Goal: Complete application form: Complete application form

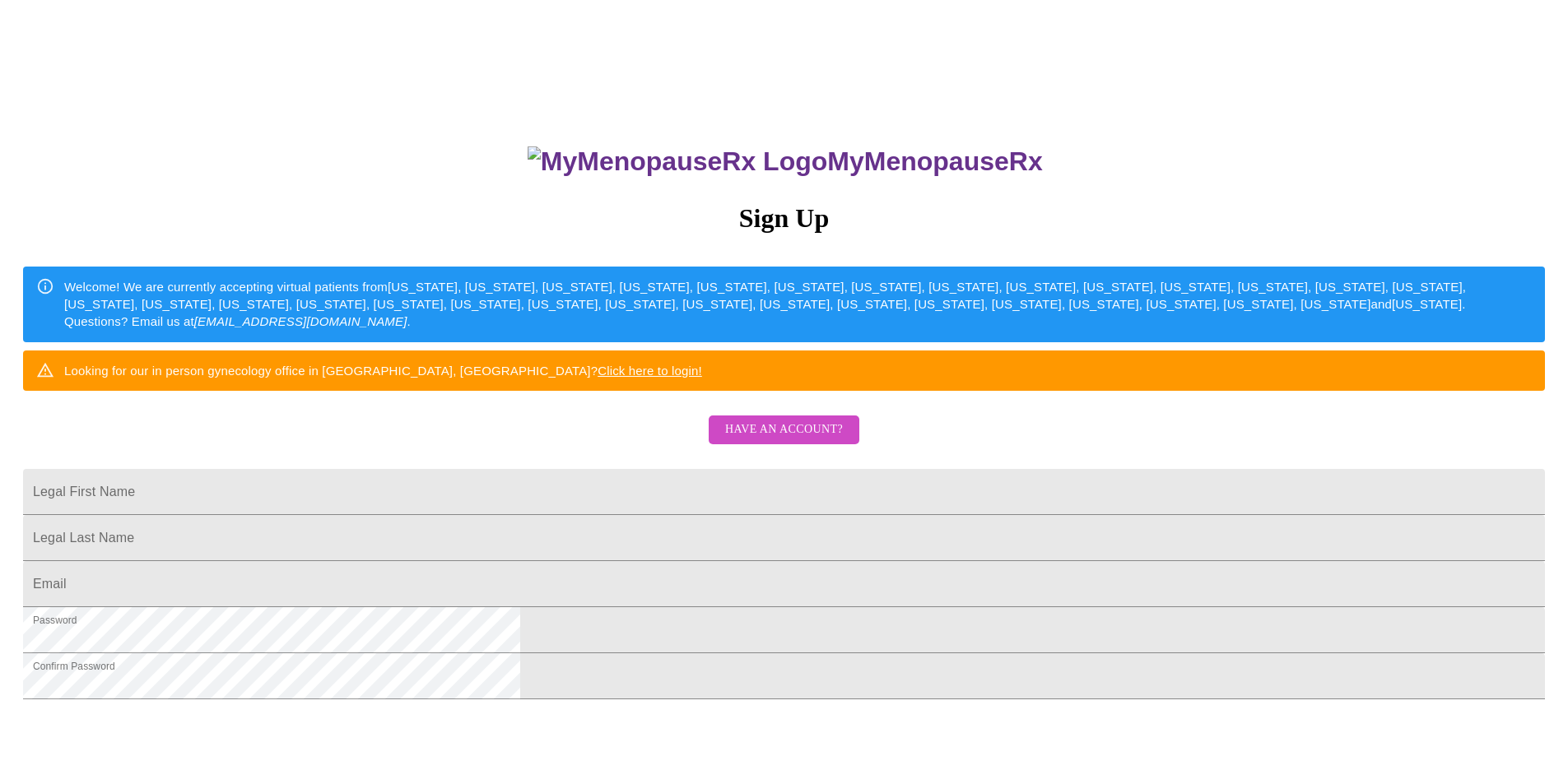
scroll to position [15, 0]
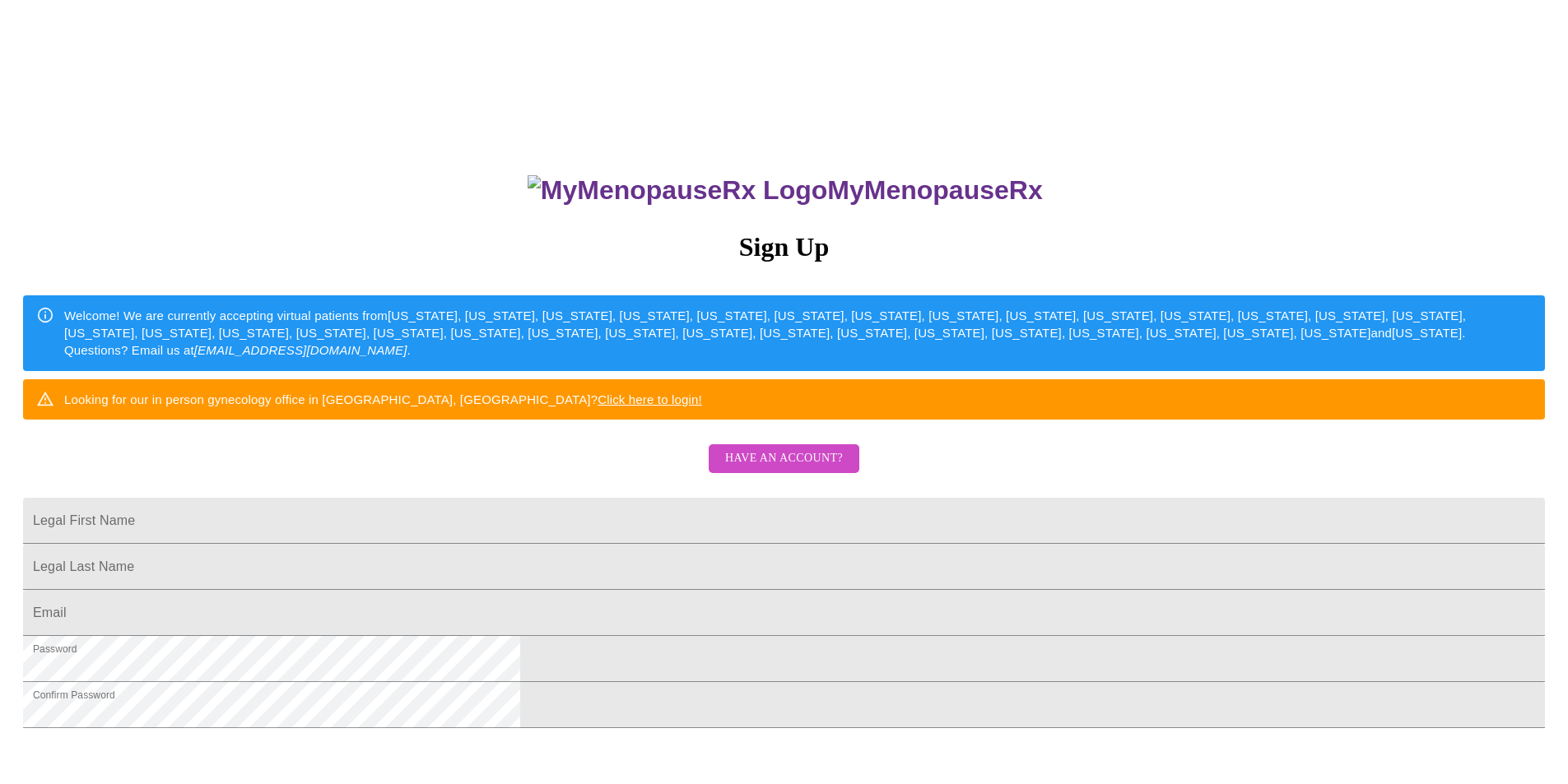
click at [820, 469] on span "Have an account?" at bounding box center [784, 458] width 117 height 21
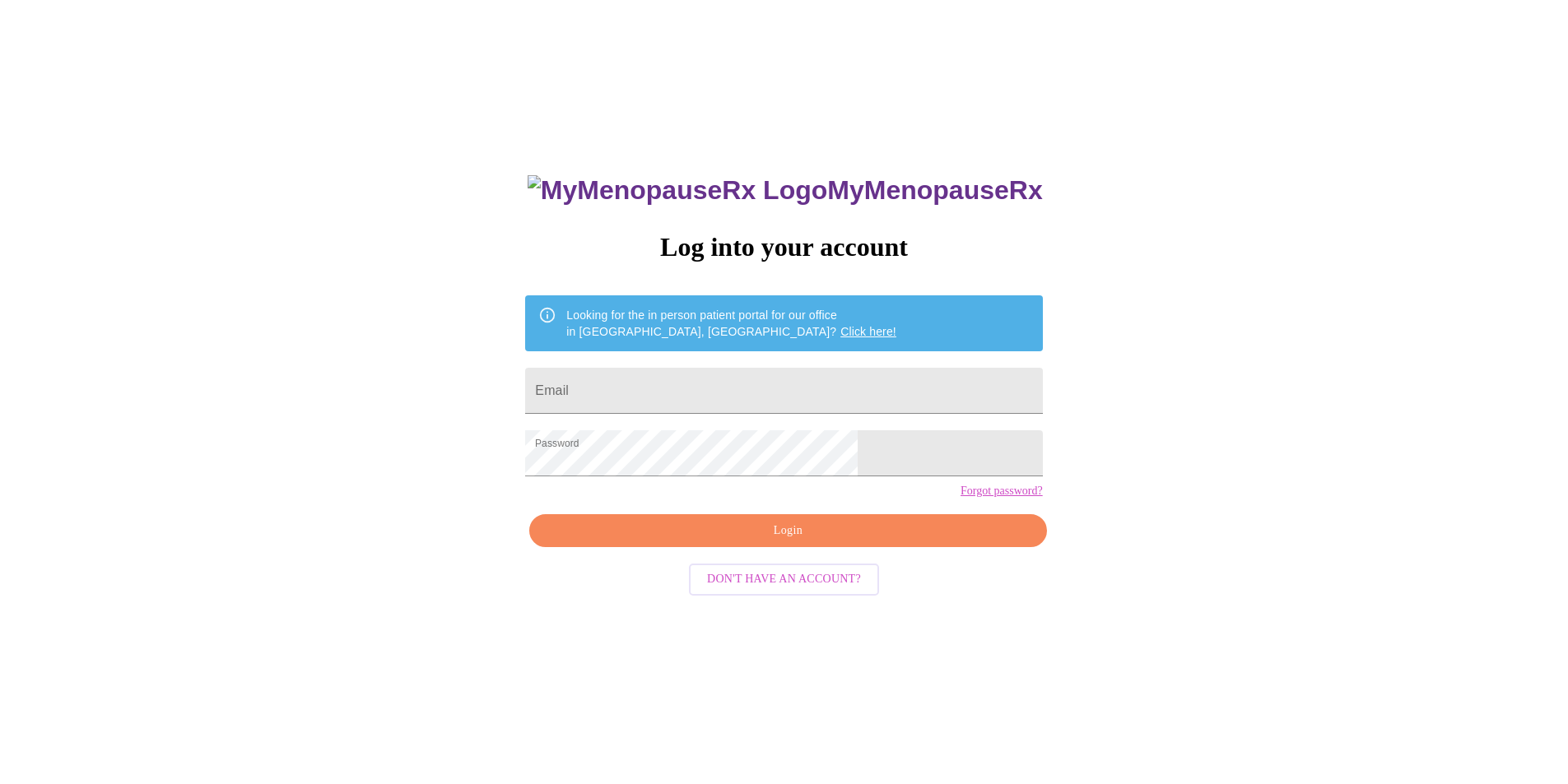
click at [757, 548] on button "Login" at bounding box center [788, 530] width 517 height 34
click at [792, 541] on span "Login" at bounding box center [788, 531] width 479 height 21
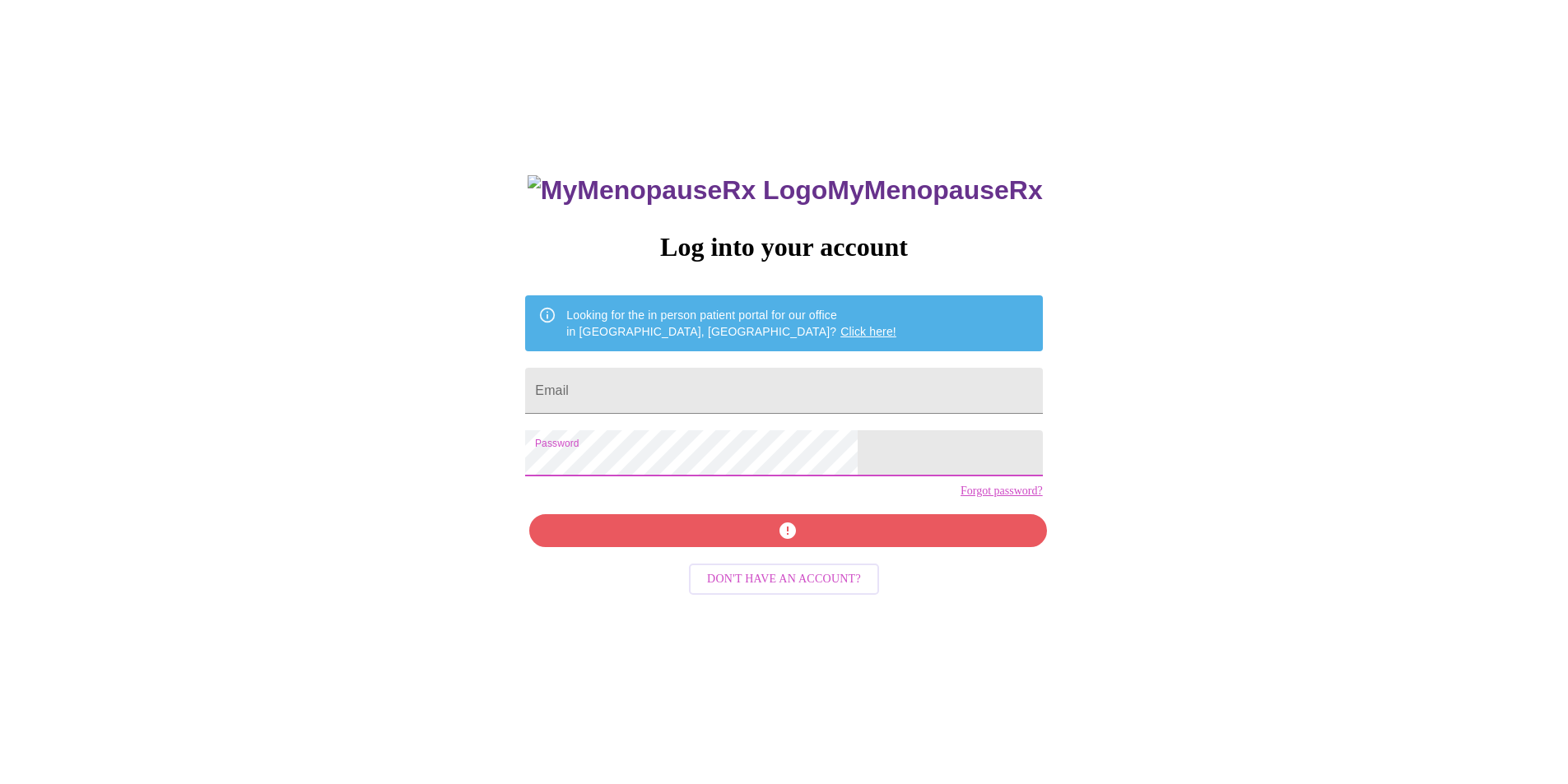
click at [549, 468] on div "MyMenopauseRx Log into your account Looking for the in person patient portal fo…" at bounding box center [784, 462] width 1555 height 941
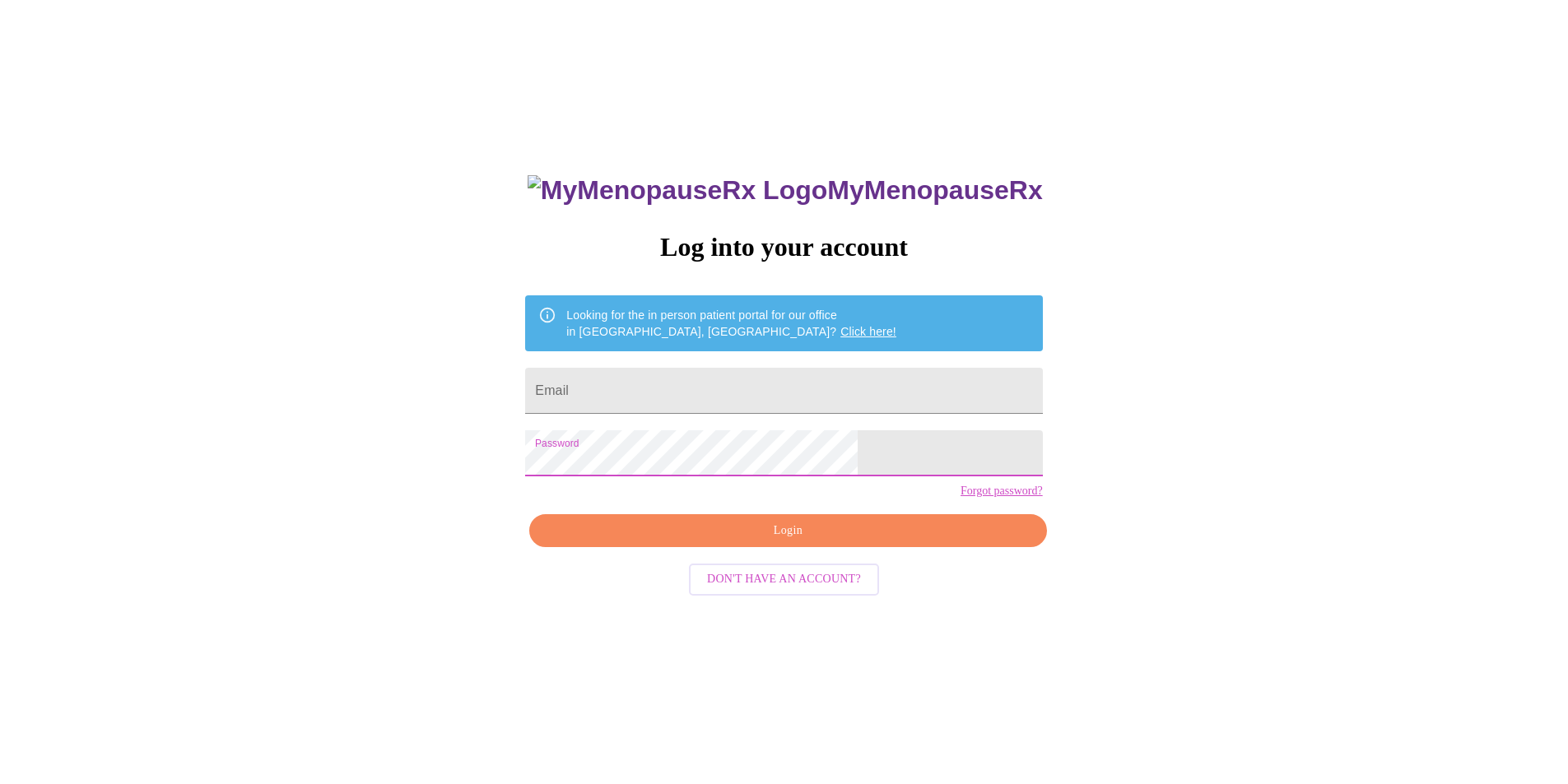
click at [915, 541] on span "Login" at bounding box center [788, 531] width 479 height 21
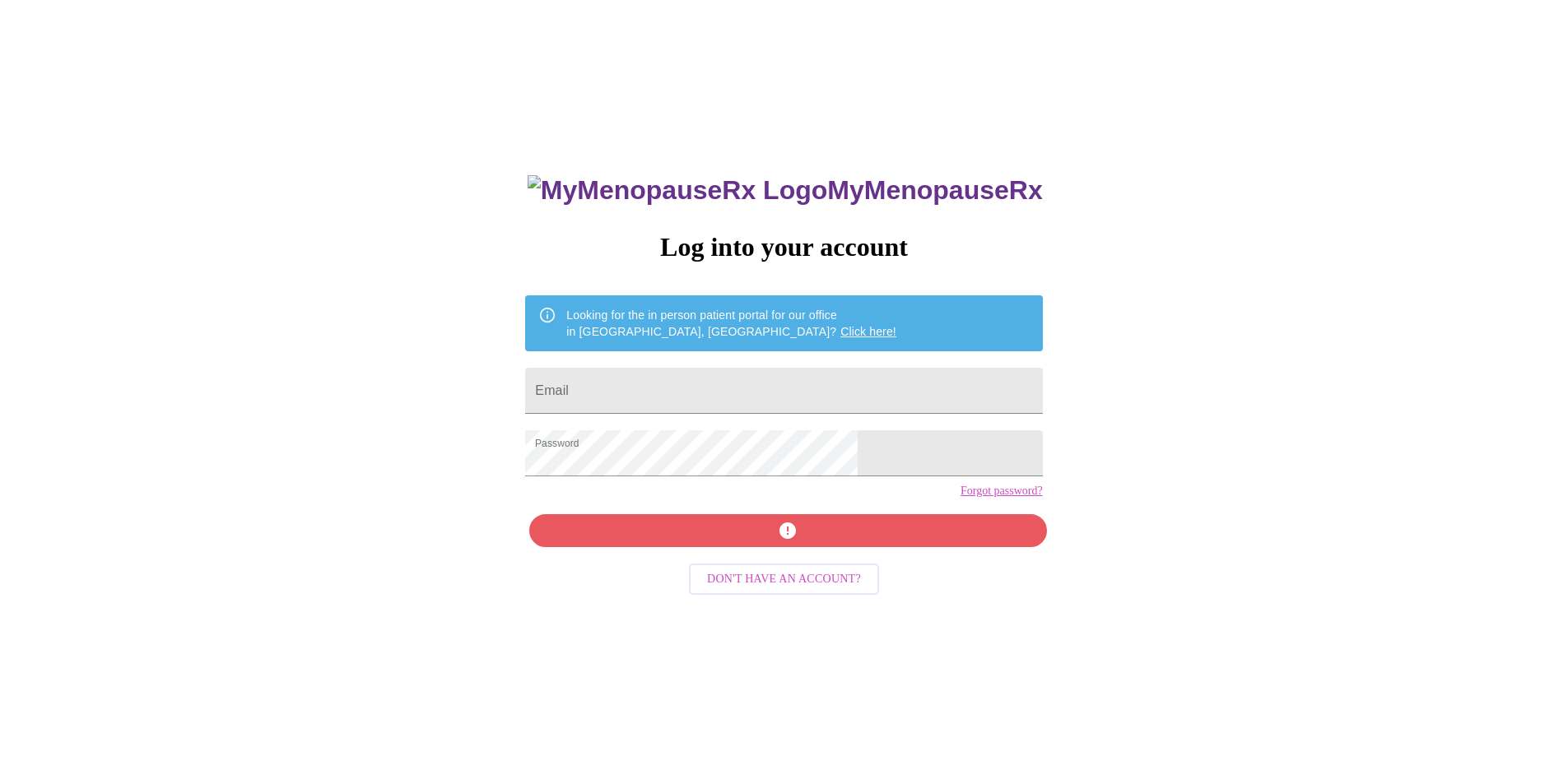
click at [914, 559] on div "MyMenopauseRx Log into your account Looking for the in person patient portal fo…" at bounding box center [784, 541] width 549 height 784
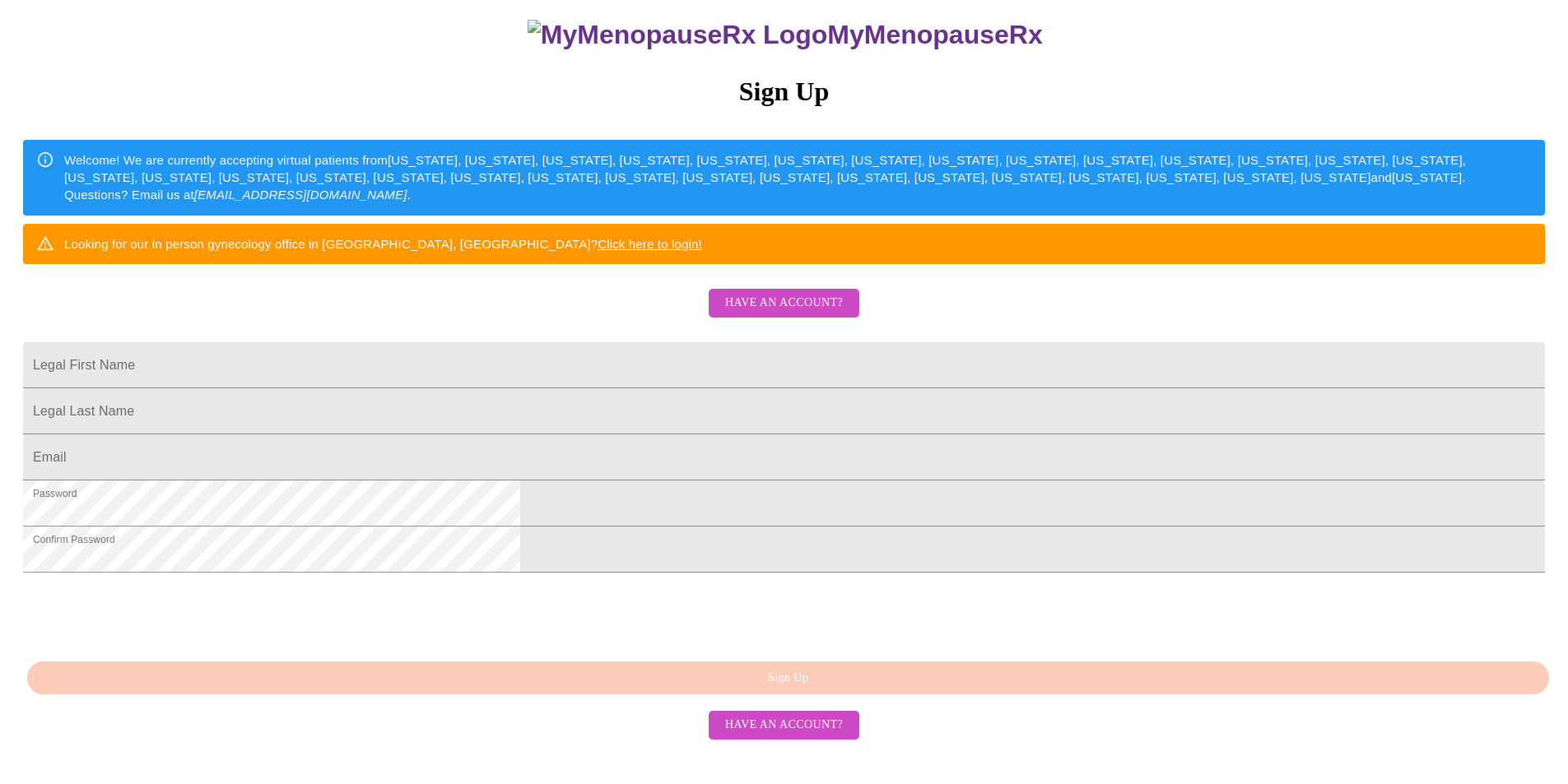
scroll to position [262, 0]
click at [822, 736] on span "Have an account?" at bounding box center [784, 725] width 117 height 21
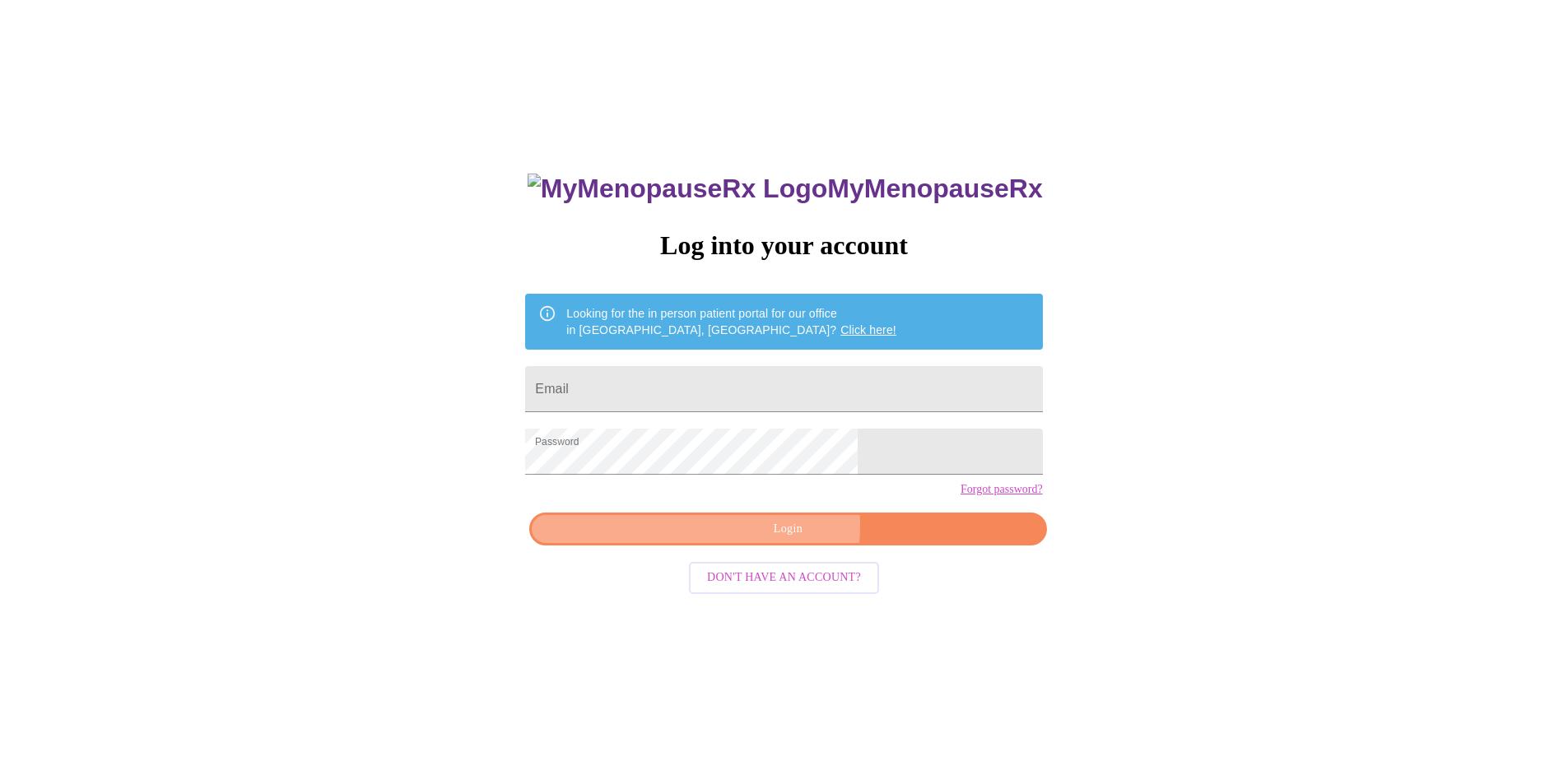
click at [759, 540] on span "Login" at bounding box center [788, 529] width 479 height 21
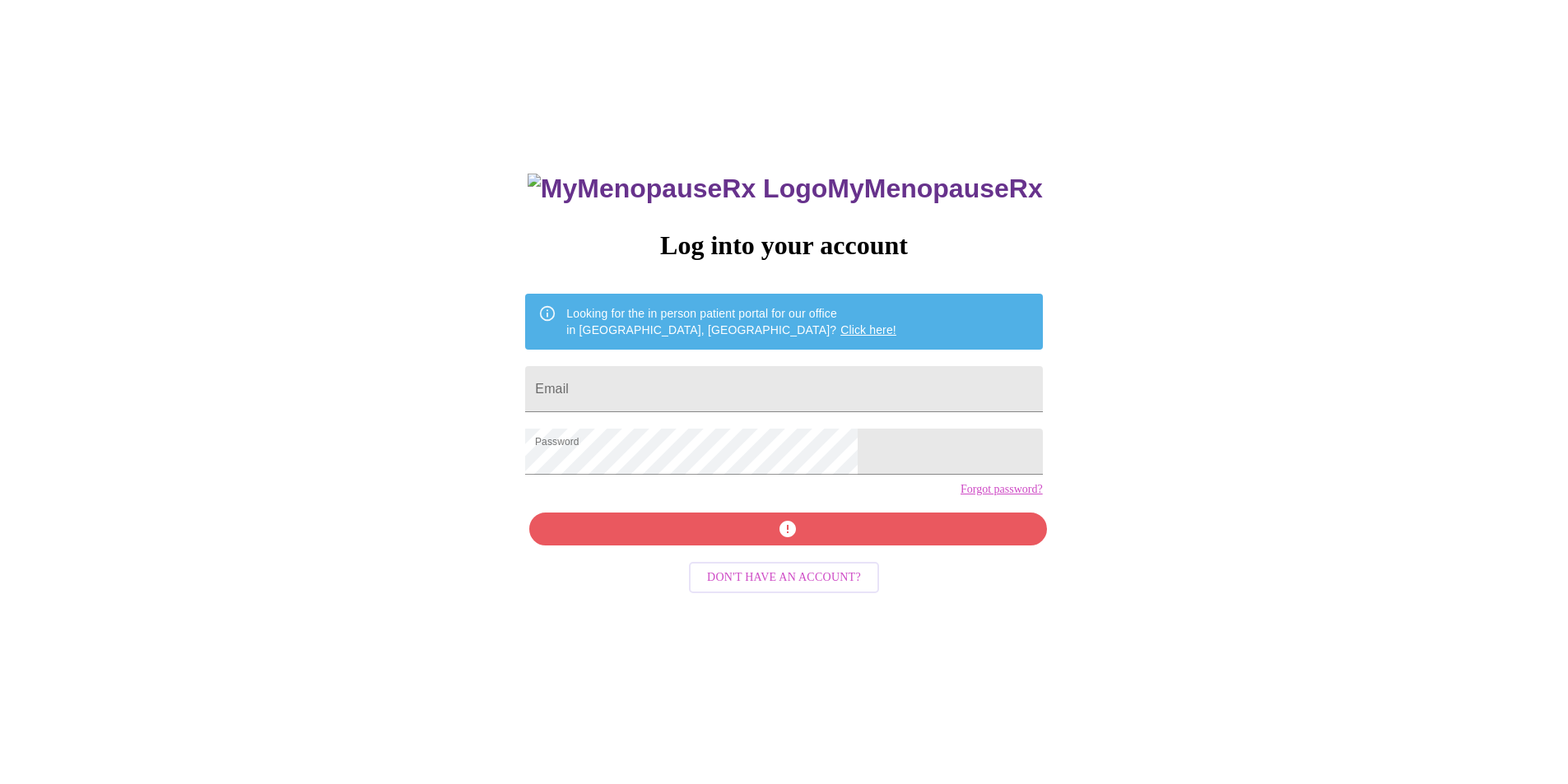
click at [961, 496] on link "Forgot password?" at bounding box center [1001, 489] width 82 height 13
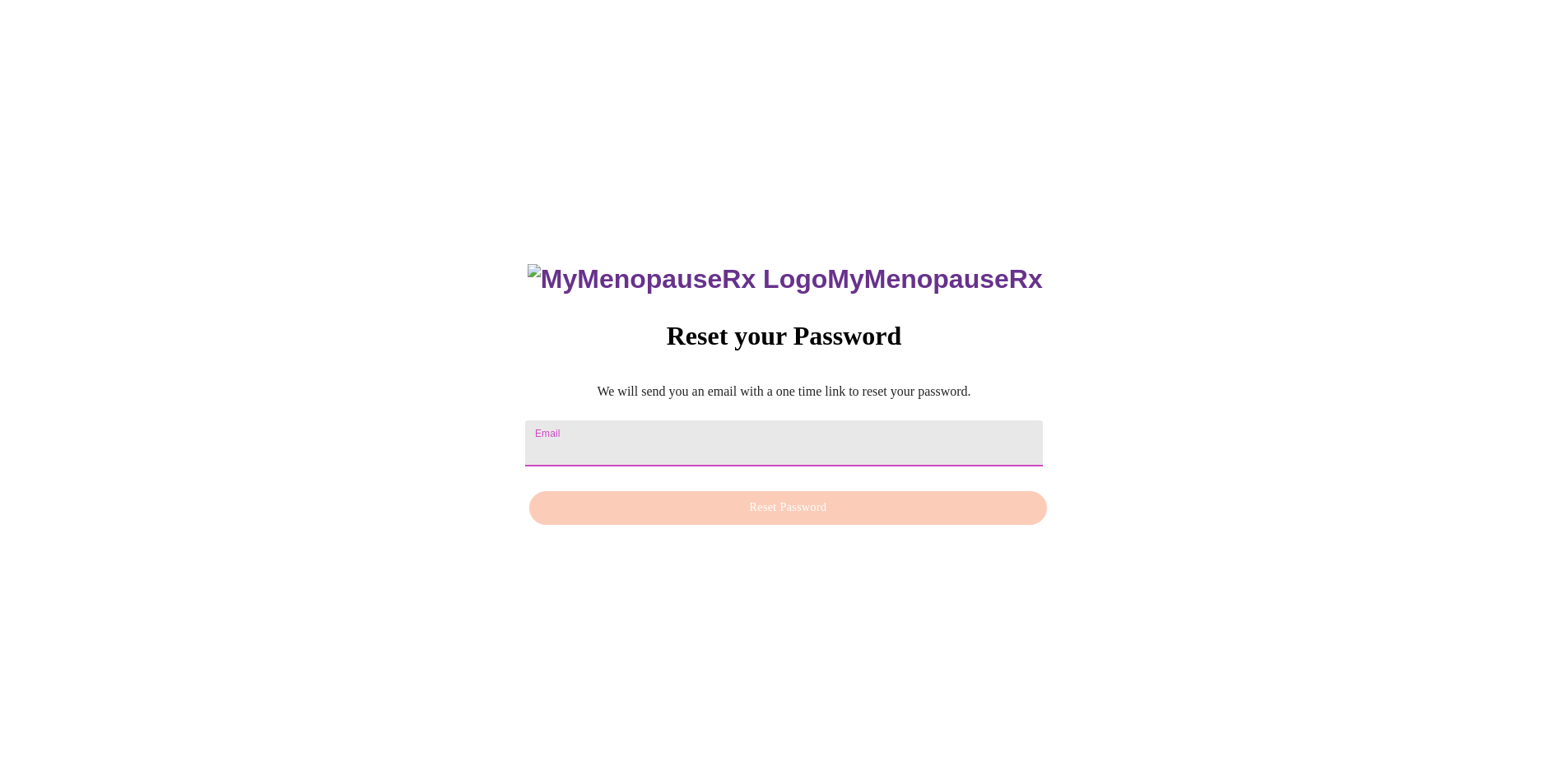
click at [702, 429] on input "Email" at bounding box center [784, 443] width 517 height 46
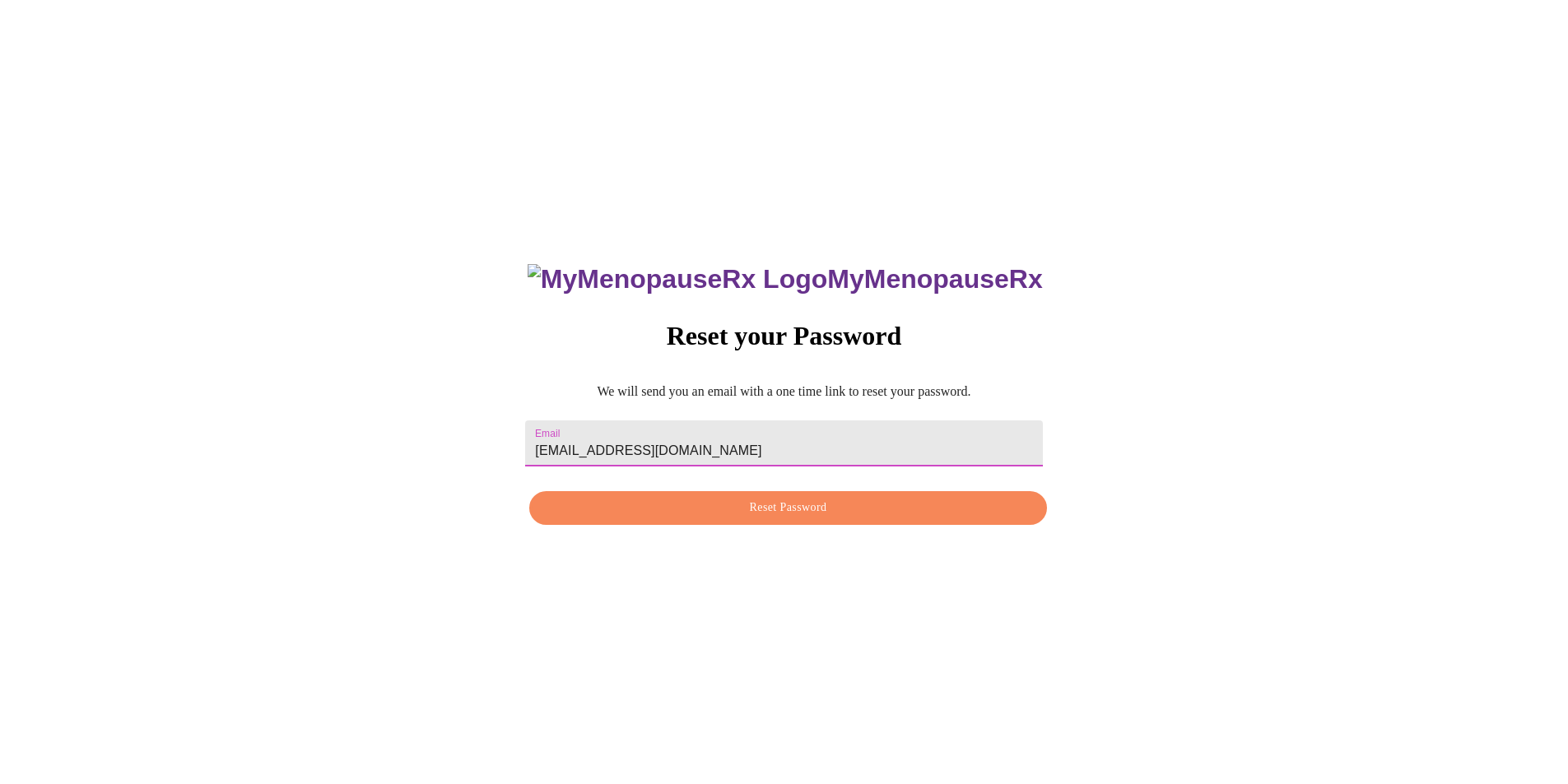
type input "[EMAIL_ADDRESS][DOMAIN_NAME]"
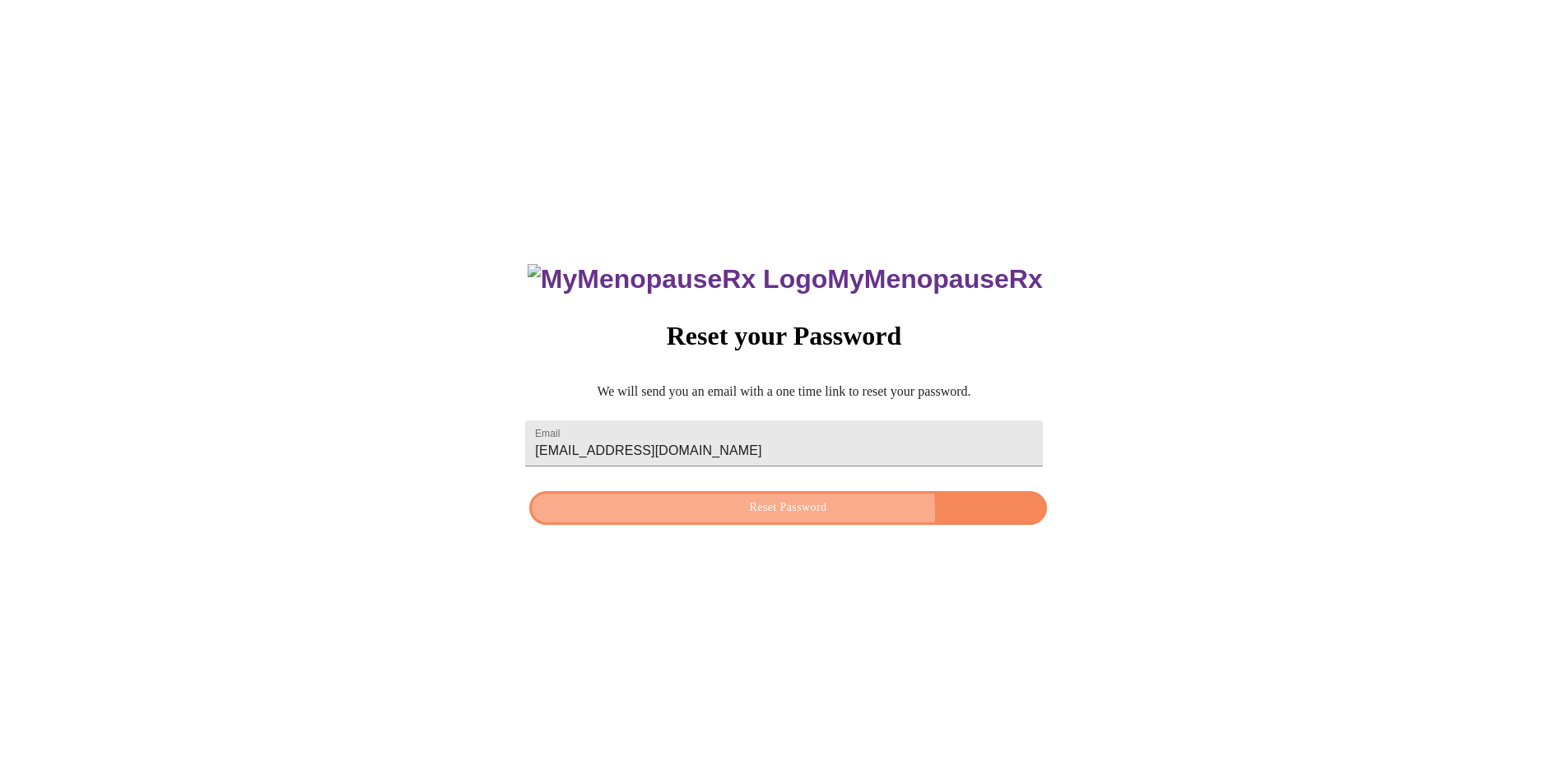
click at [778, 513] on span "Reset Password" at bounding box center [788, 508] width 479 height 21
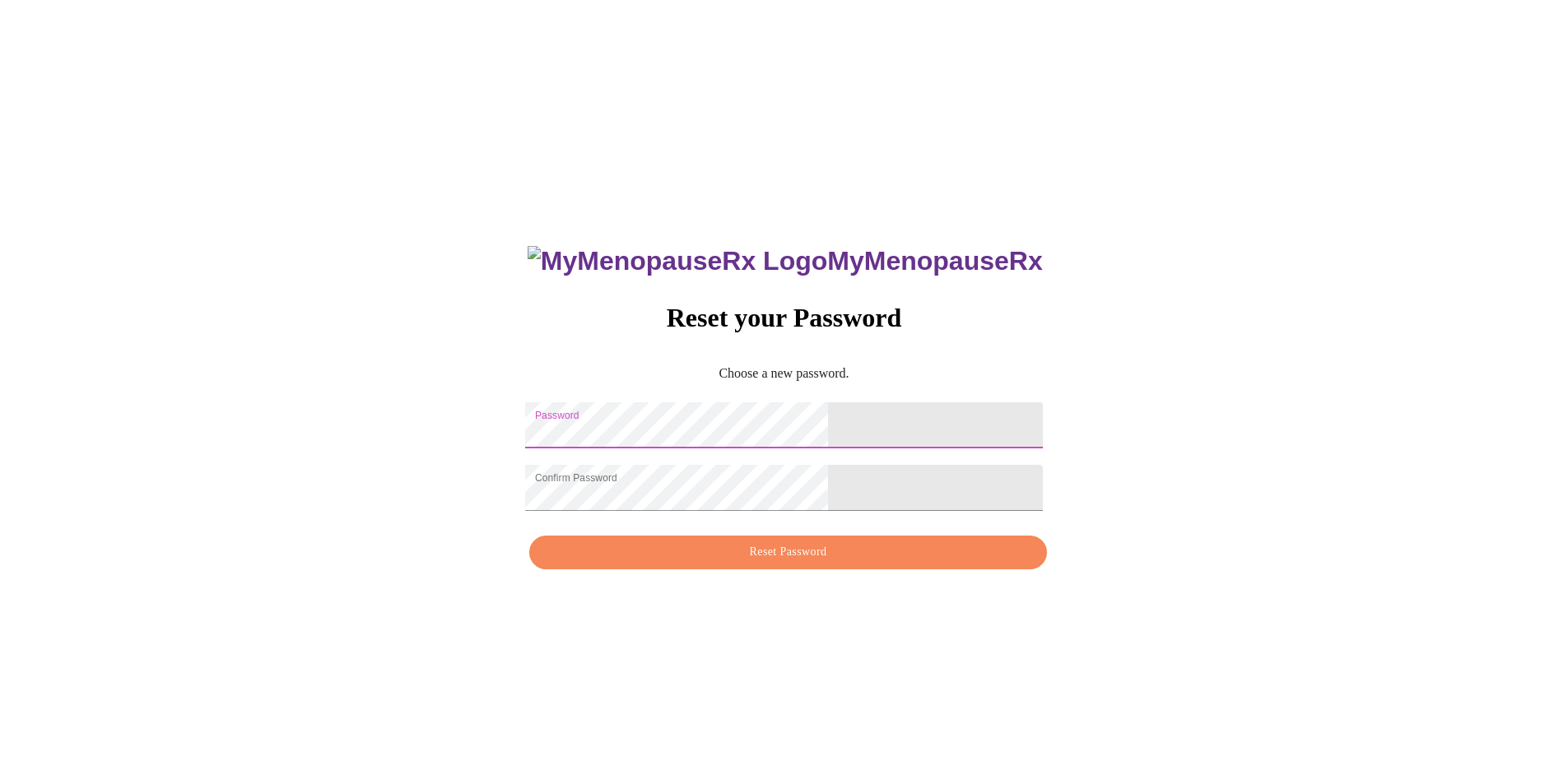
click at [610, 403] on div "MyMenopauseRx Reset your Password Choose a new password. Password Confirm Passw…" at bounding box center [784, 399] width 1555 height 784
click at [552, 483] on div "MyMenopauseRx Reset your Password Choose a new password. Password Confirm Passw…" at bounding box center [784, 399] width 1555 height 784
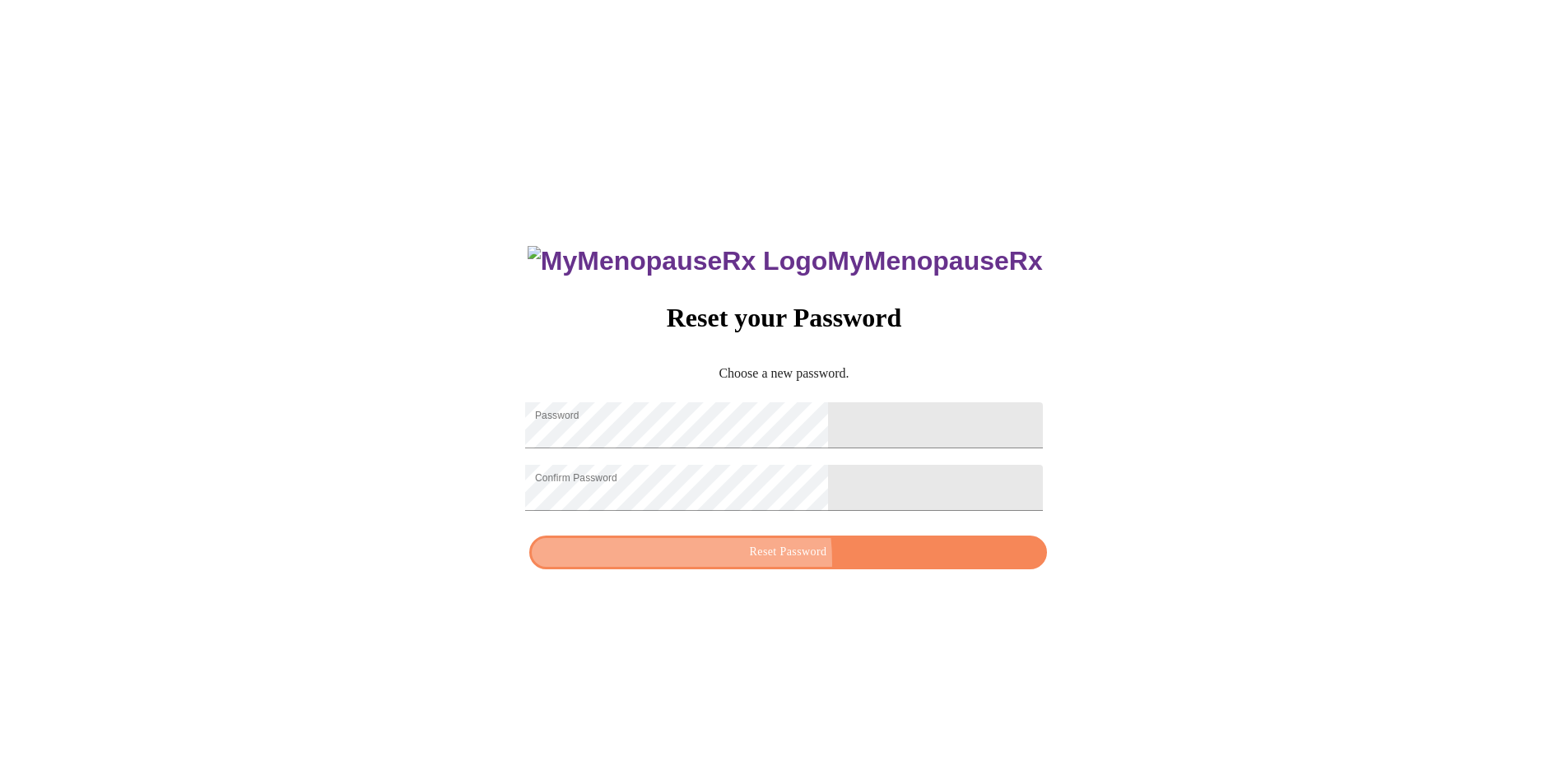
click at [693, 563] on span "Reset Password" at bounding box center [788, 553] width 479 height 21
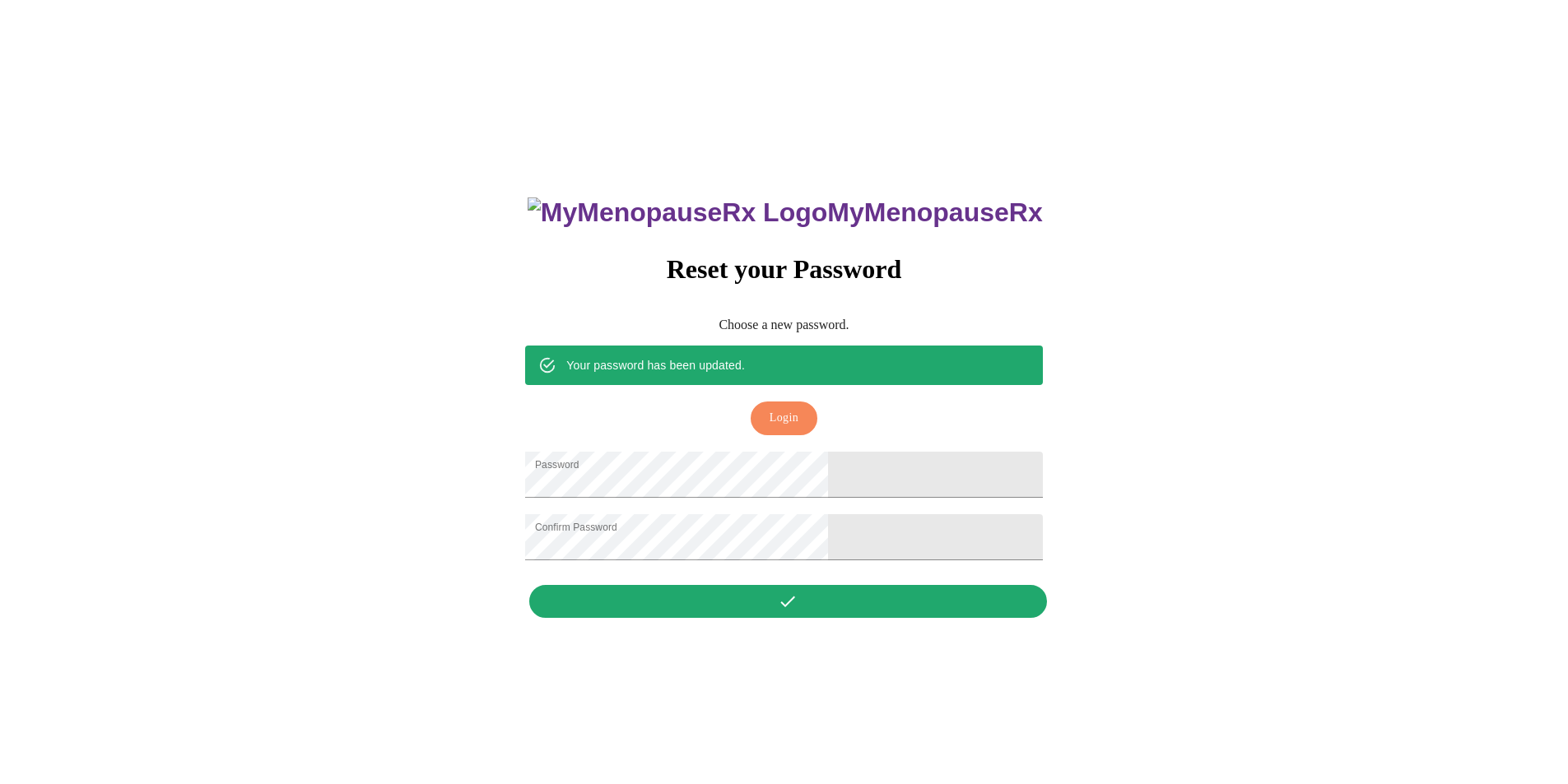
click at [850, 611] on div "MyMenopauseRx Reset your Password Choose a new password. Your password has been…" at bounding box center [784, 398] width 549 height 455
click at [784, 408] on span "Login" at bounding box center [784, 419] width 29 height 21
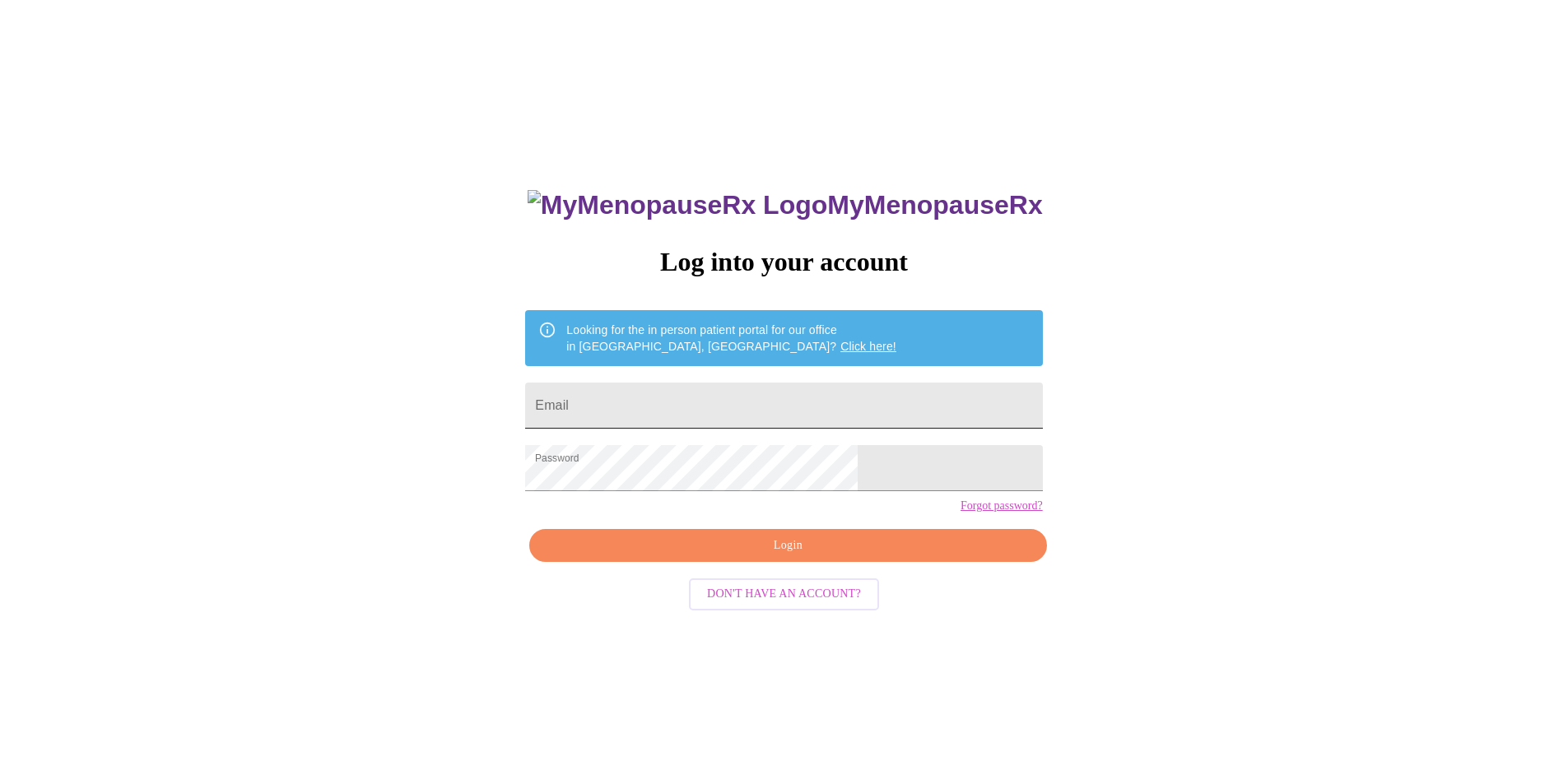
click at [688, 385] on input "Email" at bounding box center [784, 405] width 517 height 46
click at [765, 407] on input "Email" at bounding box center [784, 405] width 517 height 46
type input "[EMAIL_ADDRESS][DOMAIN_NAME]"
click at [469, 452] on div "MyMenopauseRx Log into your account Looking for the in person patient portal fo…" at bounding box center [784, 477] width 1555 height 941
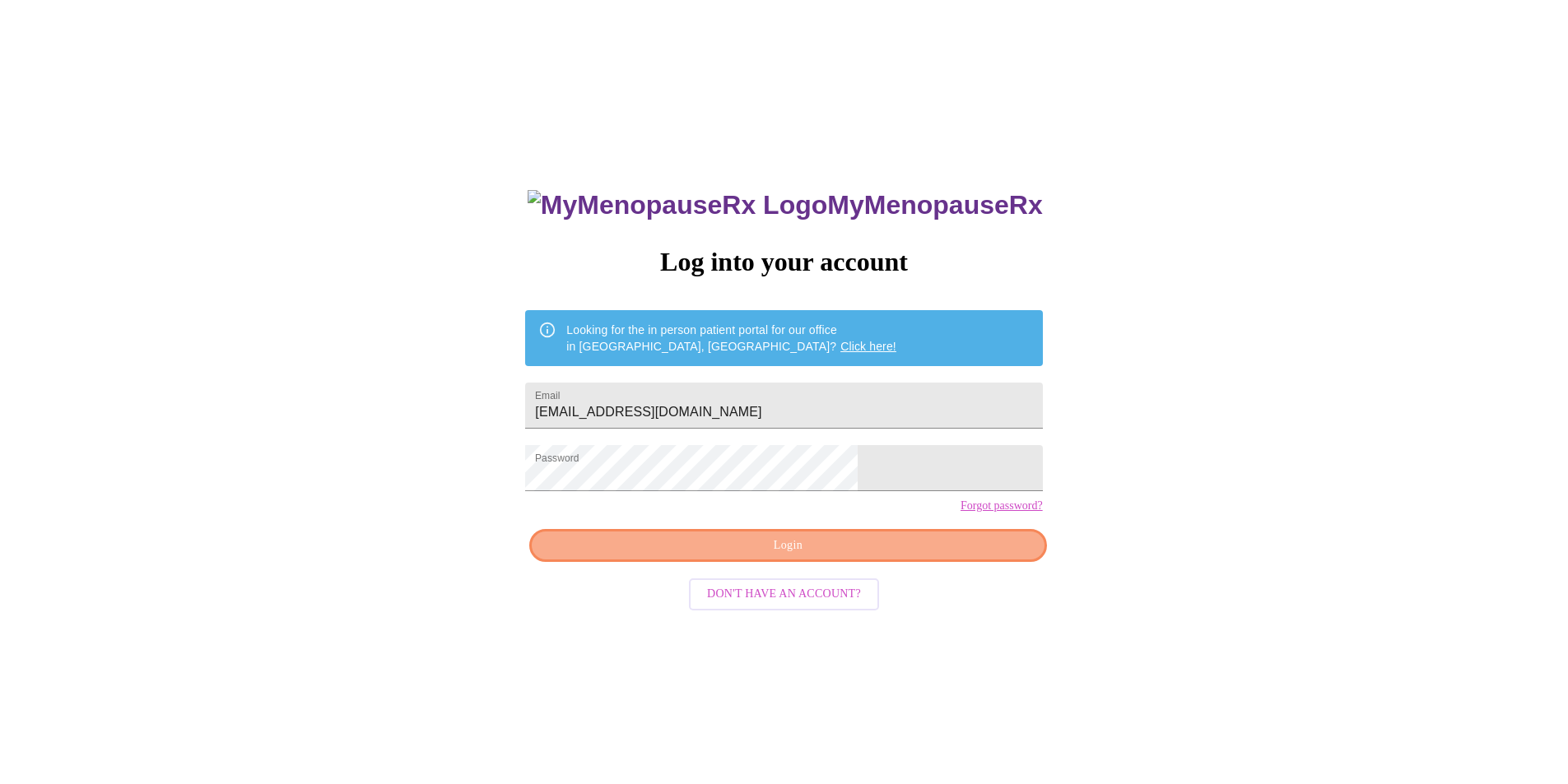
click at [906, 556] on span "Login" at bounding box center [788, 546] width 479 height 21
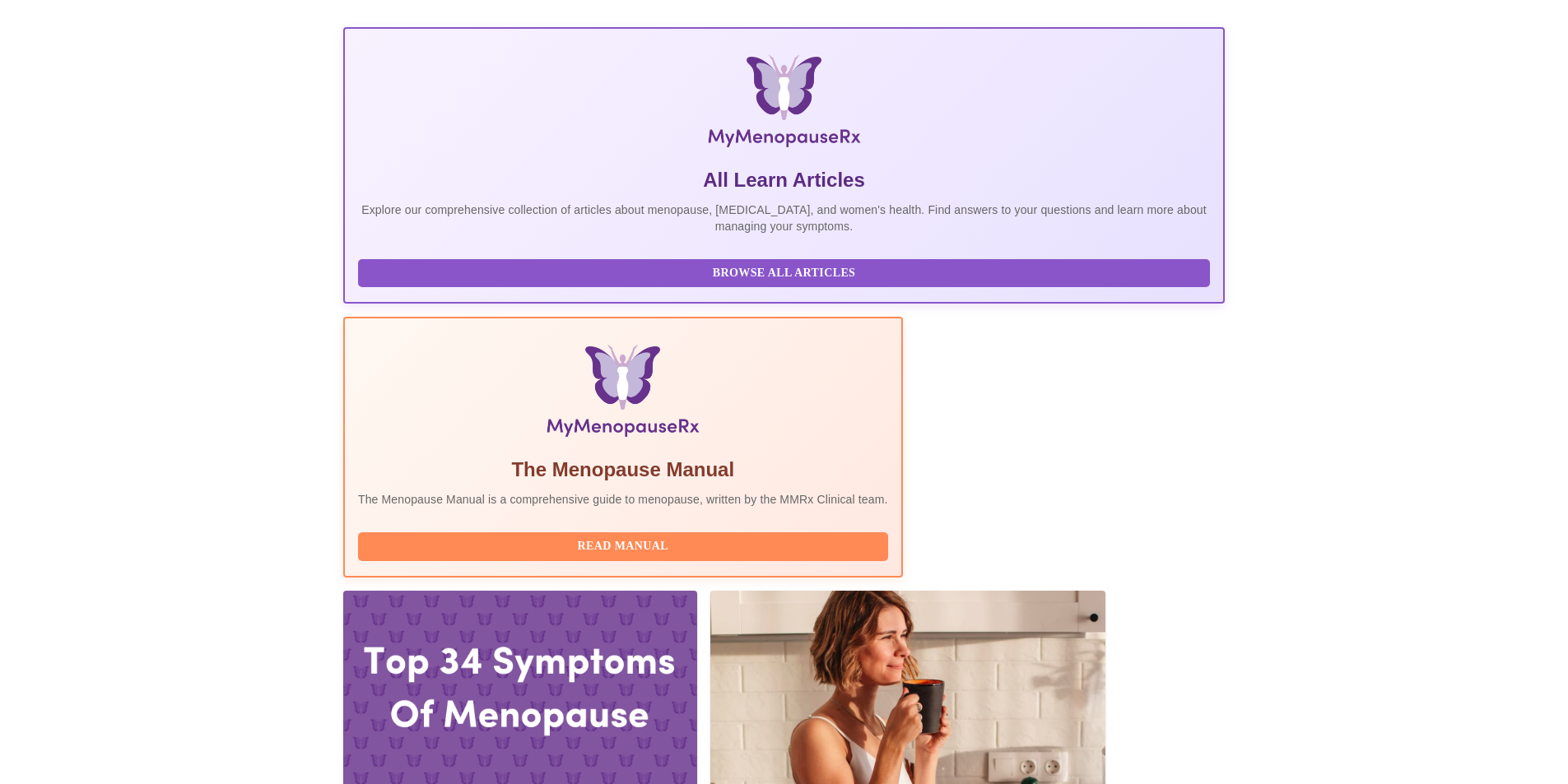
scroll to position [247, 0]
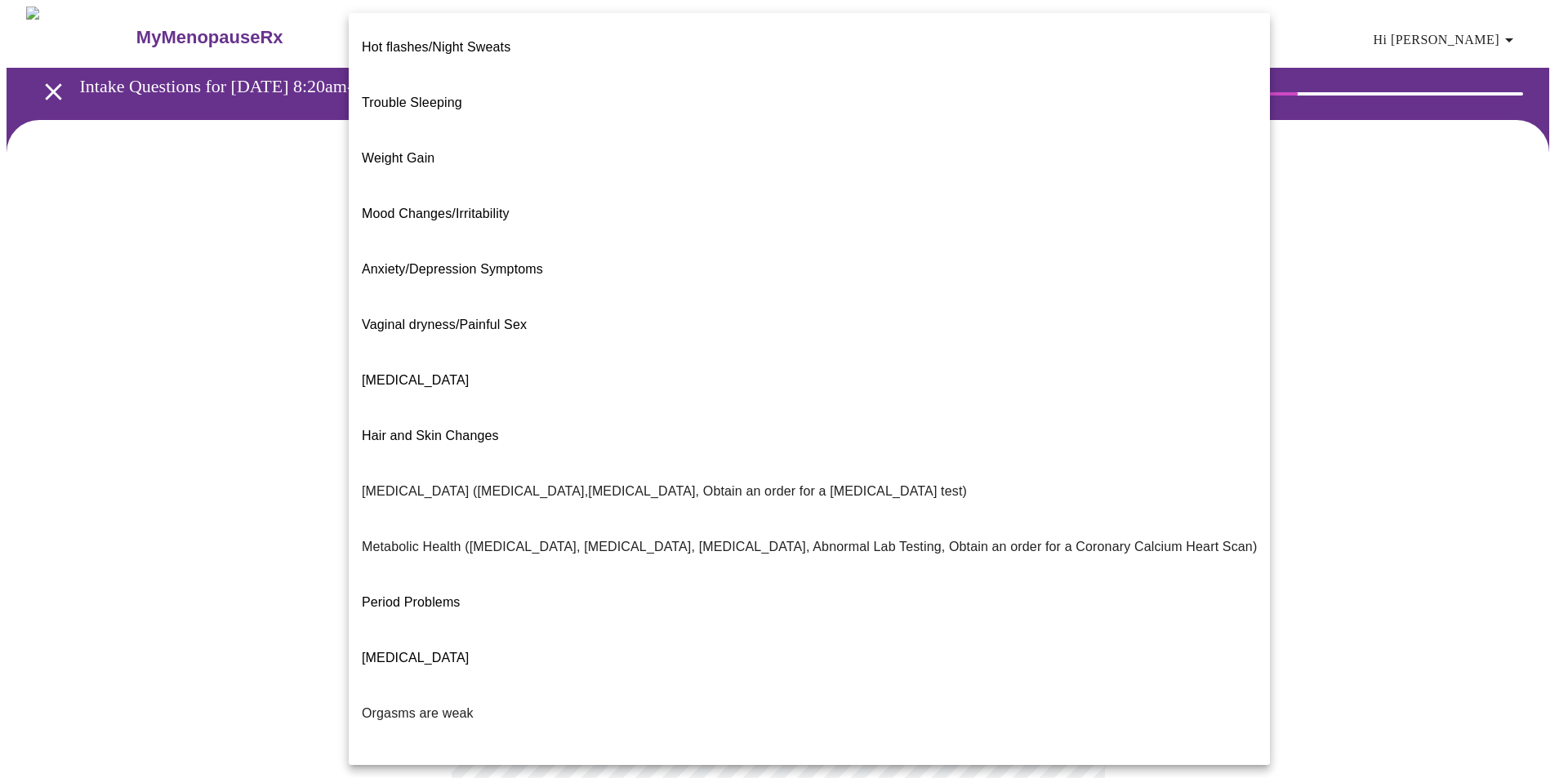
click at [1062, 336] on body "MyMenopauseRx Appointments Messaging Labs Uploads Medications Community Refer a…" at bounding box center [784, 470] width 1555 height 926
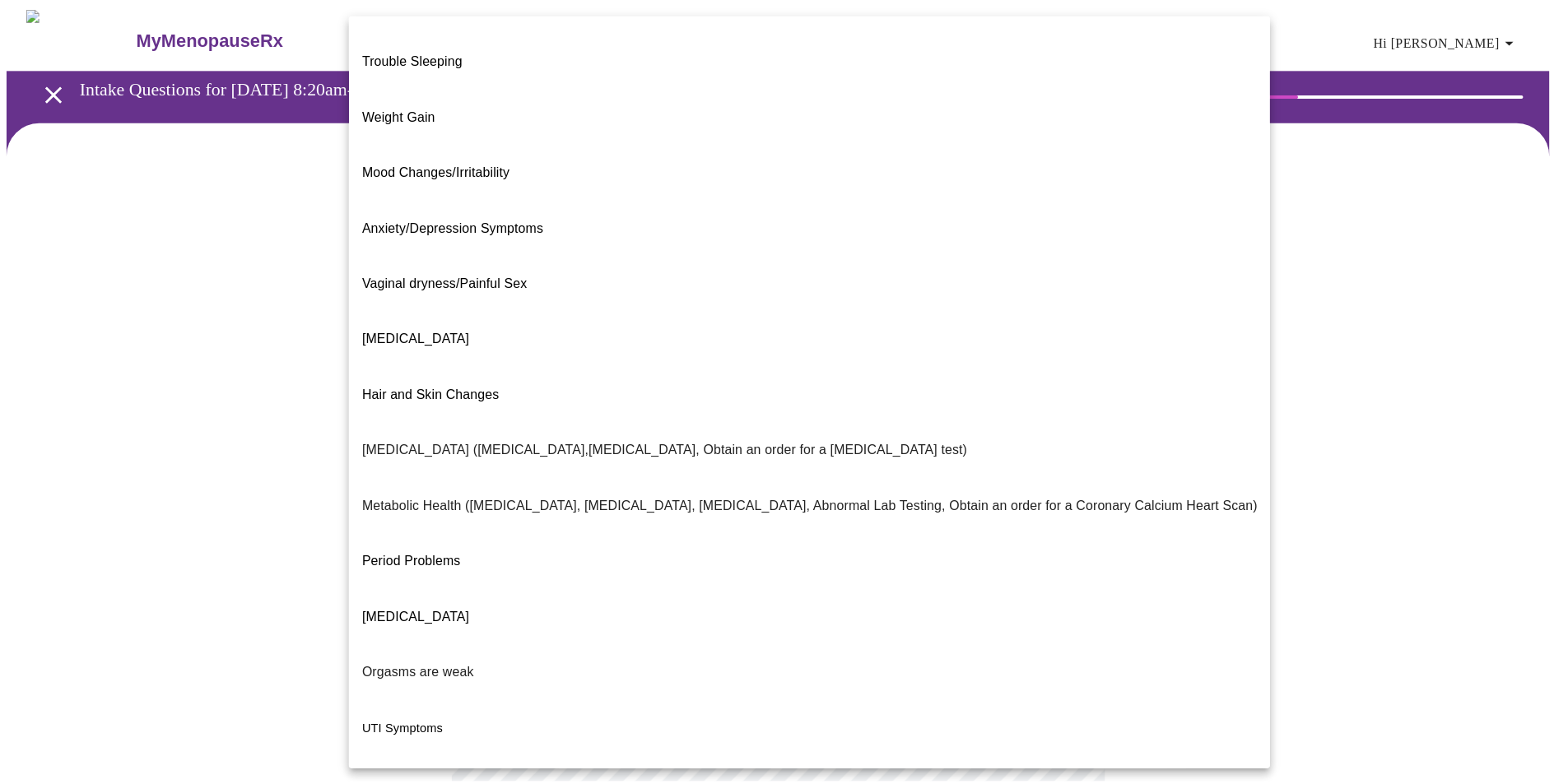
scroll to position [68, 0]
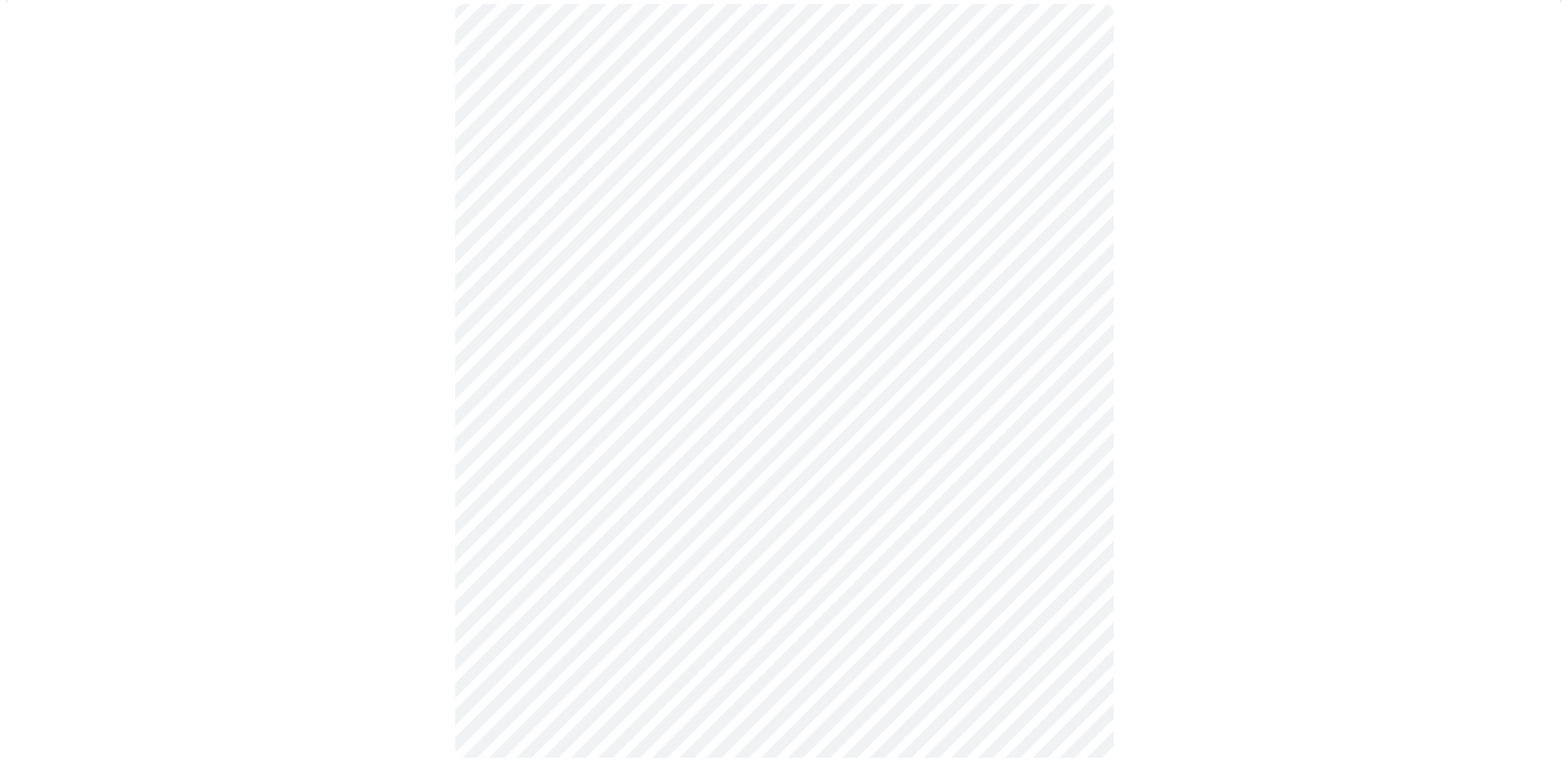
scroll to position [0, 0]
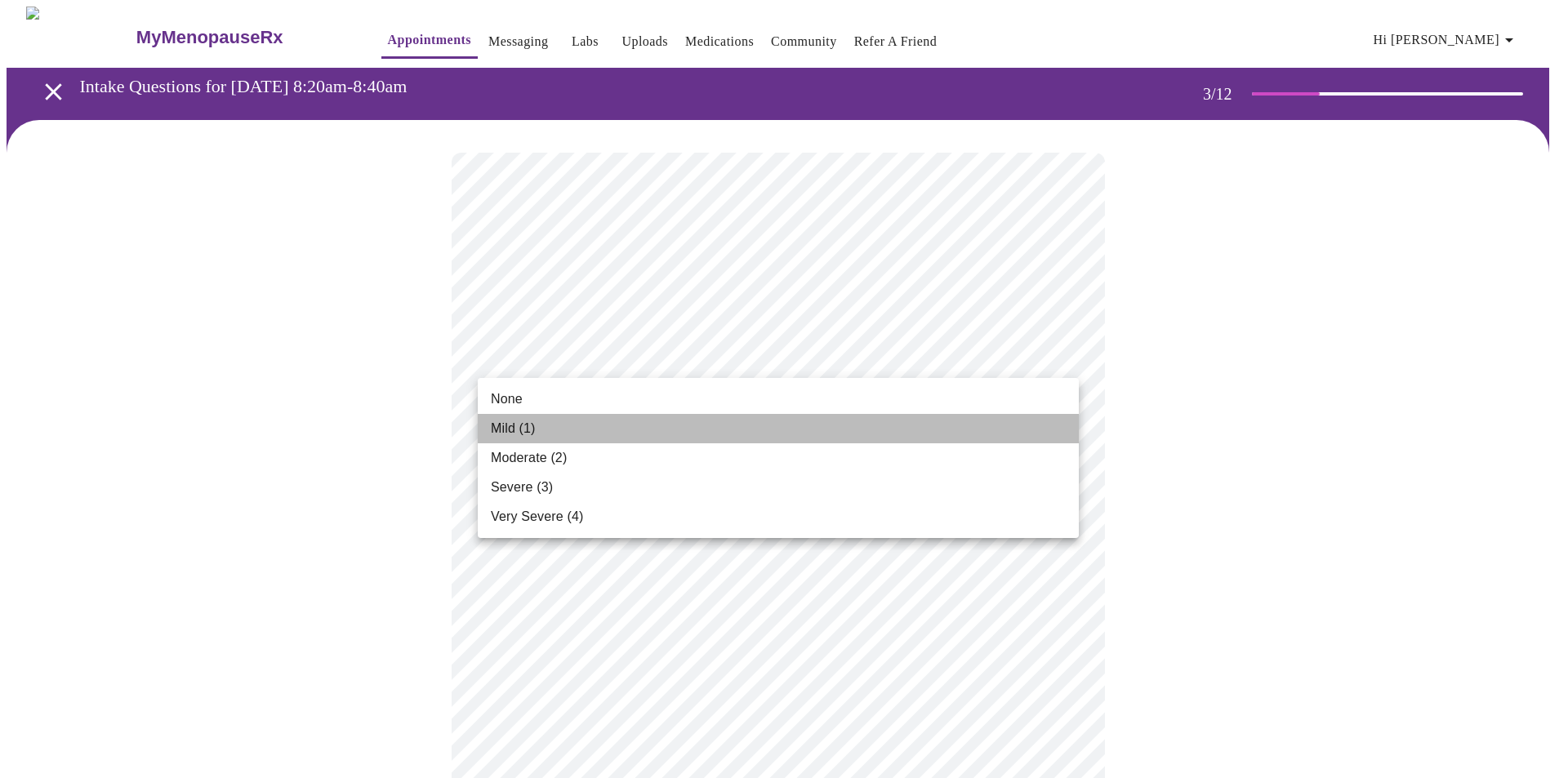
drag, startPoint x: 872, startPoint y: 431, endPoint x: 869, endPoint y: 414, distance: 17.3
click at [869, 414] on li "Mild (1)" at bounding box center [778, 428] width 601 height 29
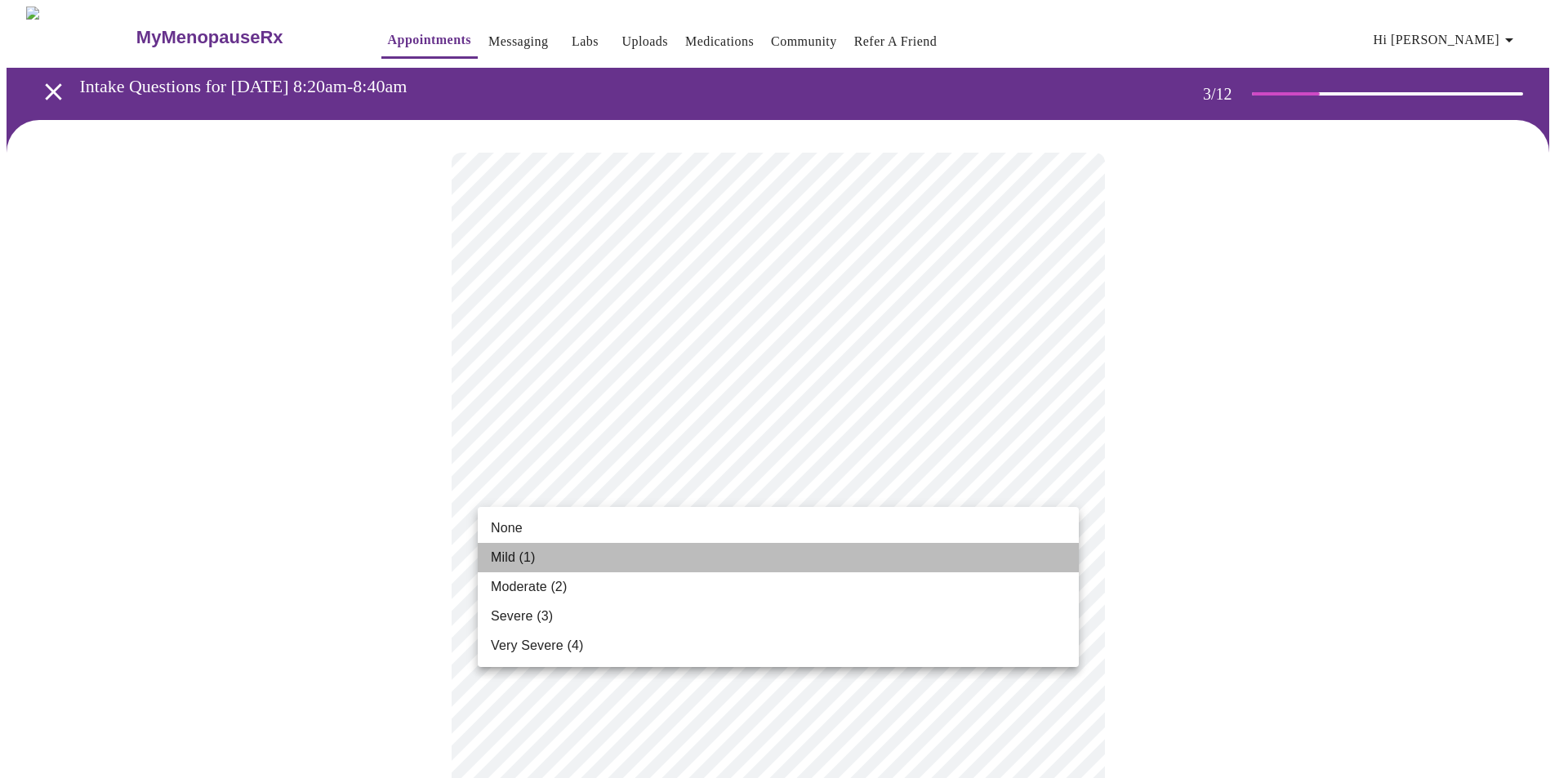
click at [945, 554] on li "Mild (1)" at bounding box center [778, 558] width 601 height 29
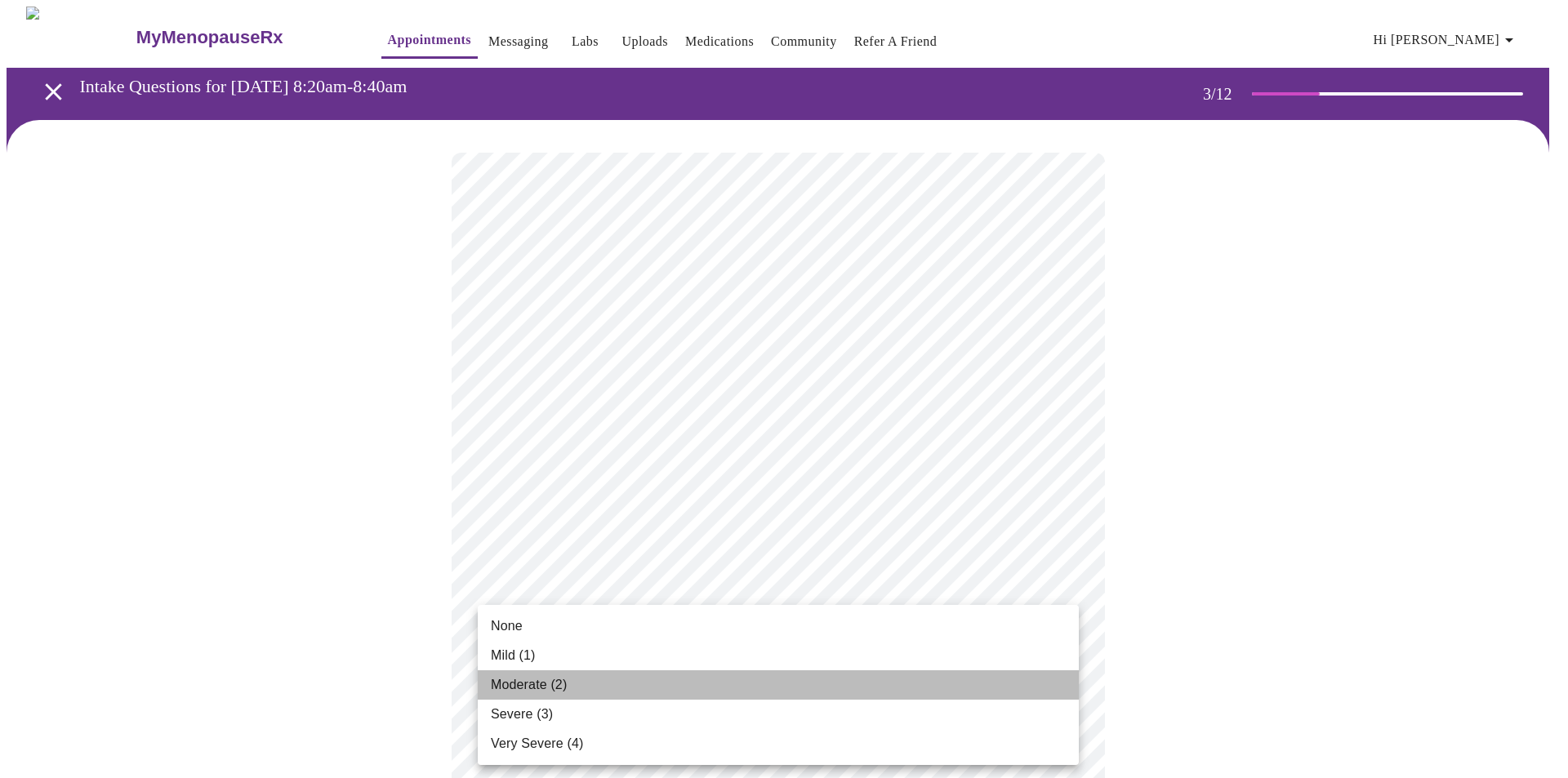
click at [862, 691] on li "Moderate (2)" at bounding box center [778, 685] width 601 height 29
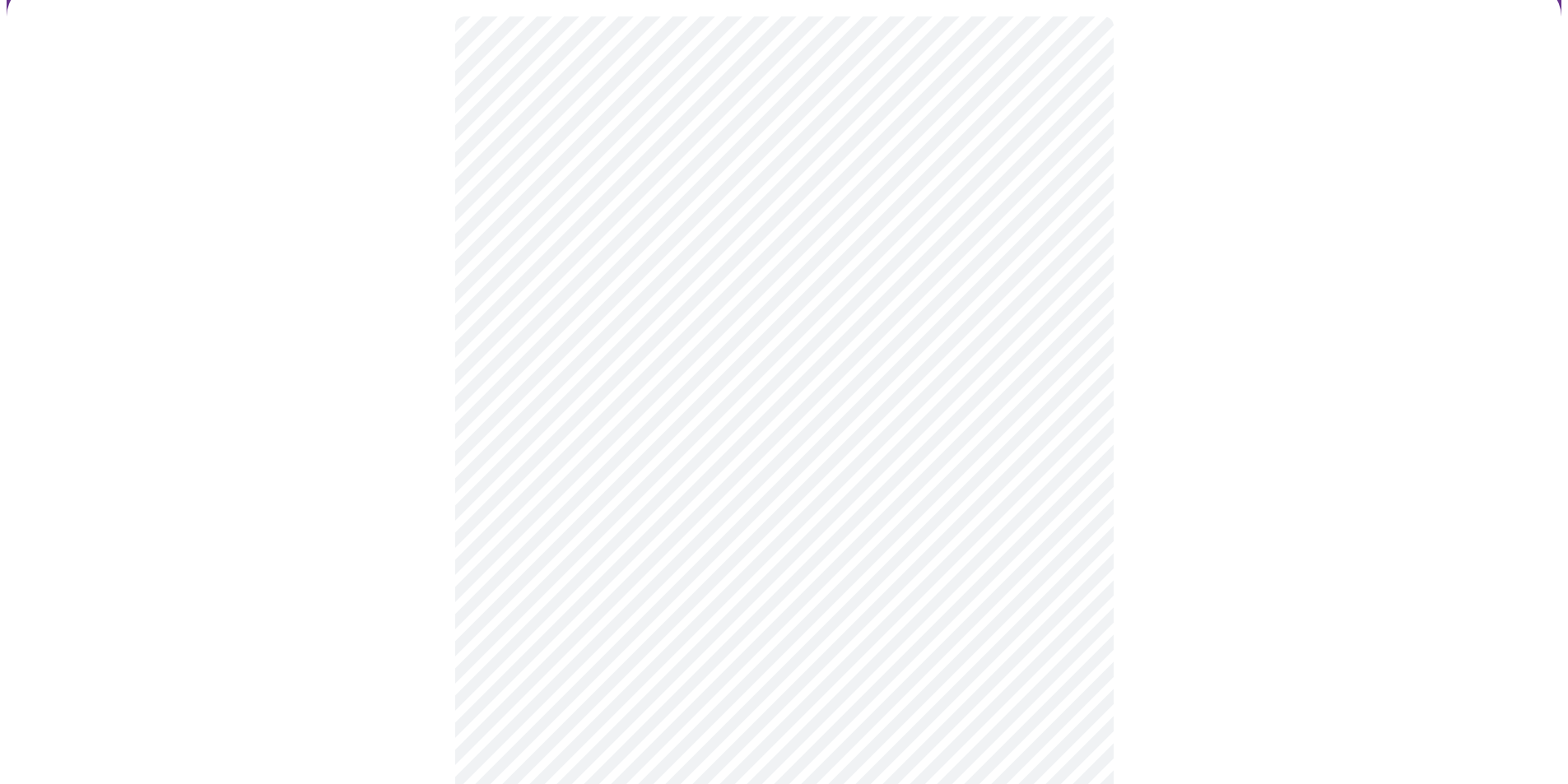
scroll to position [165, 0]
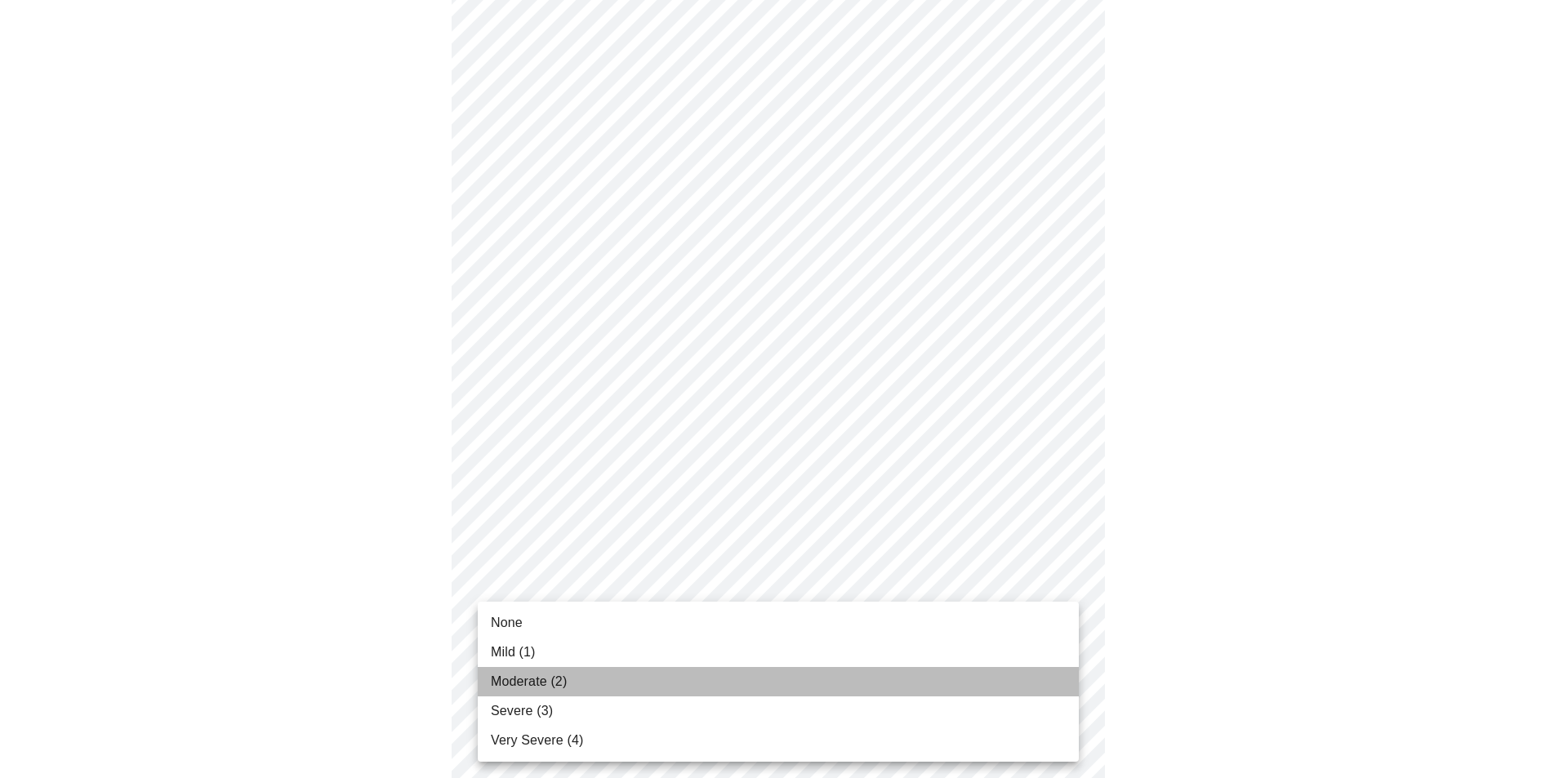
click at [853, 669] on li "Moderate (2)" at bounding box center [778, 681] width 601 height 29
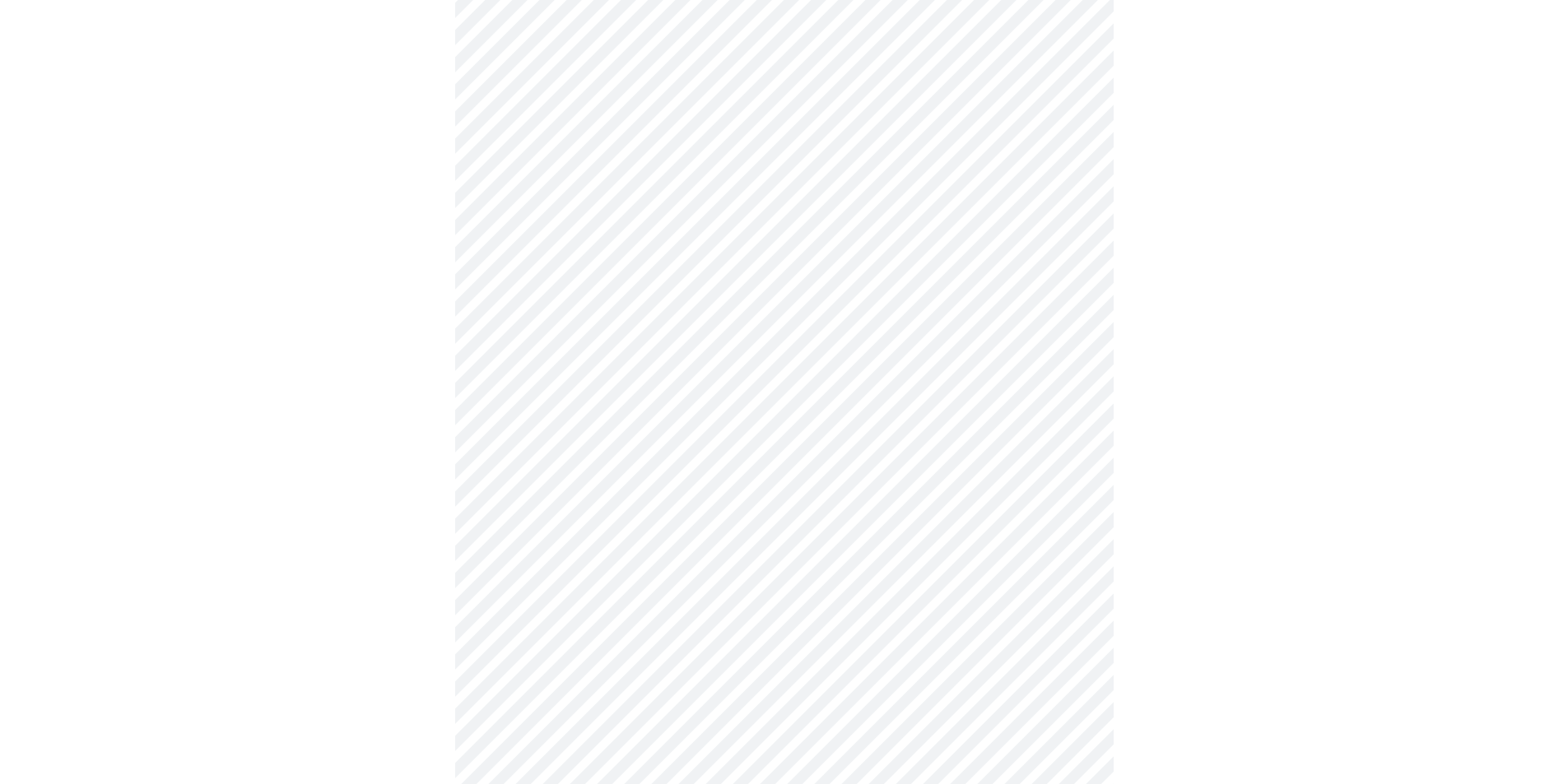
scroll to position [411, 0]
click at [1061, 572] on body "MyMenopauseRx Appointments Messaging Labs Uploads Medications Community Refer a…" at bounding box center [790, 642] width 1567 height 2096
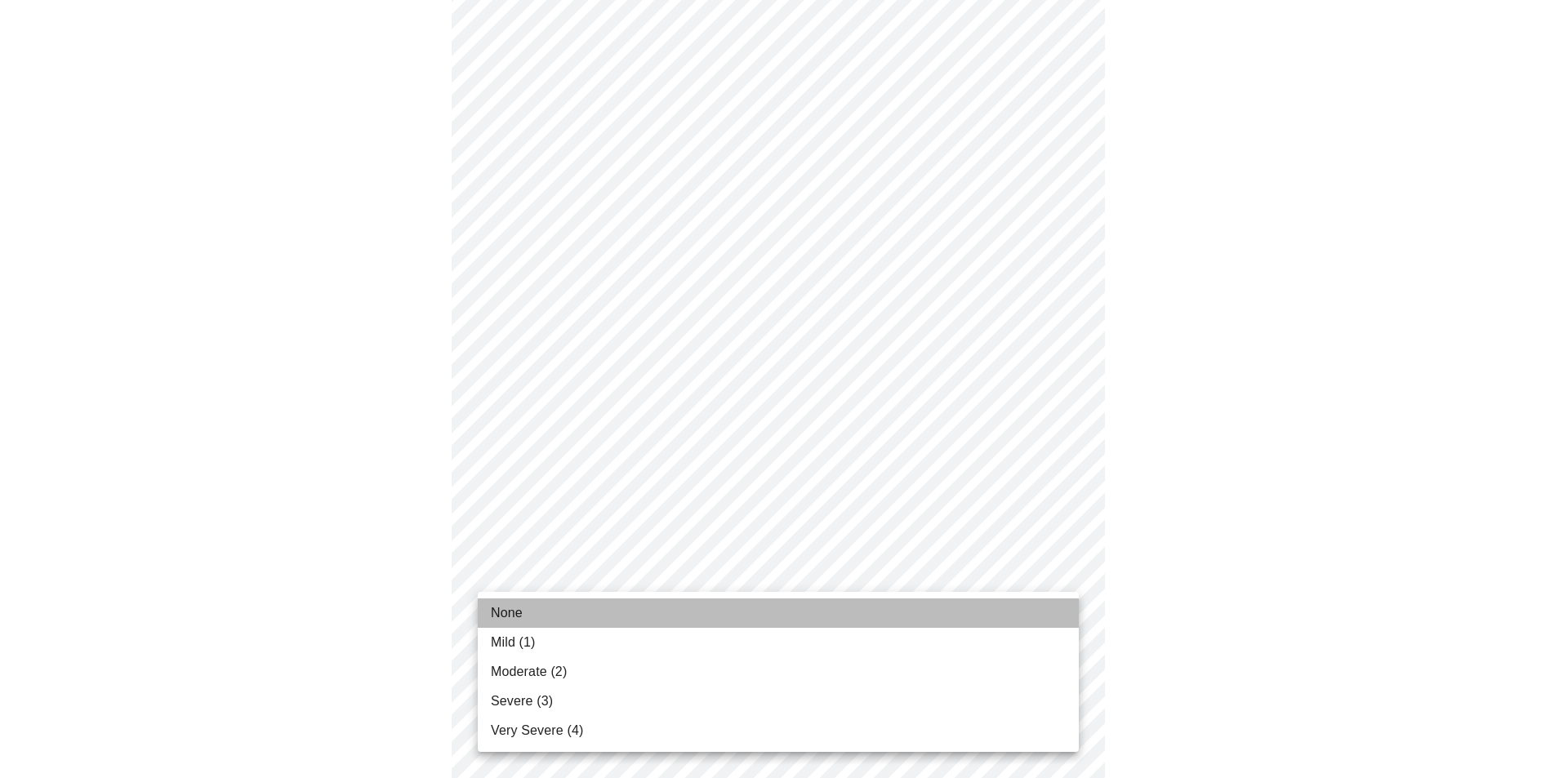
click at [924, 609] on li "None" at bounding box center [778, 613] width 601 height 29
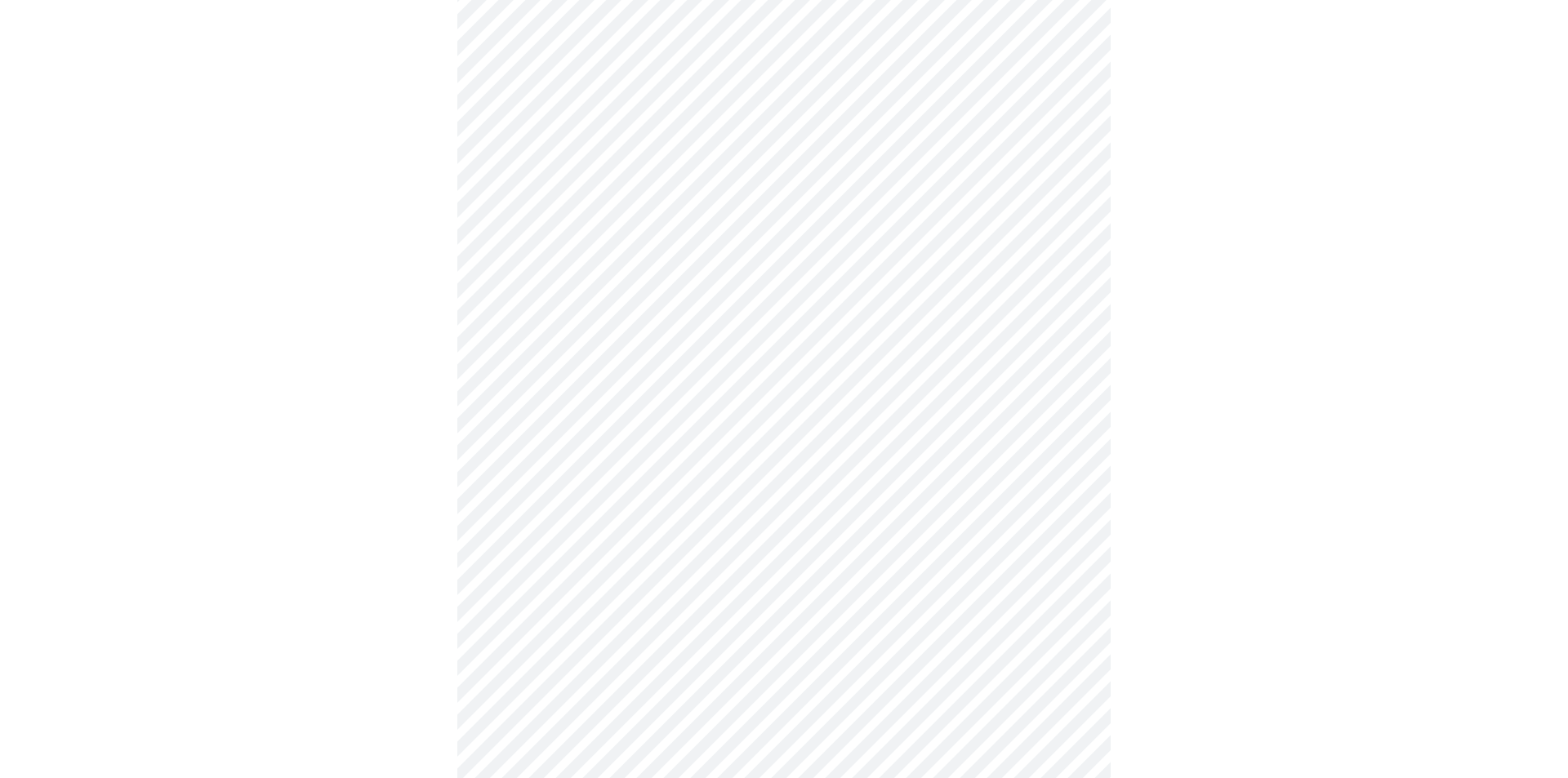
click at [1027, 566] on body "MyMenopauseRx Appointments Messaging Labs Uploads Medications Community Refer a…" at bounding box center [784, 626] width 1555 height 2057
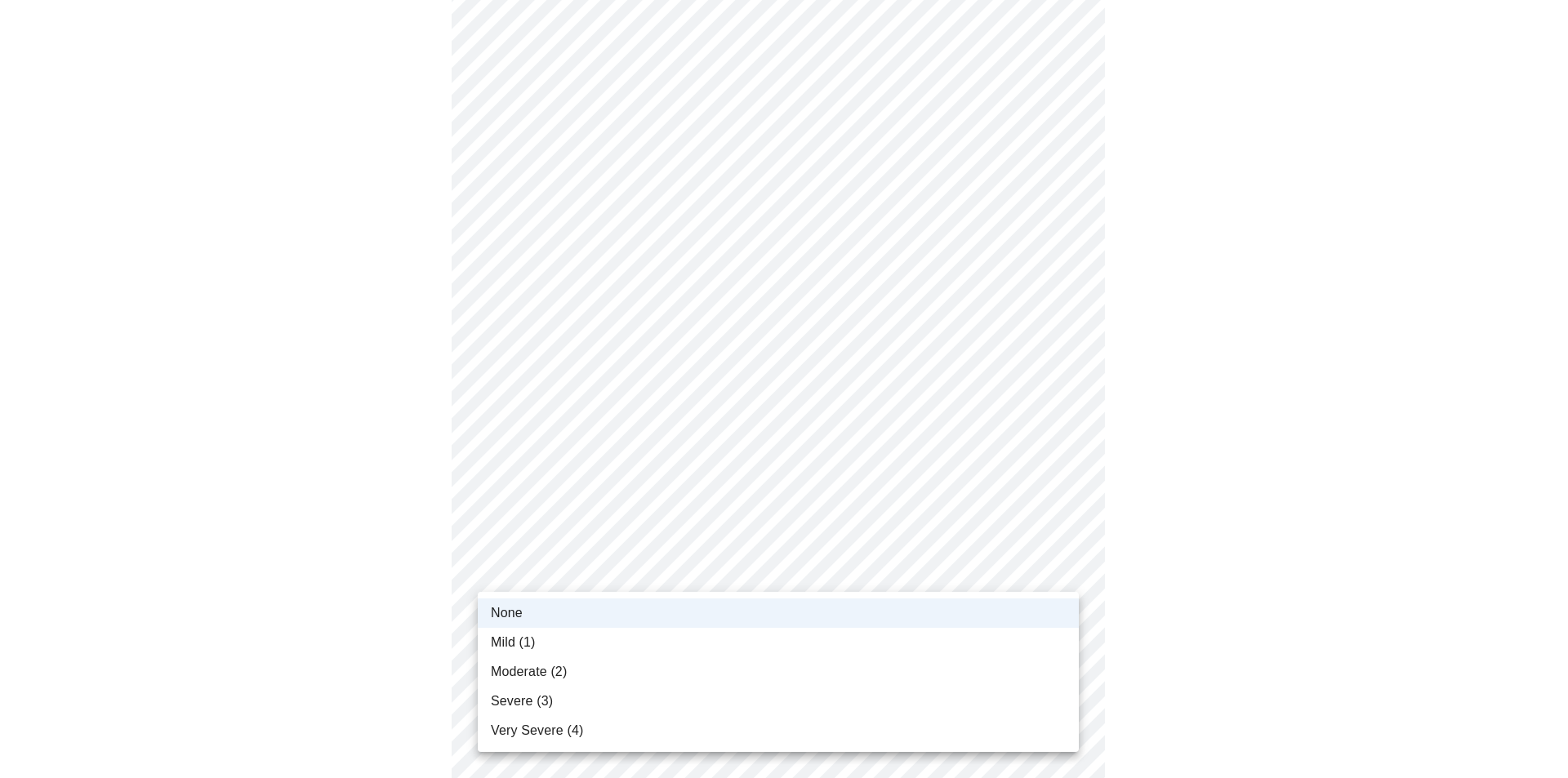
click at [824, 650] on li "Mild (1)" at bounding box center [778, 643] width 601 height 29
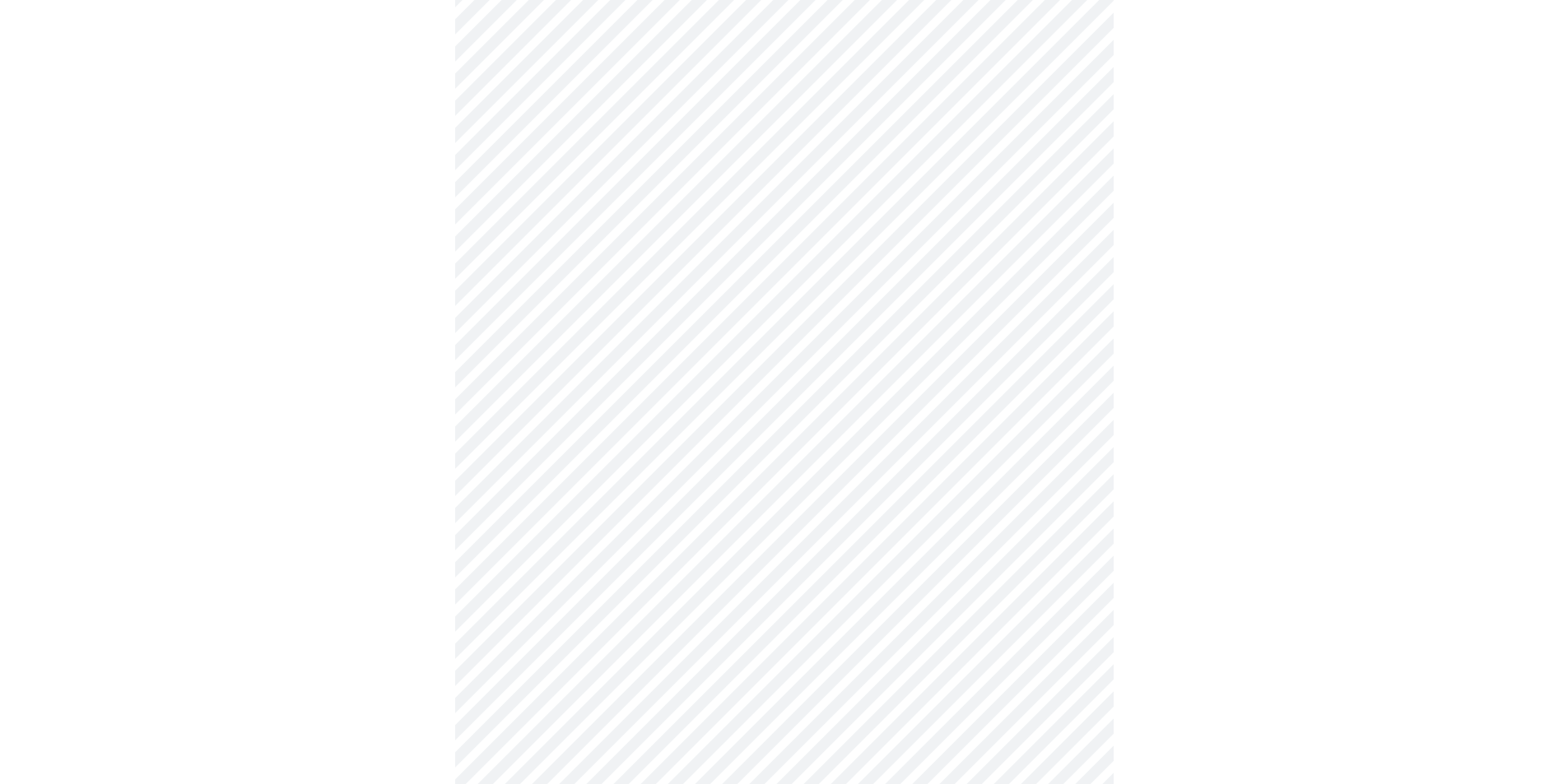
scroll to position [658, 0]
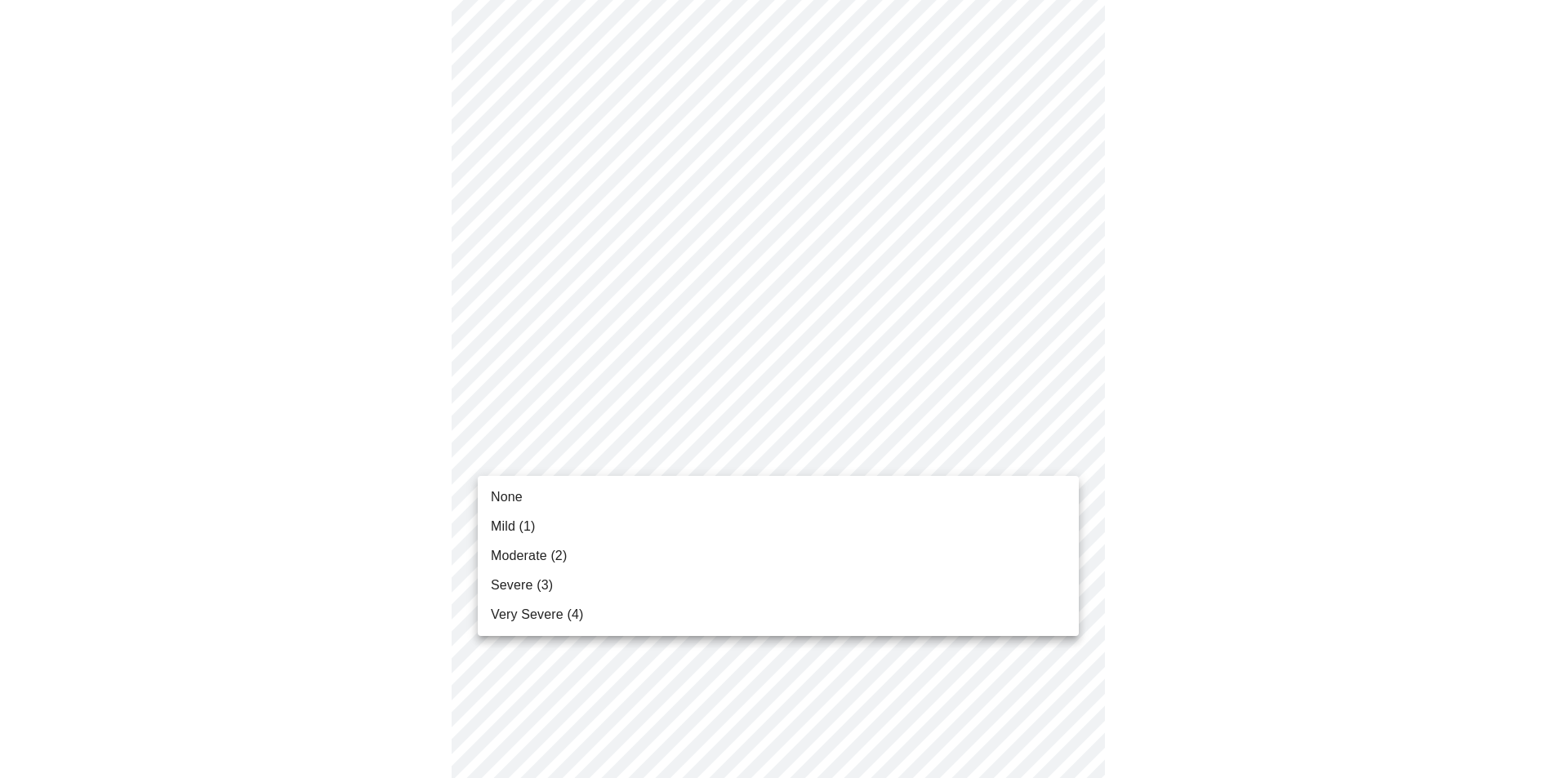
click at [1063, 458] on body "MyMenopauseRx Appointments Messaging Labs Uploads Medications Community Refer a…" at bounding box center [784, 381] width 1555 height 2057
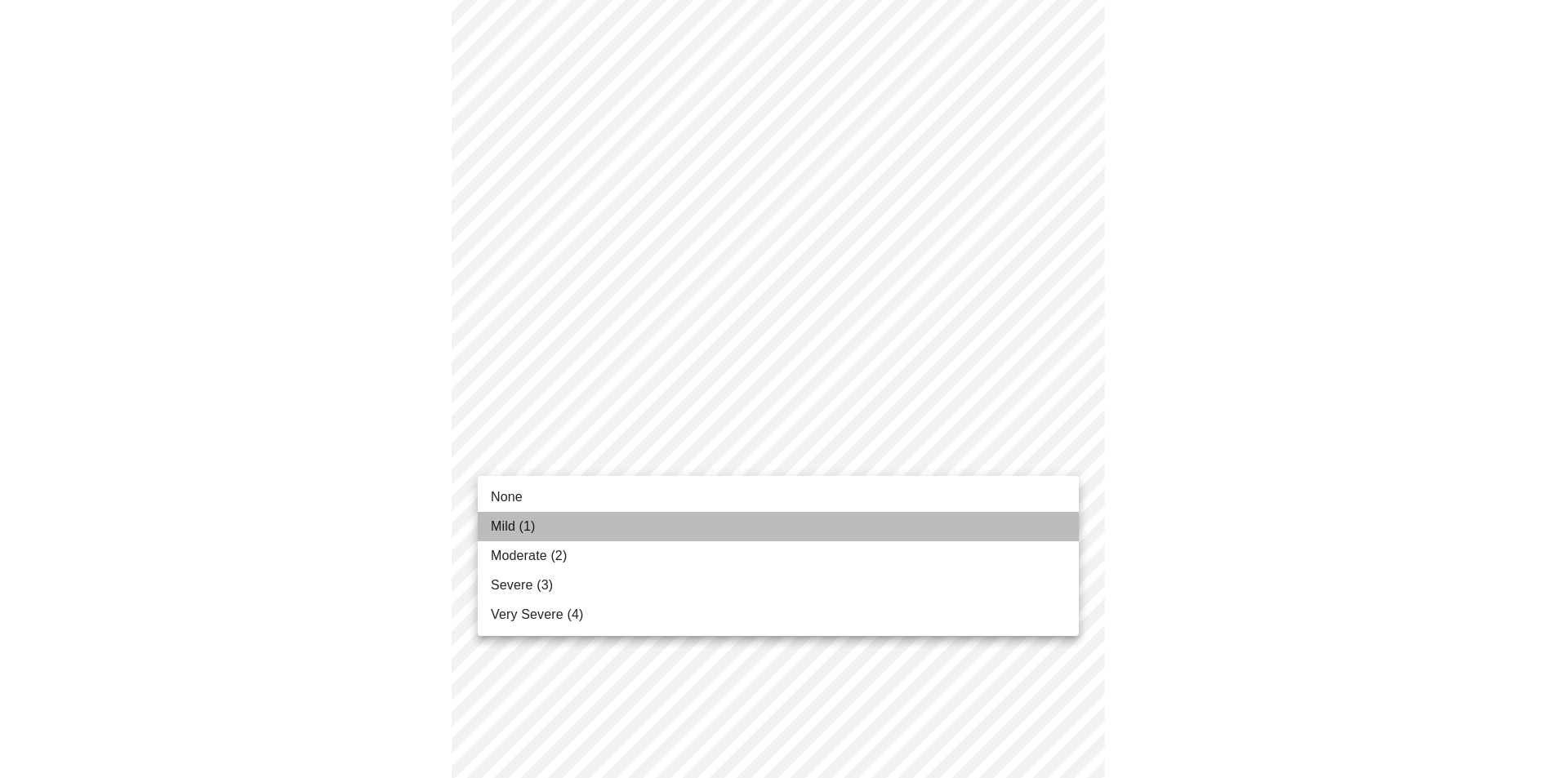
click at [583, 523] on li "Mild (1)" at bounding box center [778, 526] width 601 height 29
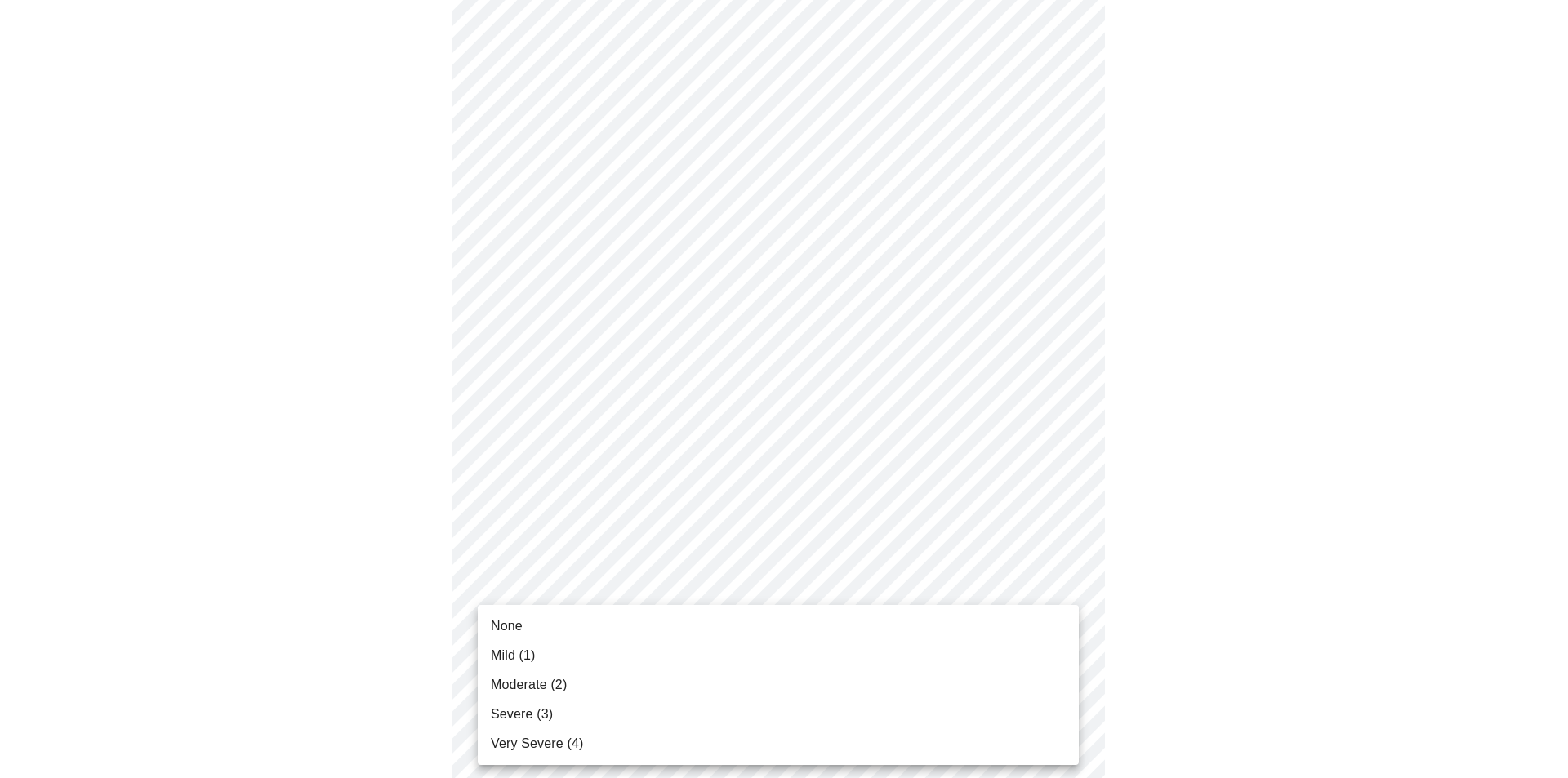
click at [1054, 590] on body "MyMenopauseRx Appointments Messaging Labs Uploads Medications Community Refer a…" at bounding box center [784, 370] width 1555 height 2034
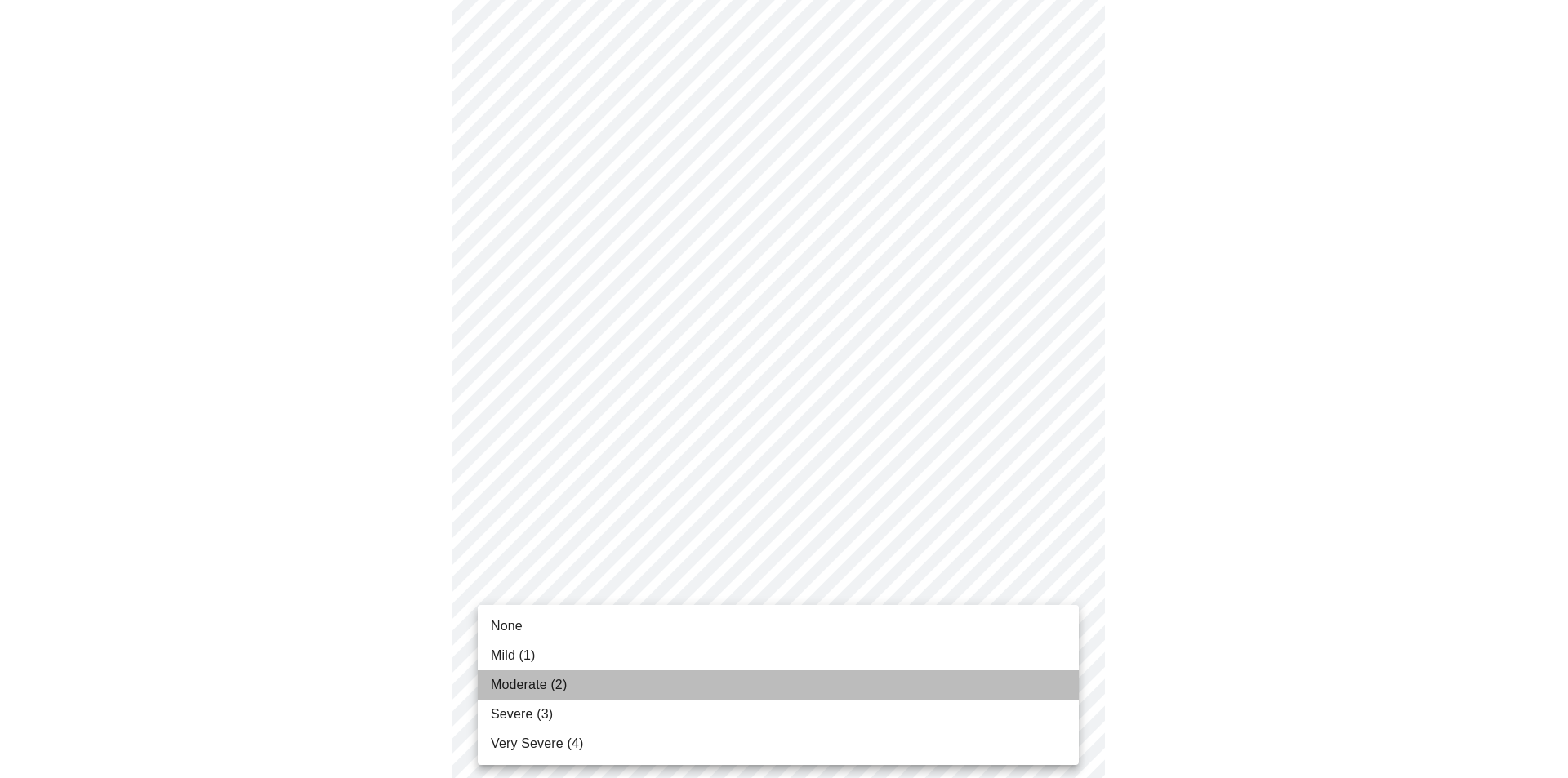
click at [879, 698] on li "Moderate (2)" at bounding box center [778, 685] width 601 height 29
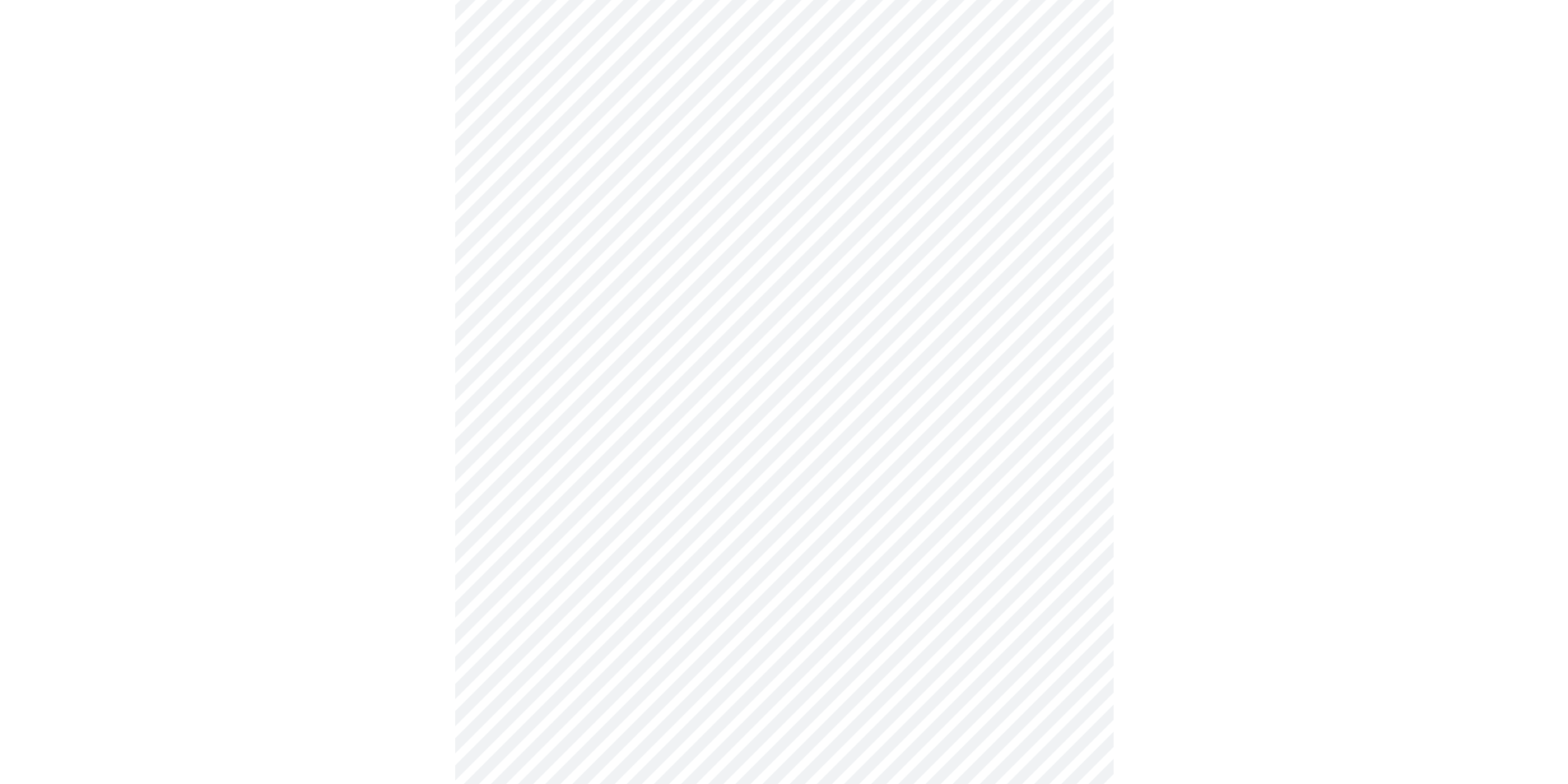
scroll to position [905, 0]
click at [1076, 472] on body "MyMenopauseRx Appointments Messaging Labs Uploads Medications Community Refer a…" at bounding box center [790, 115] width 1567 height 2026
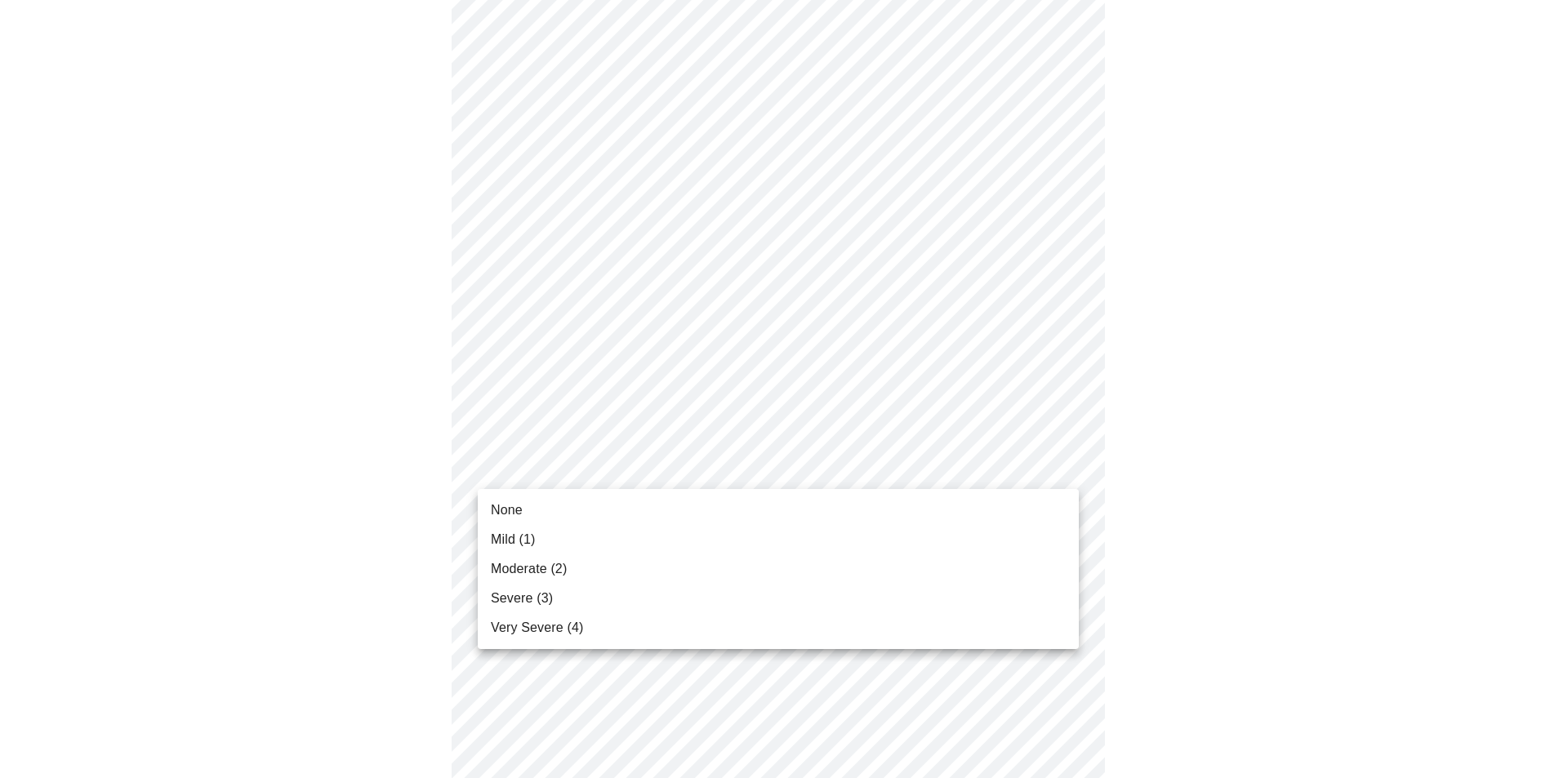
click at [992, 536] on li "Mild (1)" at bounding box center [778, 540] width 601 height 29
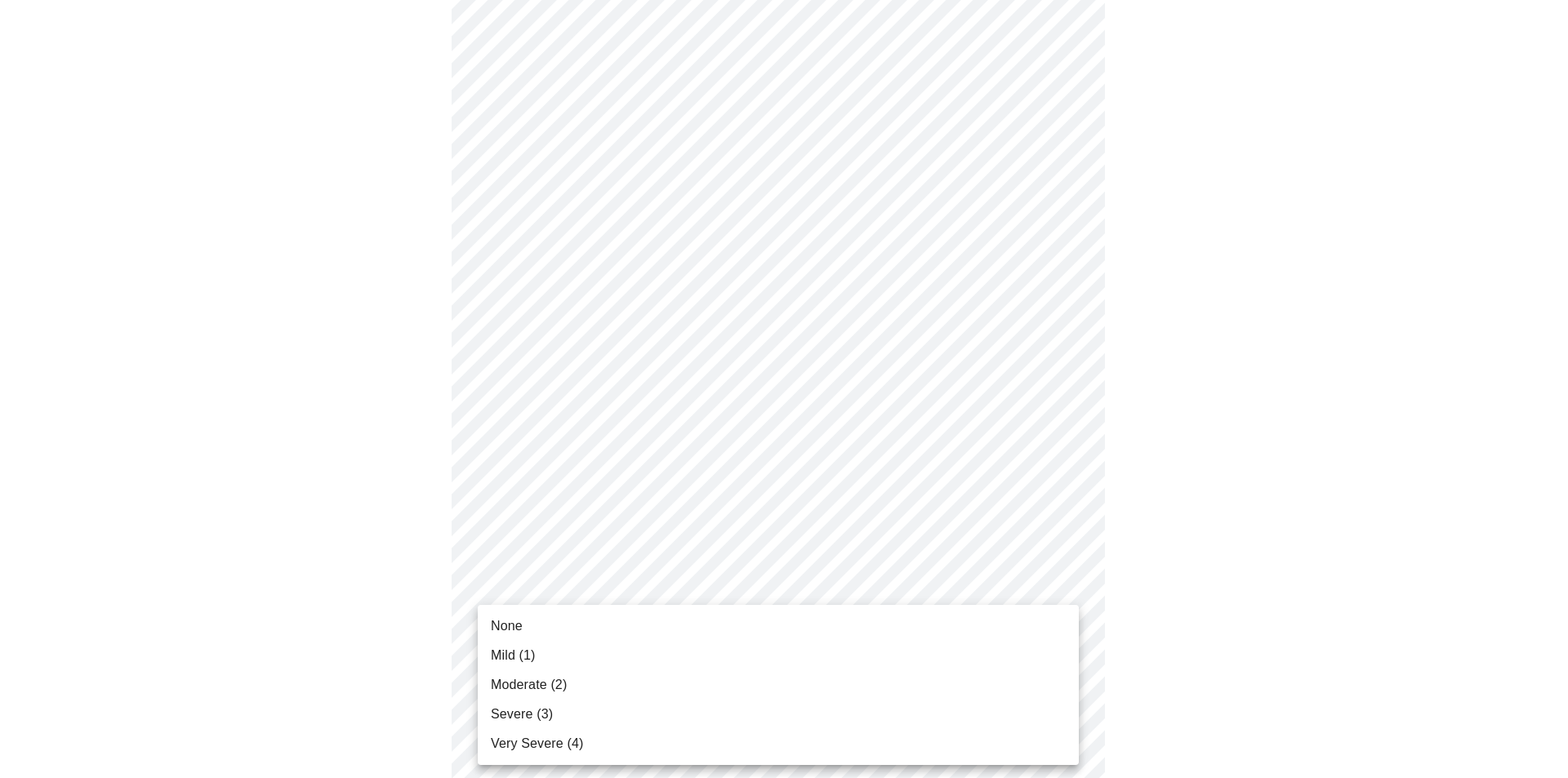
click at [1053, 592] on body "MyMenopauseRx Appointments Messaging Labs Uploads Medications Community Refer a…" at bounding box center [784, 103] width 1555 height 1989
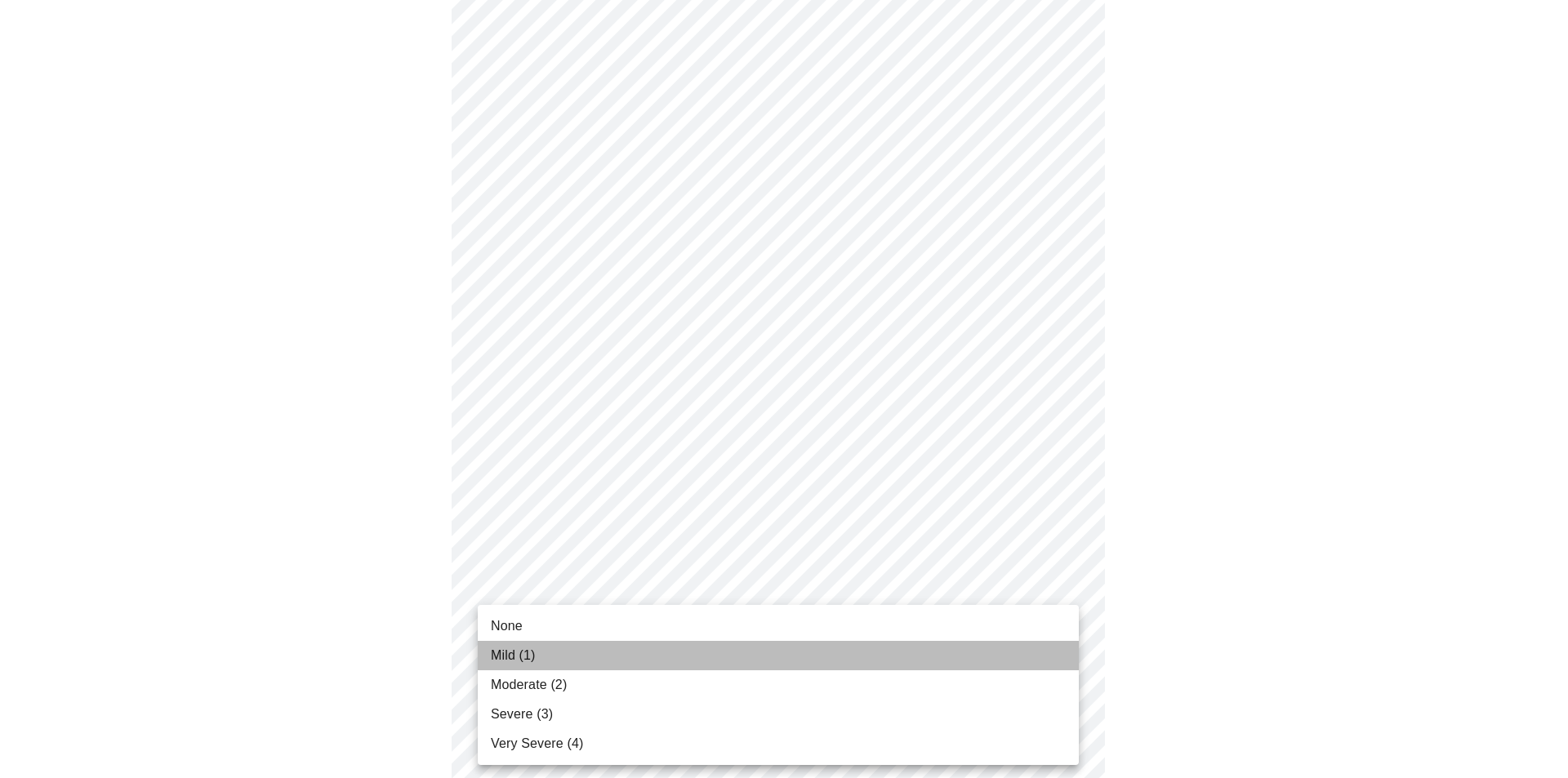
click at [980, 661] on li "Mild (1)" at bounding box center [778, 655] width 601 height 29
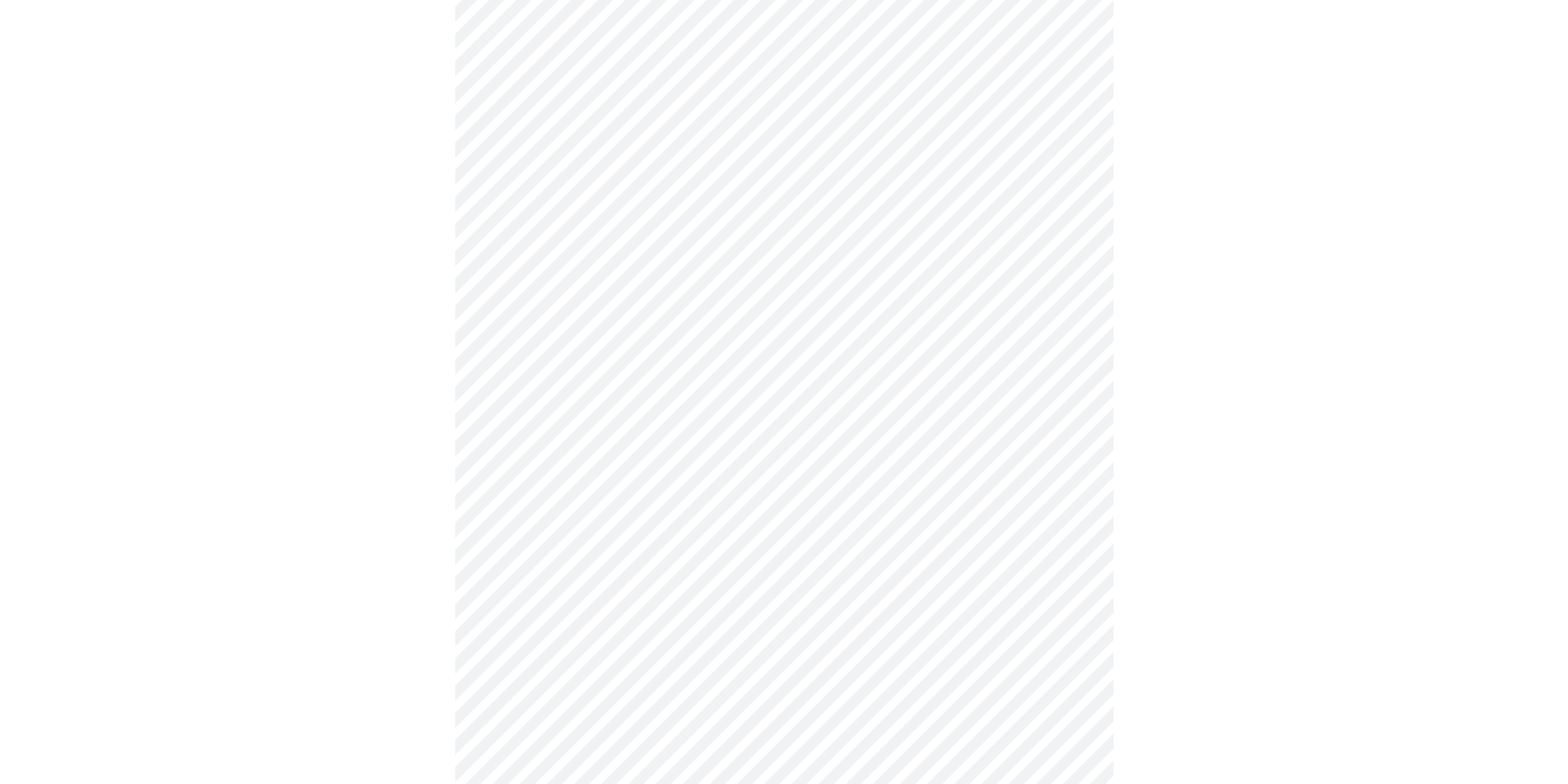
scroll to position [1070, 0]
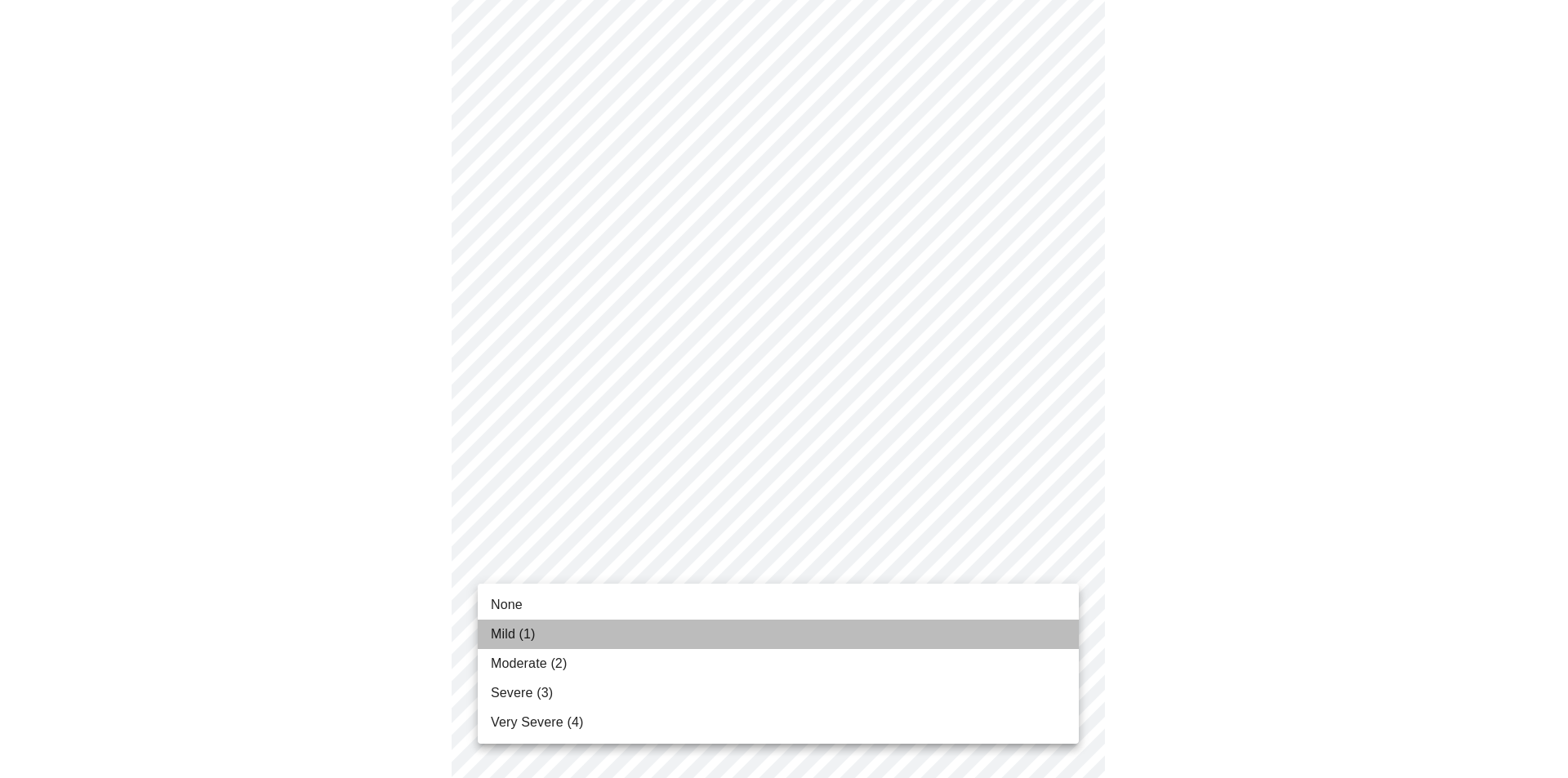
click at [901, 637] on li "Mild (1)" at bounding box center [778, 634] width 601 height 29
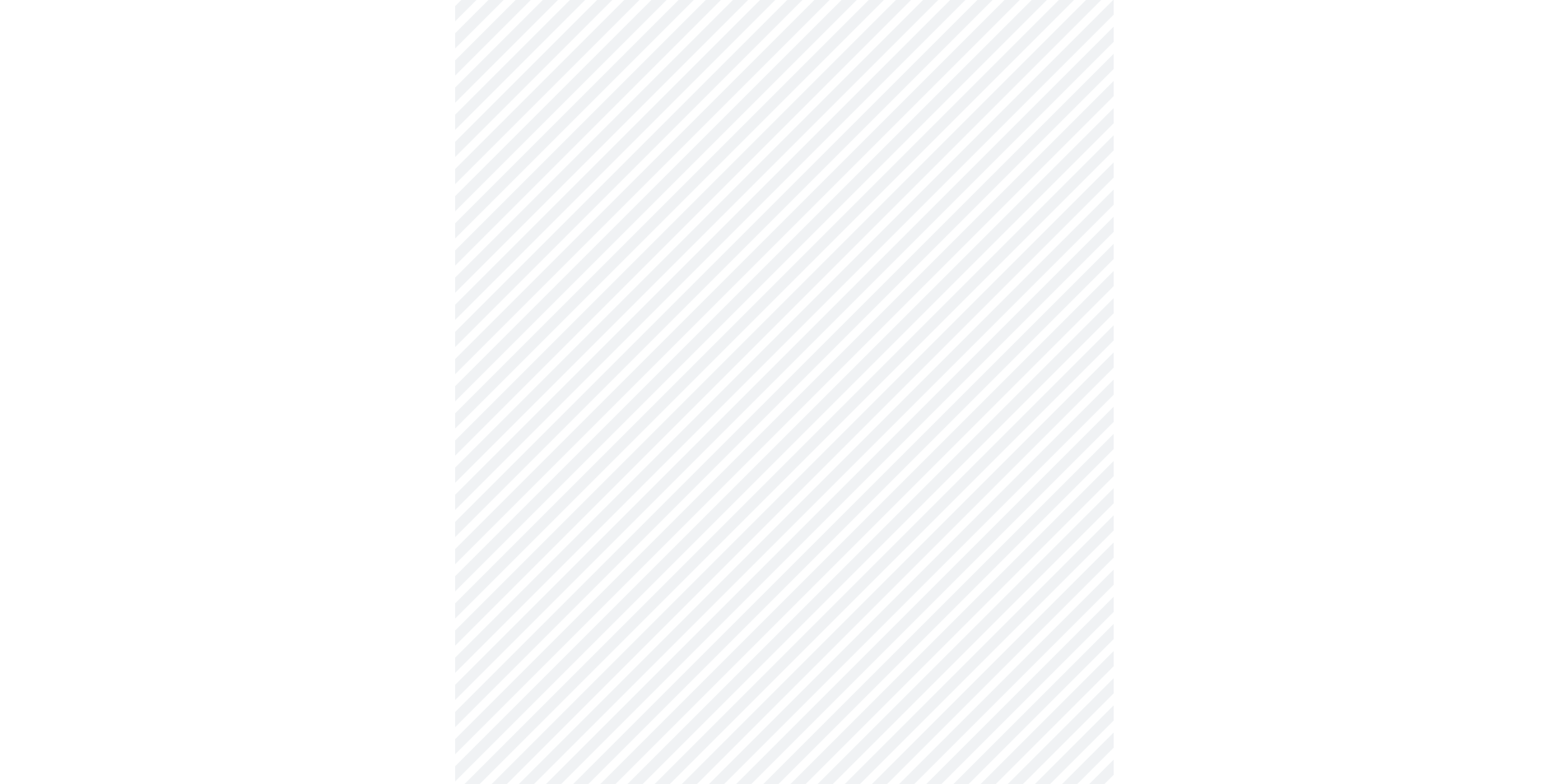
scroll to position [351, 0]
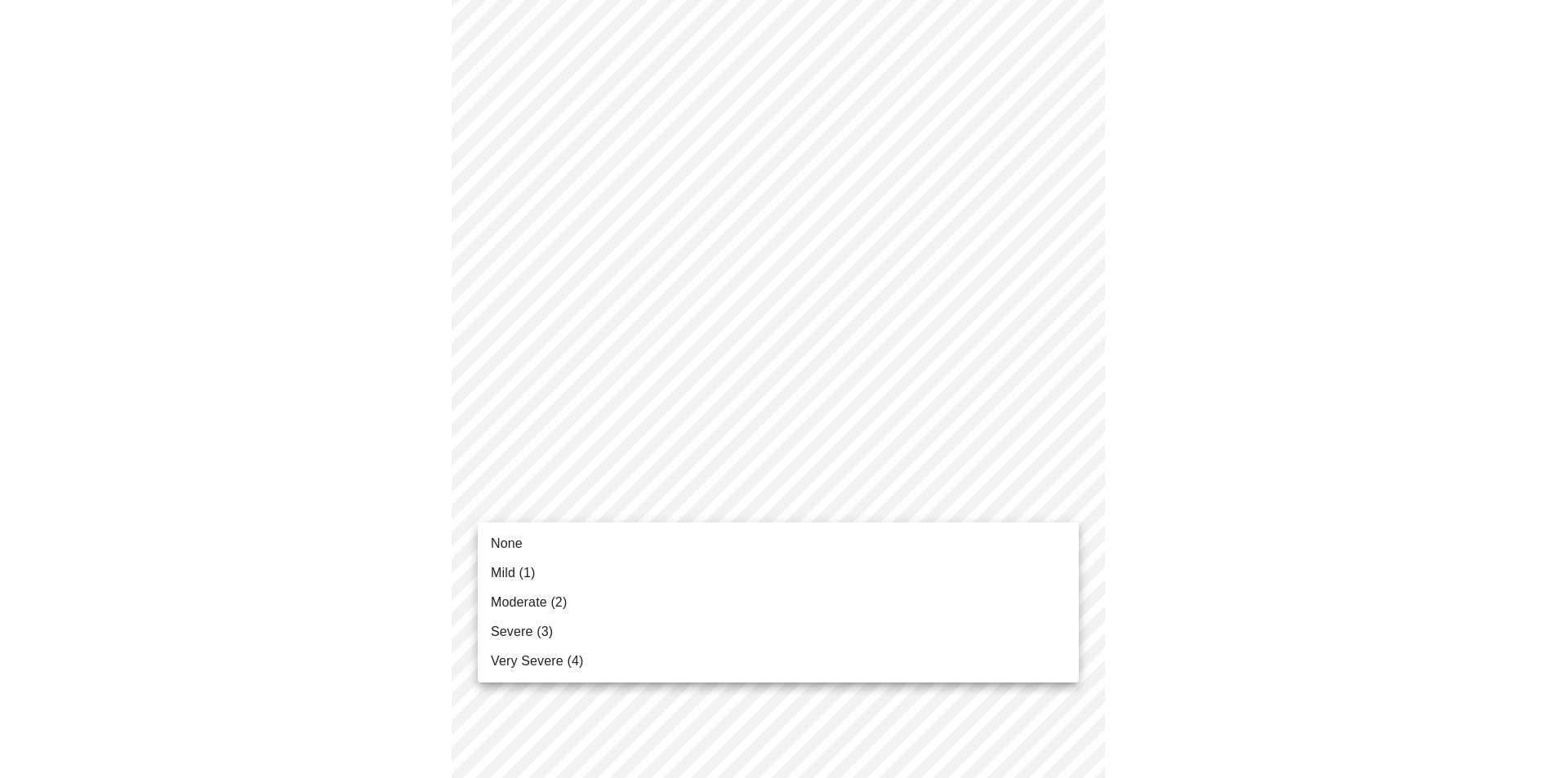
click at [1066, 511] on body "MyMenopauseRx Appointments Messaging Labs Uploads Medications Community Refer a…" at bounding box center [784, 629] width 1555 height 1942
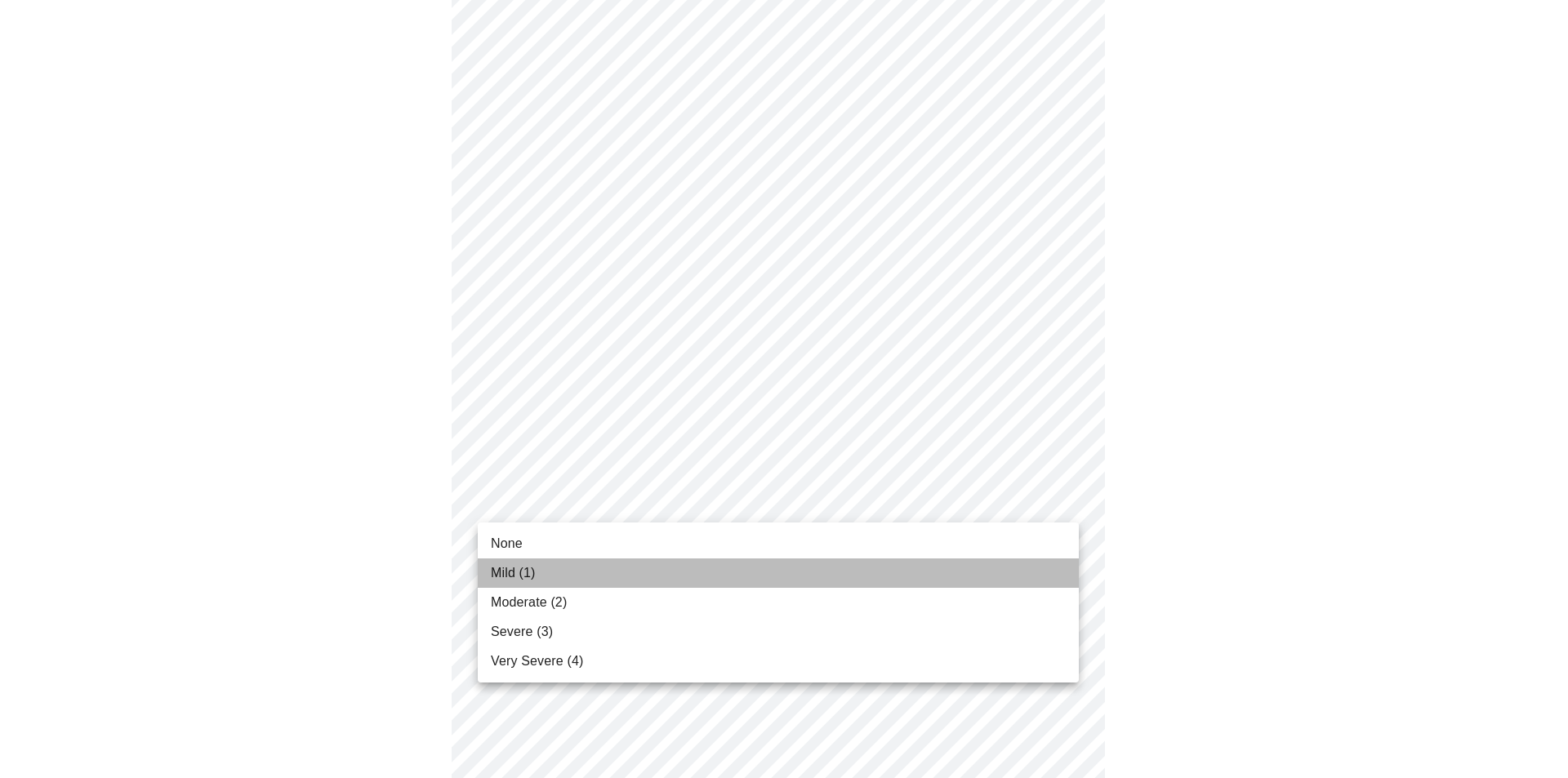
click at [719, 576] on li "Mild (1)" at bounding box center [778, 573] width 601 height 29
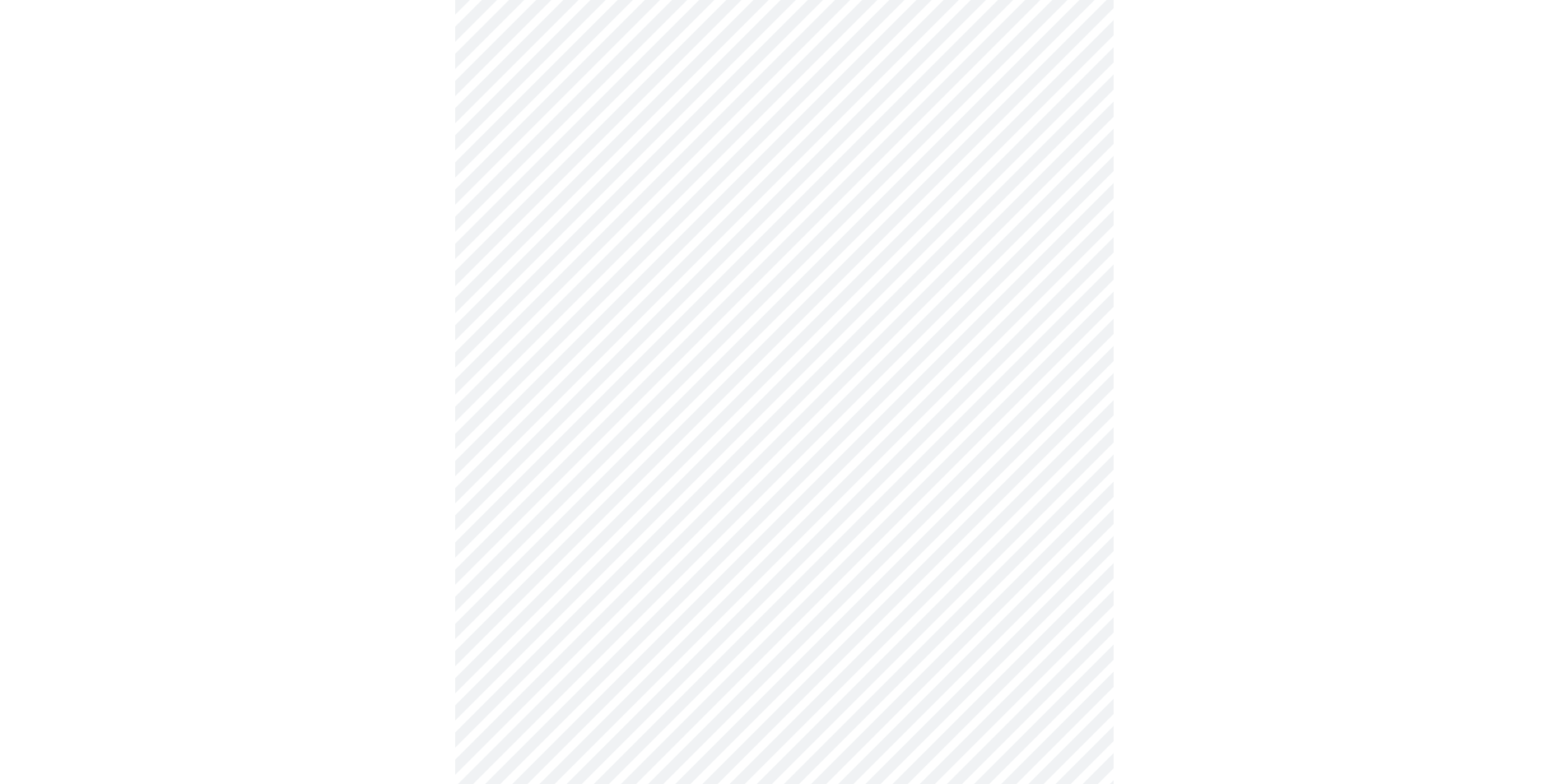
scroll to position [576, 0]
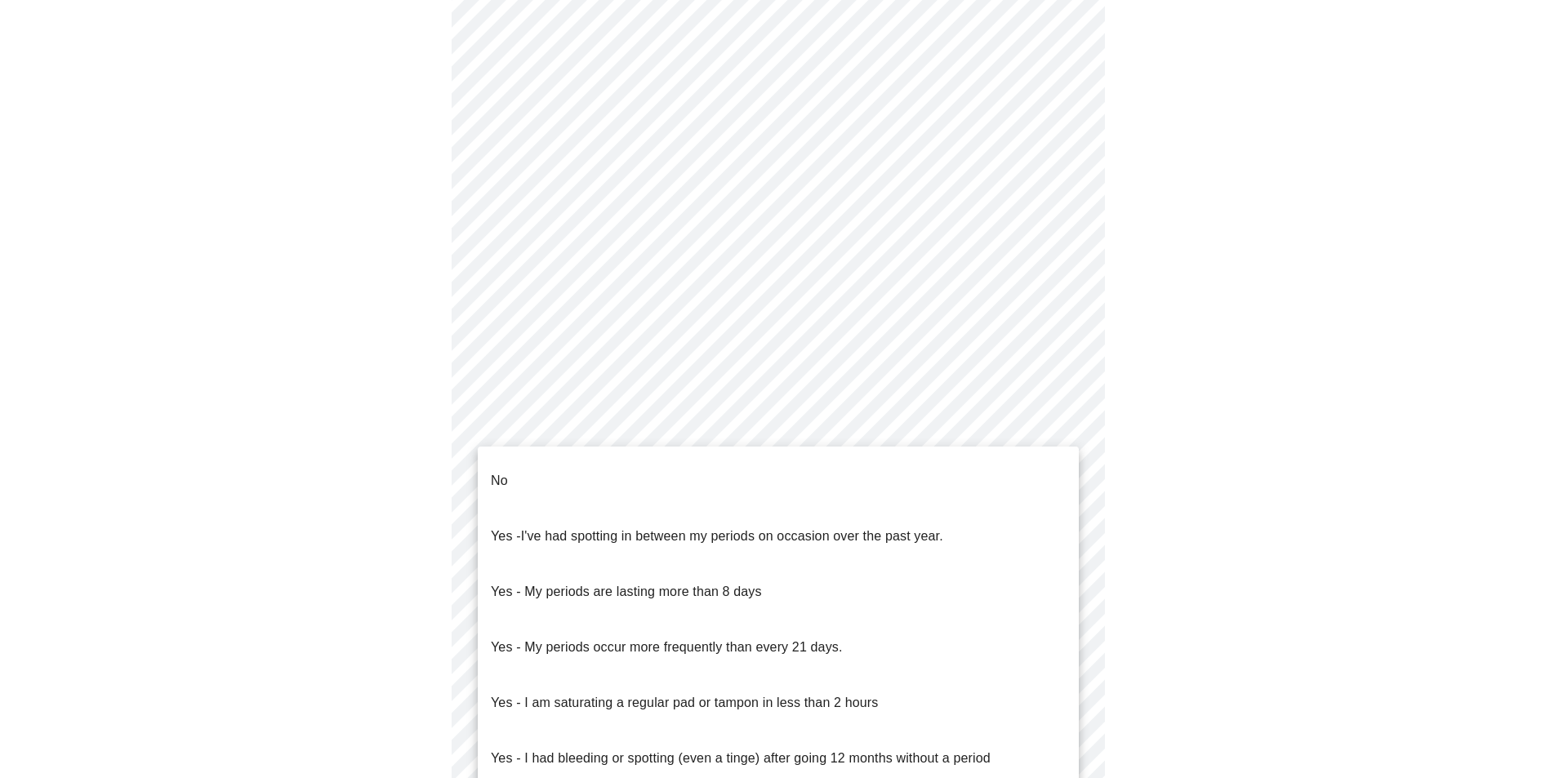
click at [1067, 423] on body "MyMenopauseRx Appointments Messaging Labs Uploads Medications Community Refer a…" at bounding box center [784, 241] width 1555 height 1612
click at [715, 582] on p "Yes - My periods are lasting more than 8 days" at bounding box center [627, 591] width 271 height 20
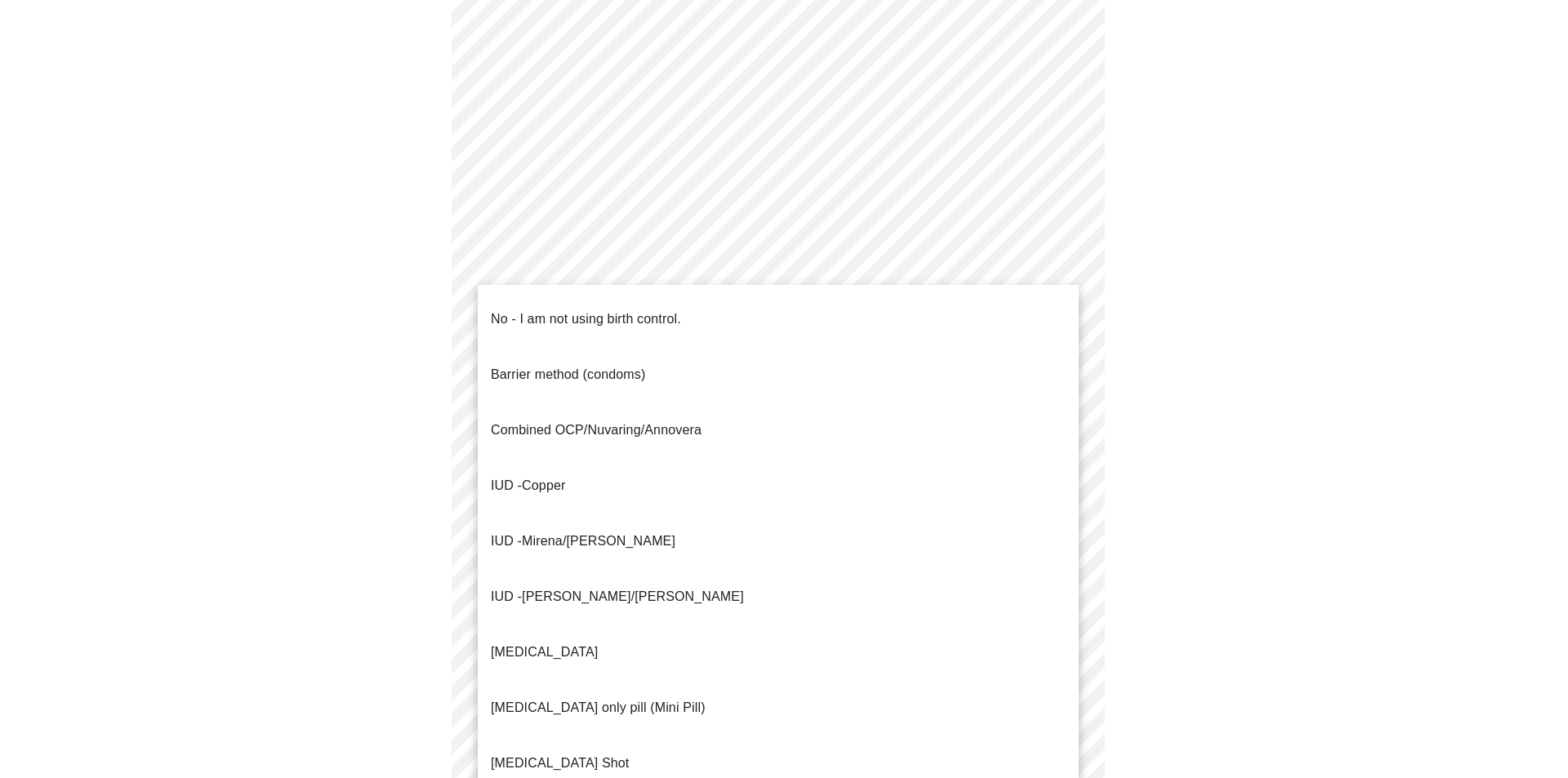
click at [842, 551] on body "MyMenopauseRx Appointments Messaging Labs Uploads Medications Community Refer a…" at bounding box center [784, 236] width 1555 height 1601
click at [1379, 505] on div at bounding box center [784, 389] width 1568 height 778
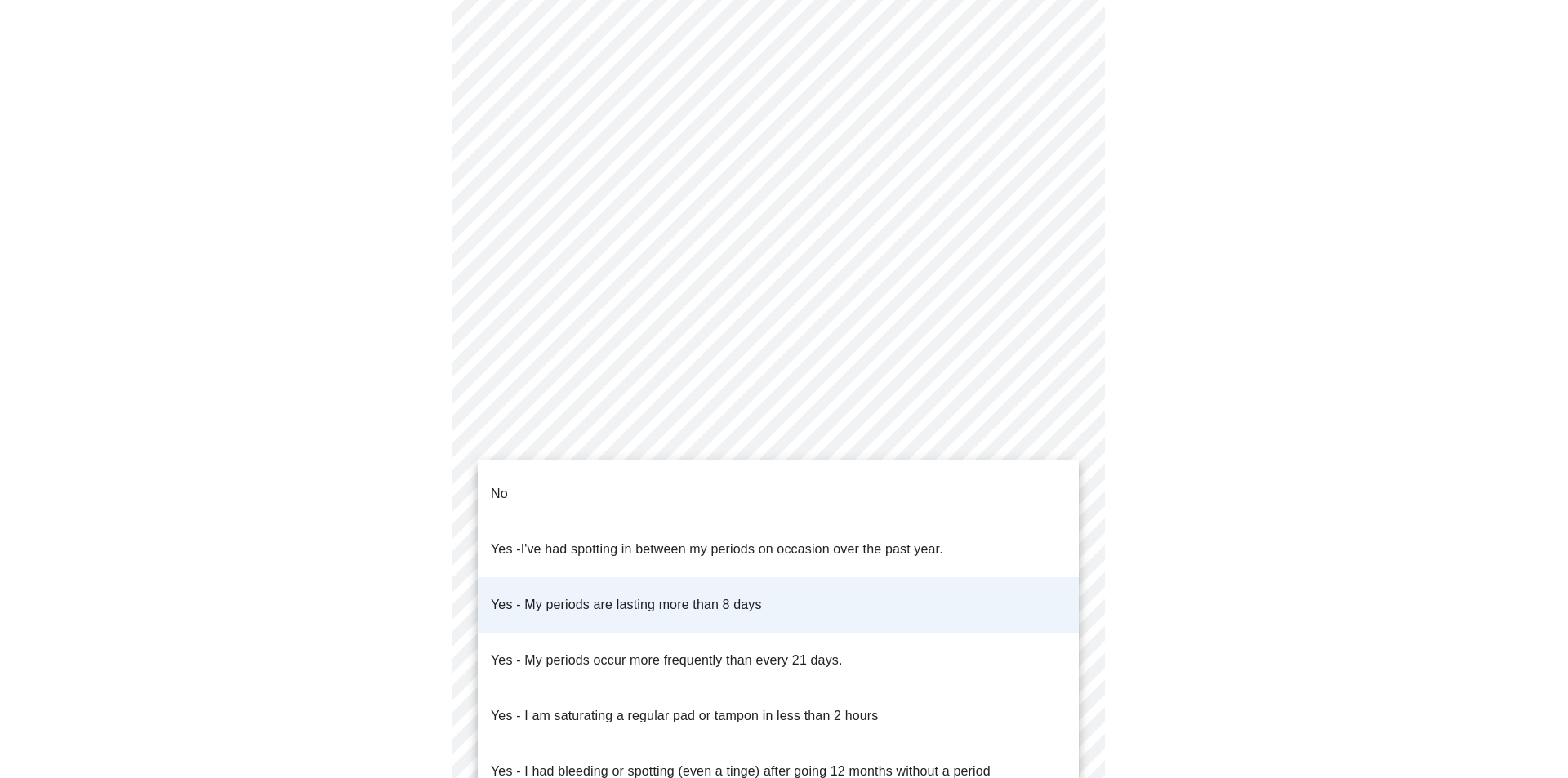
click at [1054, 430] on body "MyMenopauseRx Appointments Messaging Labs Uploads Medications Community Refer a…" at bounding box center [784, 236] width 1555 height 1601
click at [1385, 551] on div at bounding box center [784, 389] width 1568 height 778
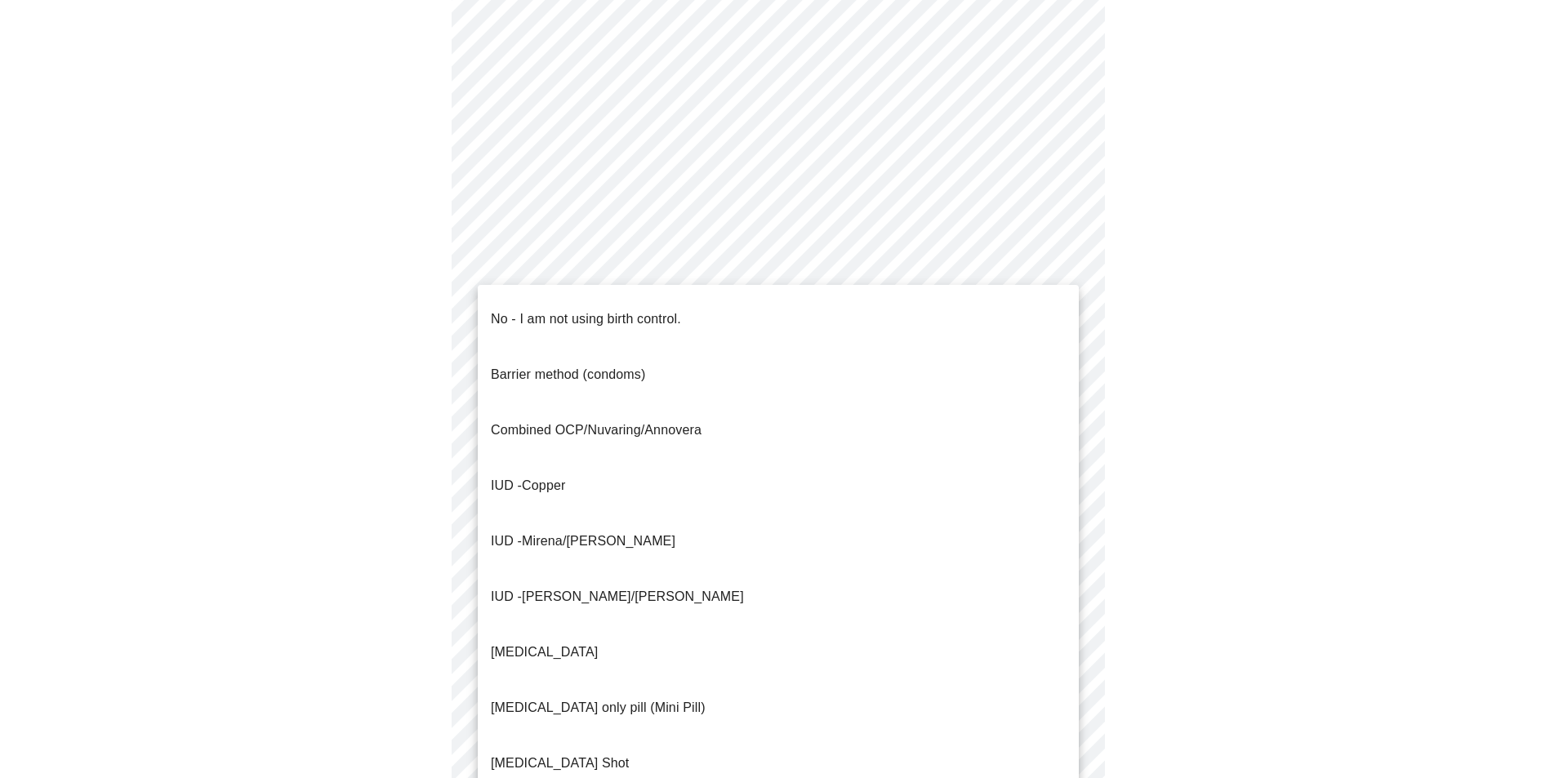
click at [1030, 543] on body "MyMenopauseRx Appointments Messaging Labs Uploads Medications Community Refer a…" at bounding box center [784, 236] width 1555 height 1601
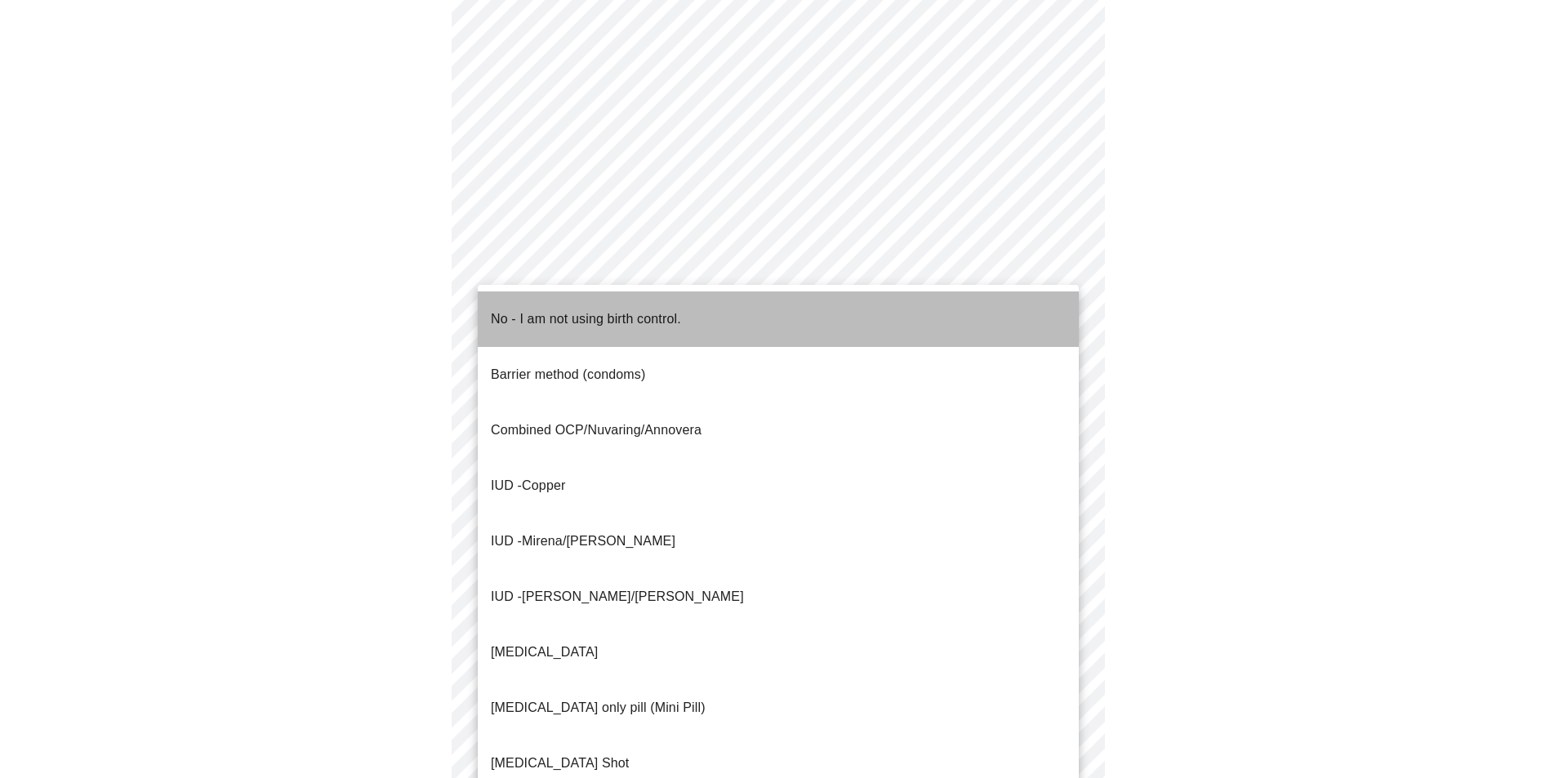
click at [620, 310] on p "No - I am not using birth control." at bounding box center [586, 319] width 190 height 20
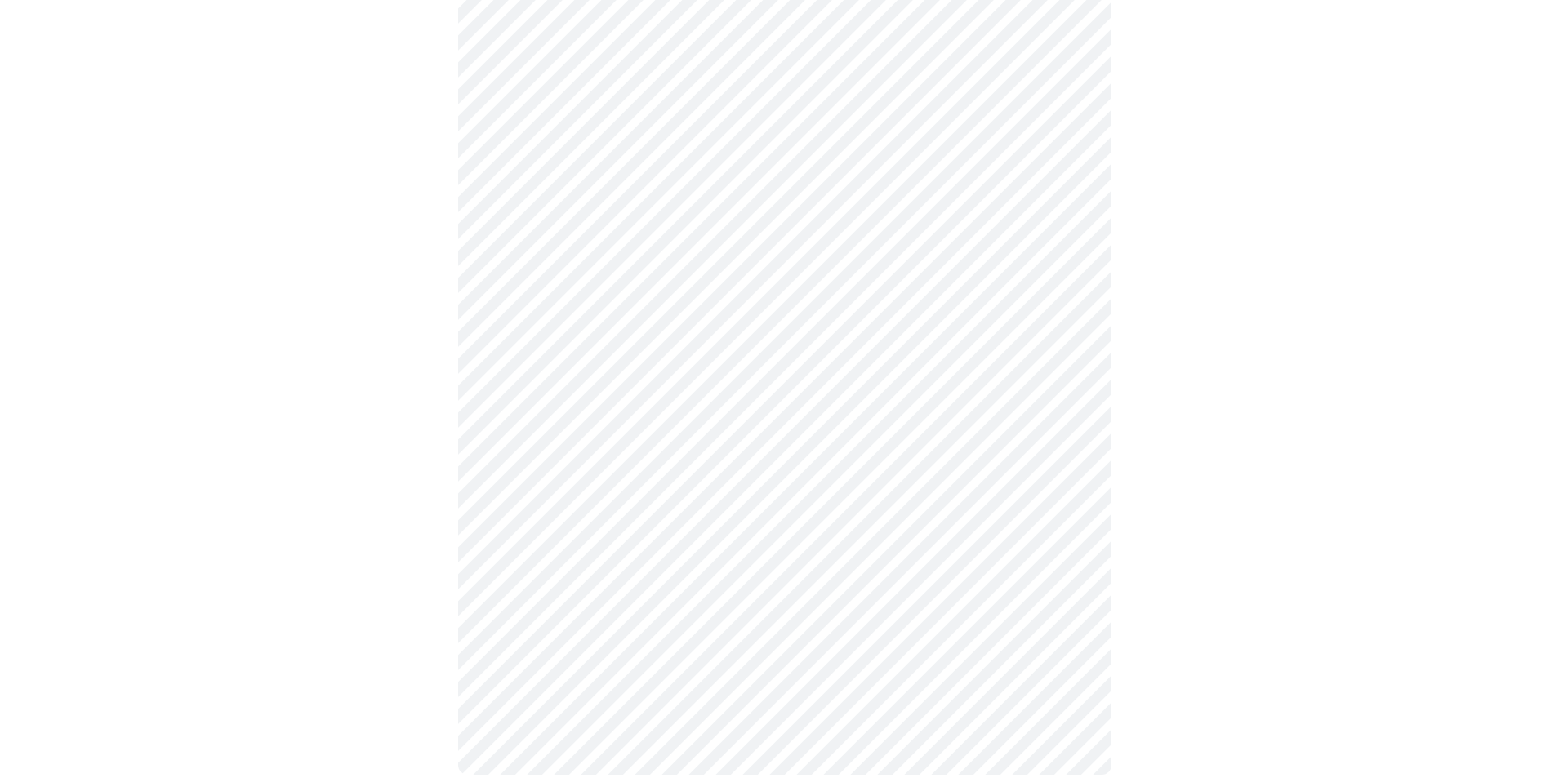
scroll to position [814, 0]
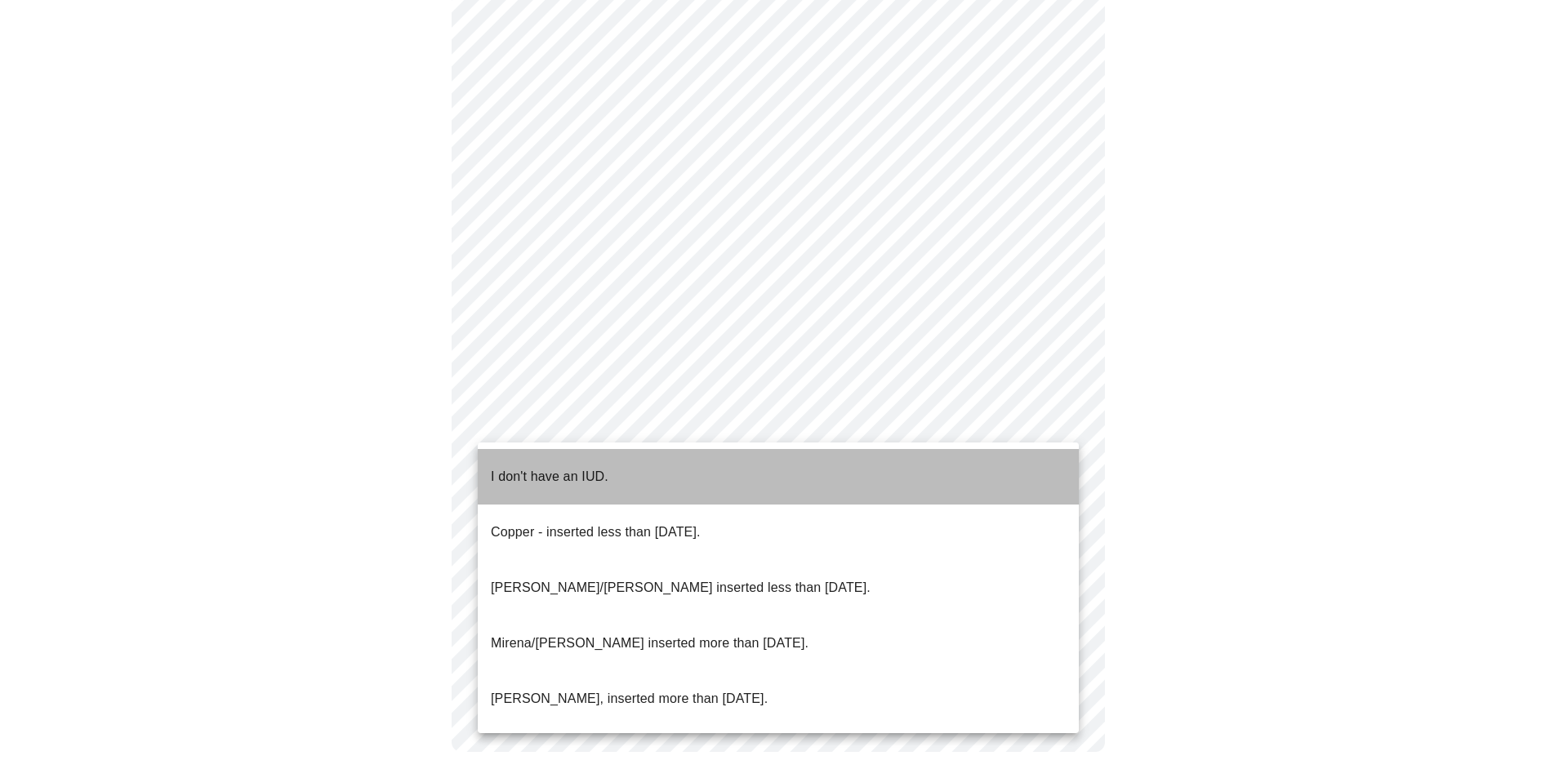
click at [642, 467] on li "I don't have an IUD." at bounding box center [778, 476] width 601 height 56
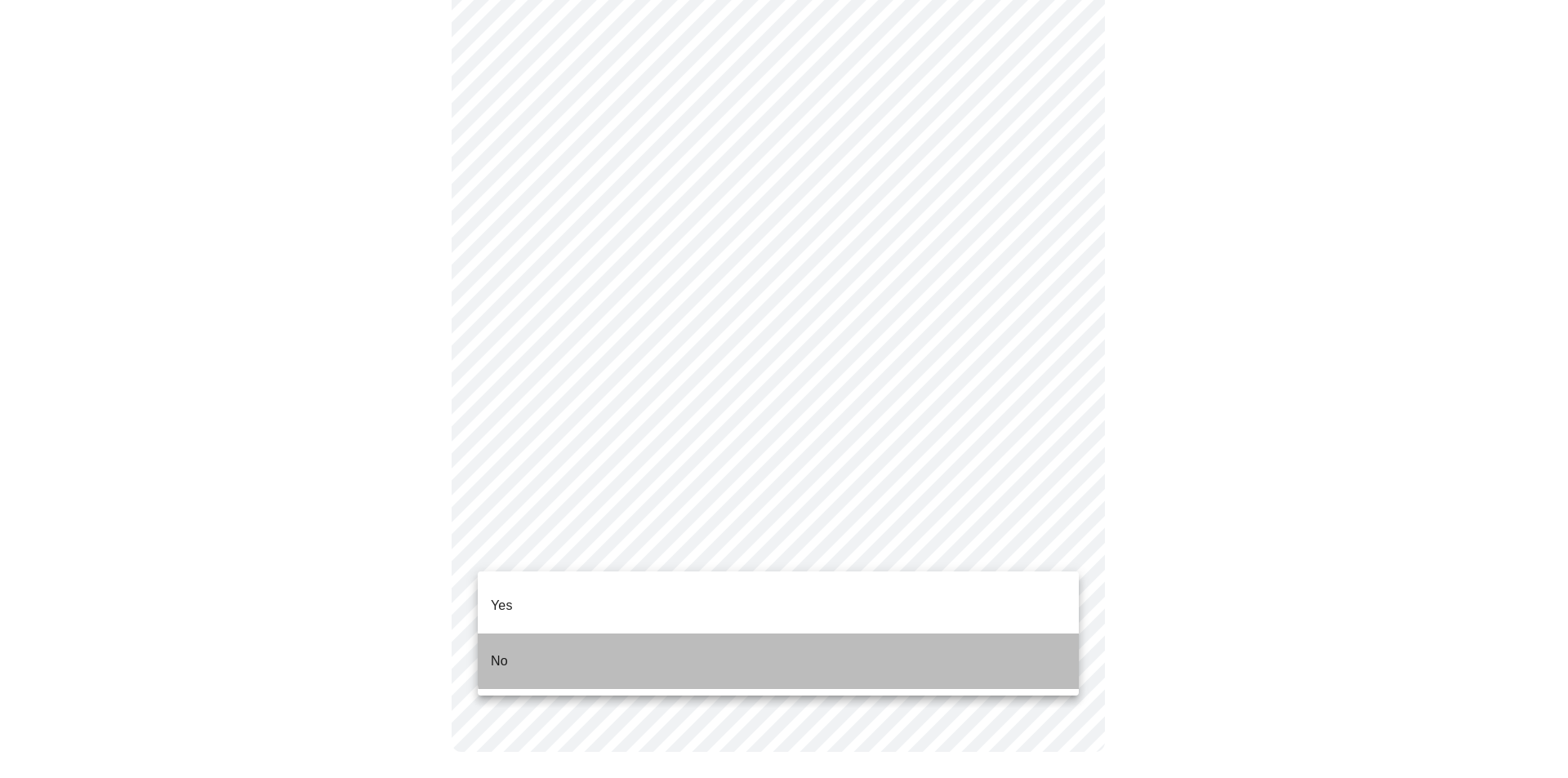
click at [809, 633] on li "No" at bounding box center [778, 661] width 601 height 56
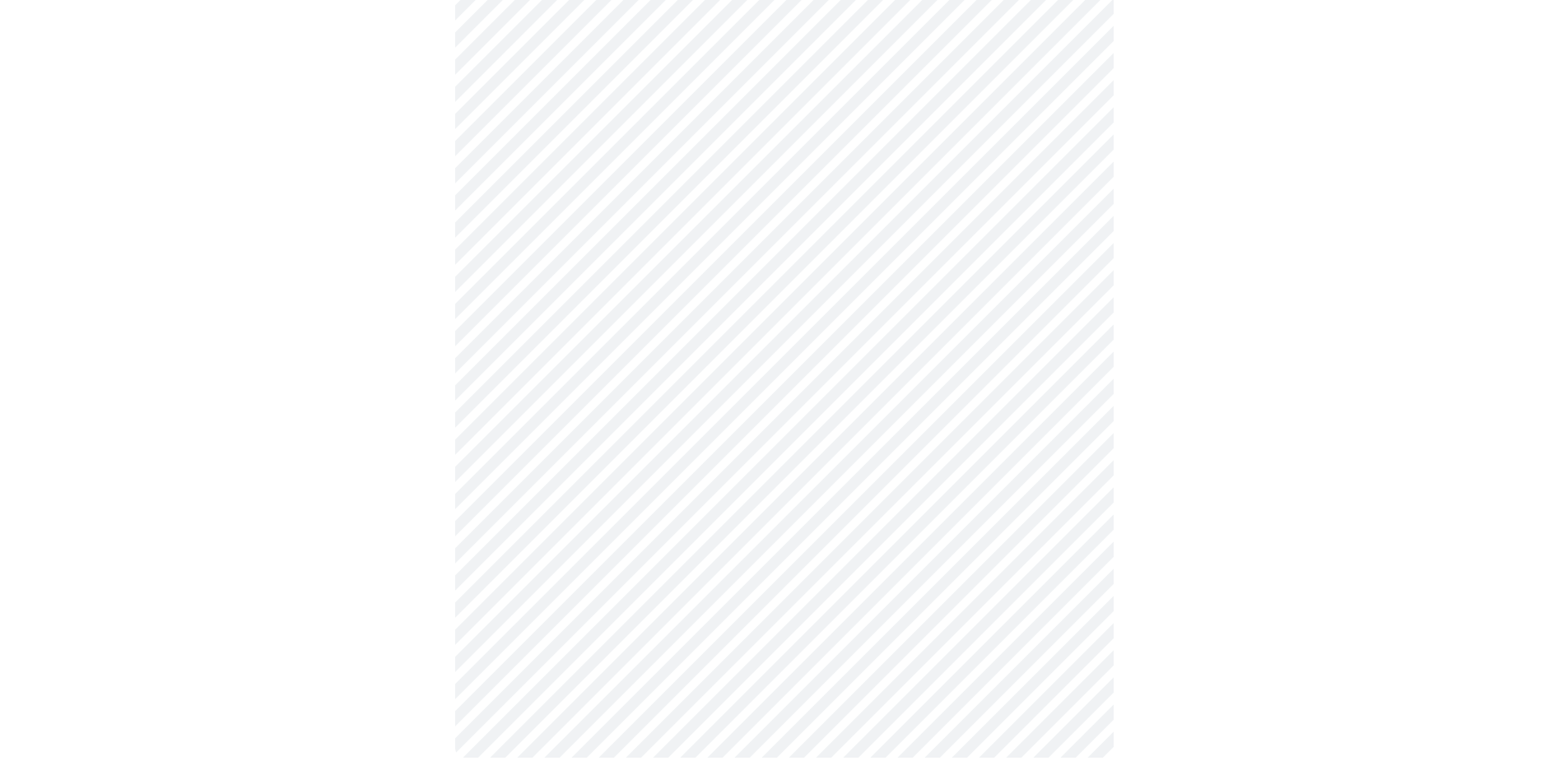
scroll to position [0, 0]
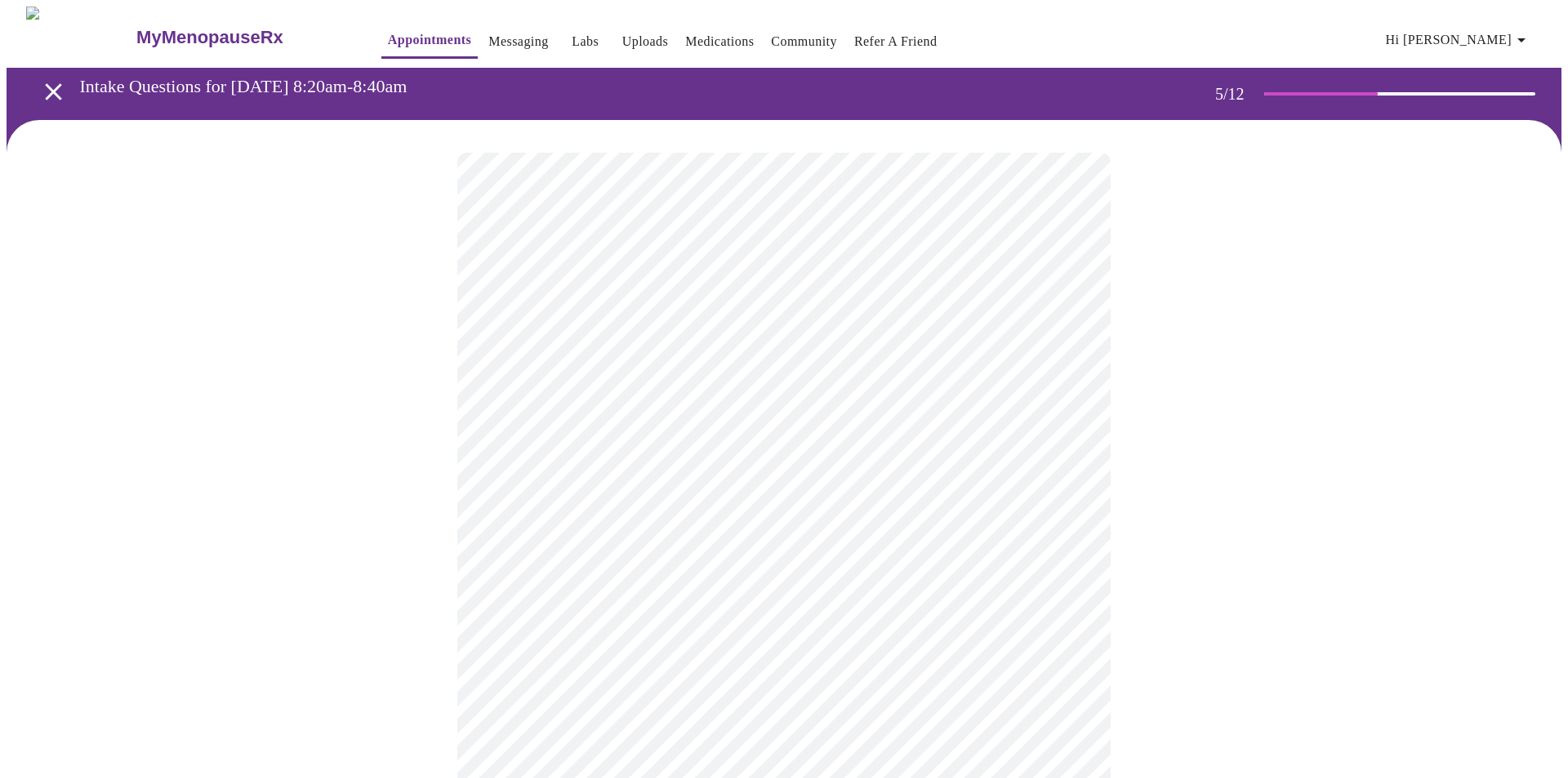
click at [1063, 432] on body "MyMenopauseRx Appointments Messaging Labs Uploads Medications Community Refer a…" at bounding box center [784, 610] width 1555 height 1206
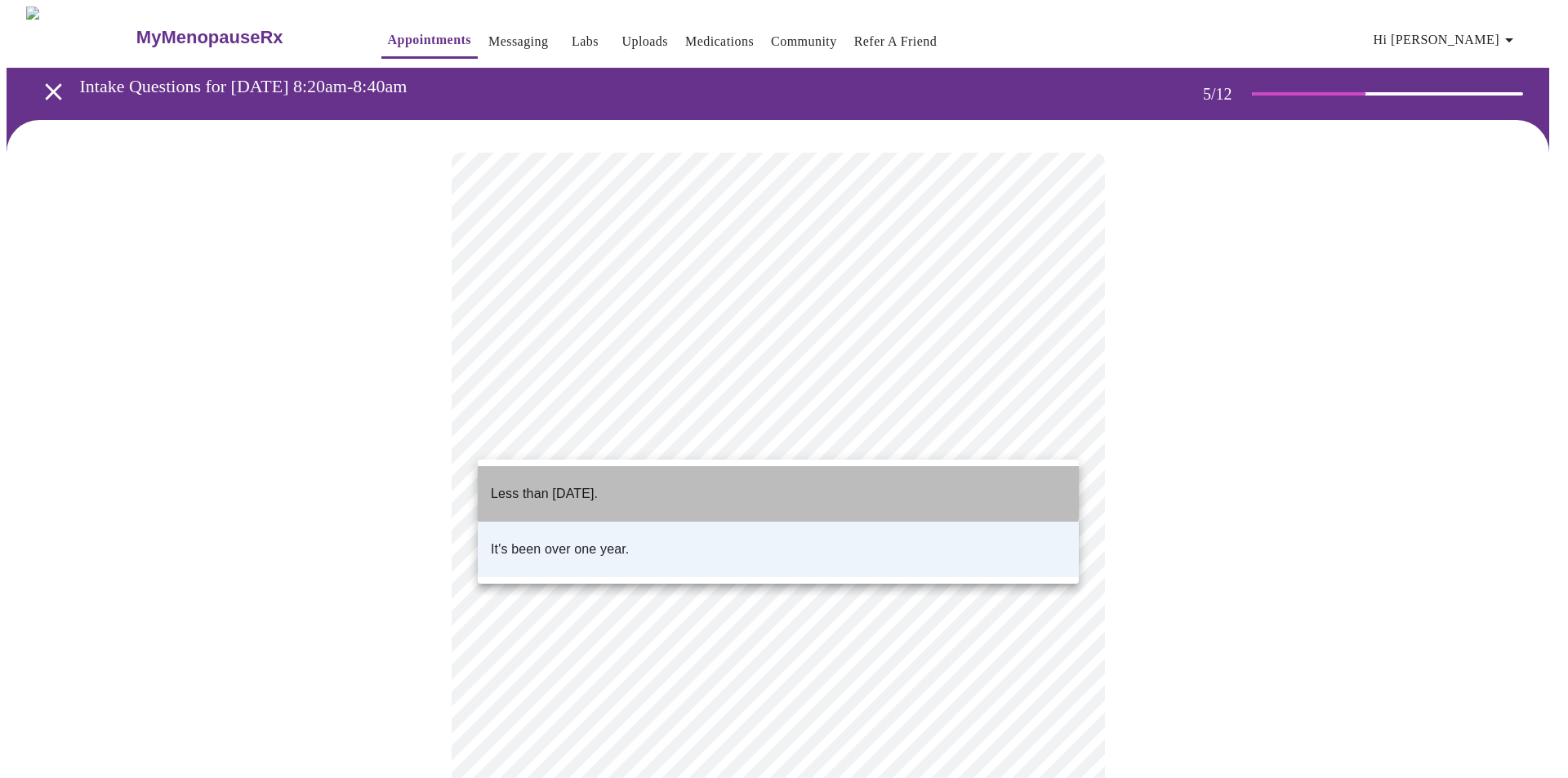
click at [659, 480] on li "Less than one year ago." at bounding box center [778, 494] width 601 height 56
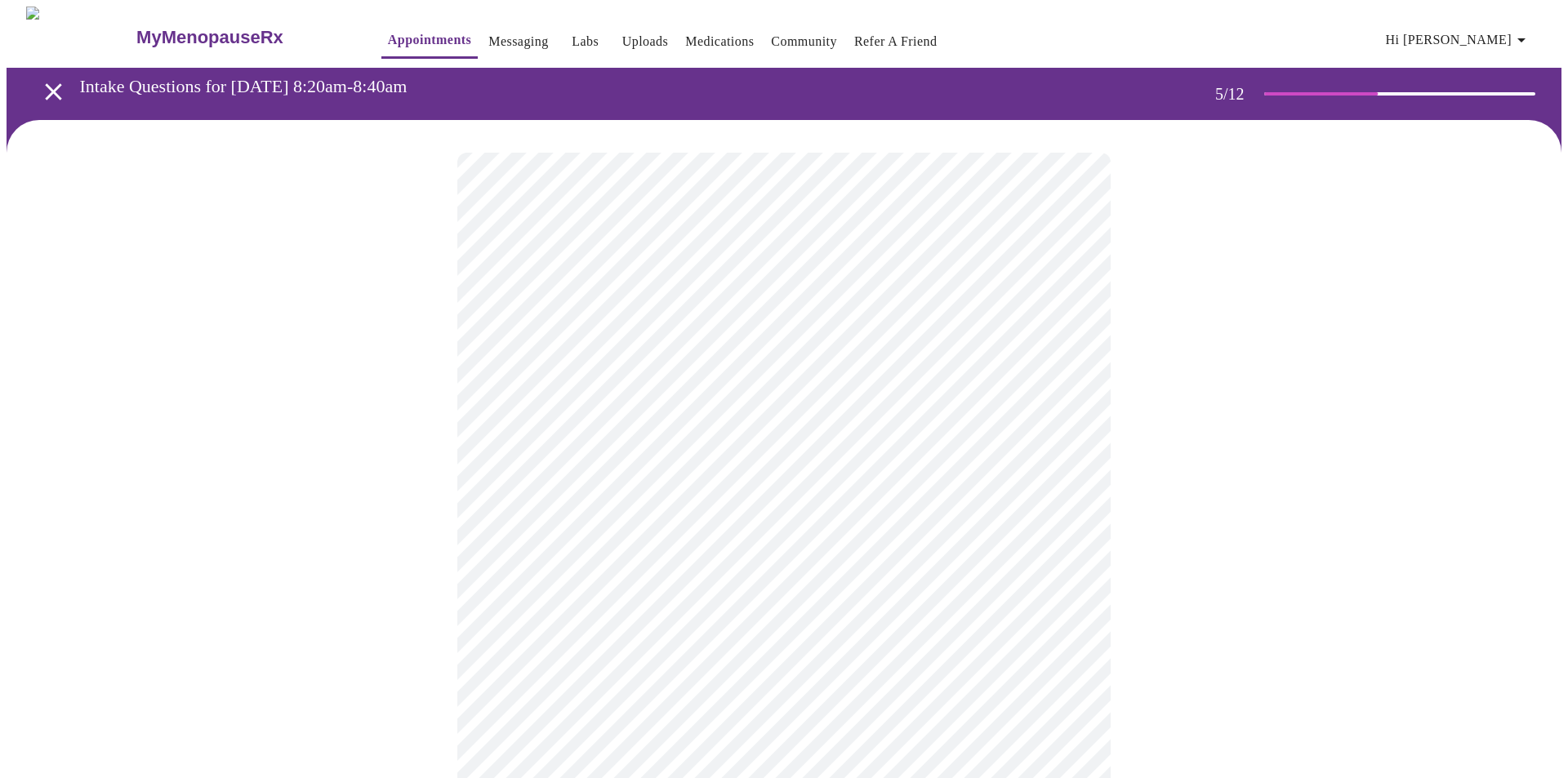
click at [1061, 576] on body "MyMenopauseRx Appointments Messaging Labs Uploads Medications Community Refer a…" at bounding box center [784, 610] width 1555 height 1206
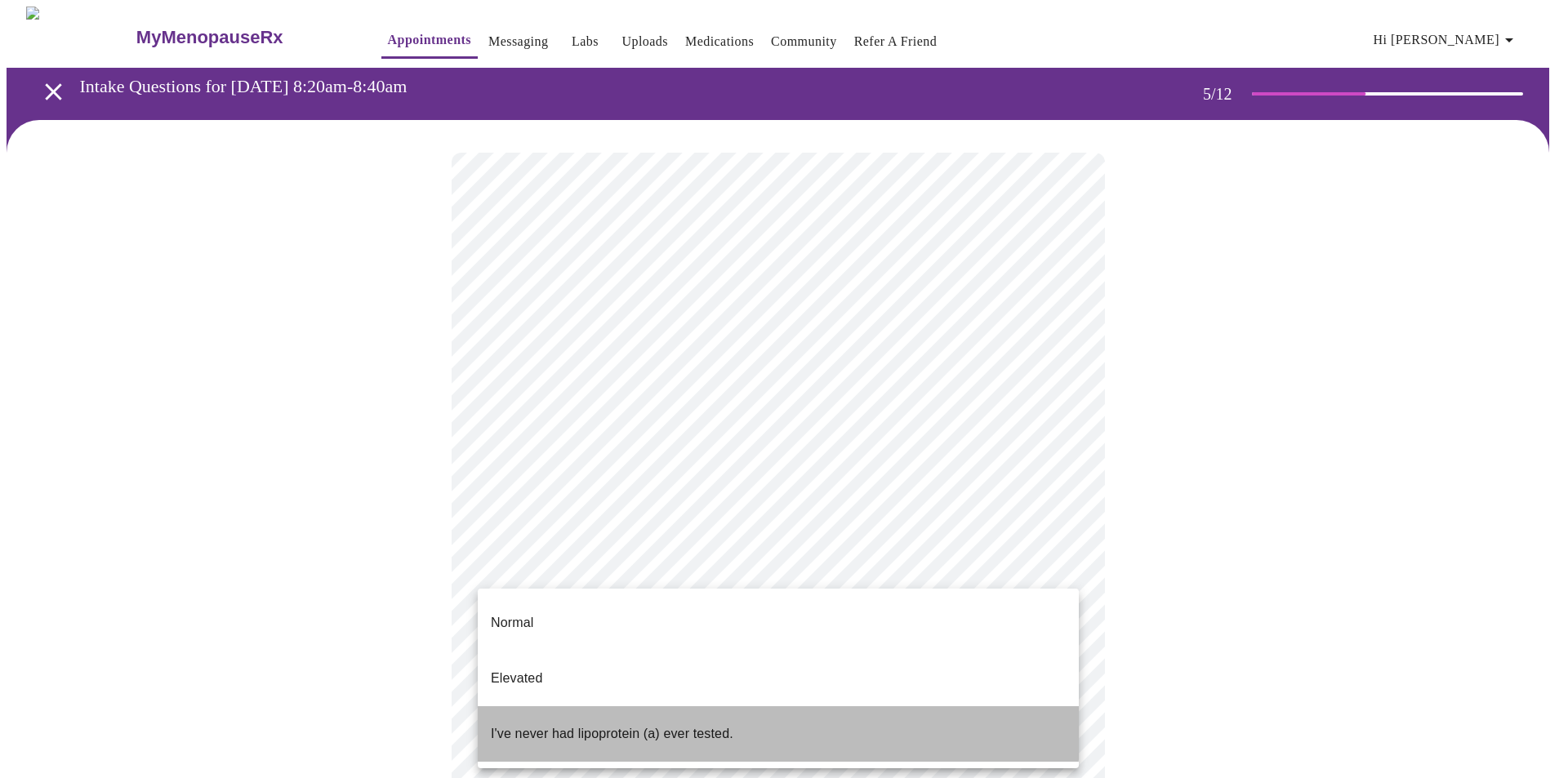
click at [540, 724] on p "I've never had lipoprotein (a) ever tested." at bounding box center [612, 733] width 243 height 20
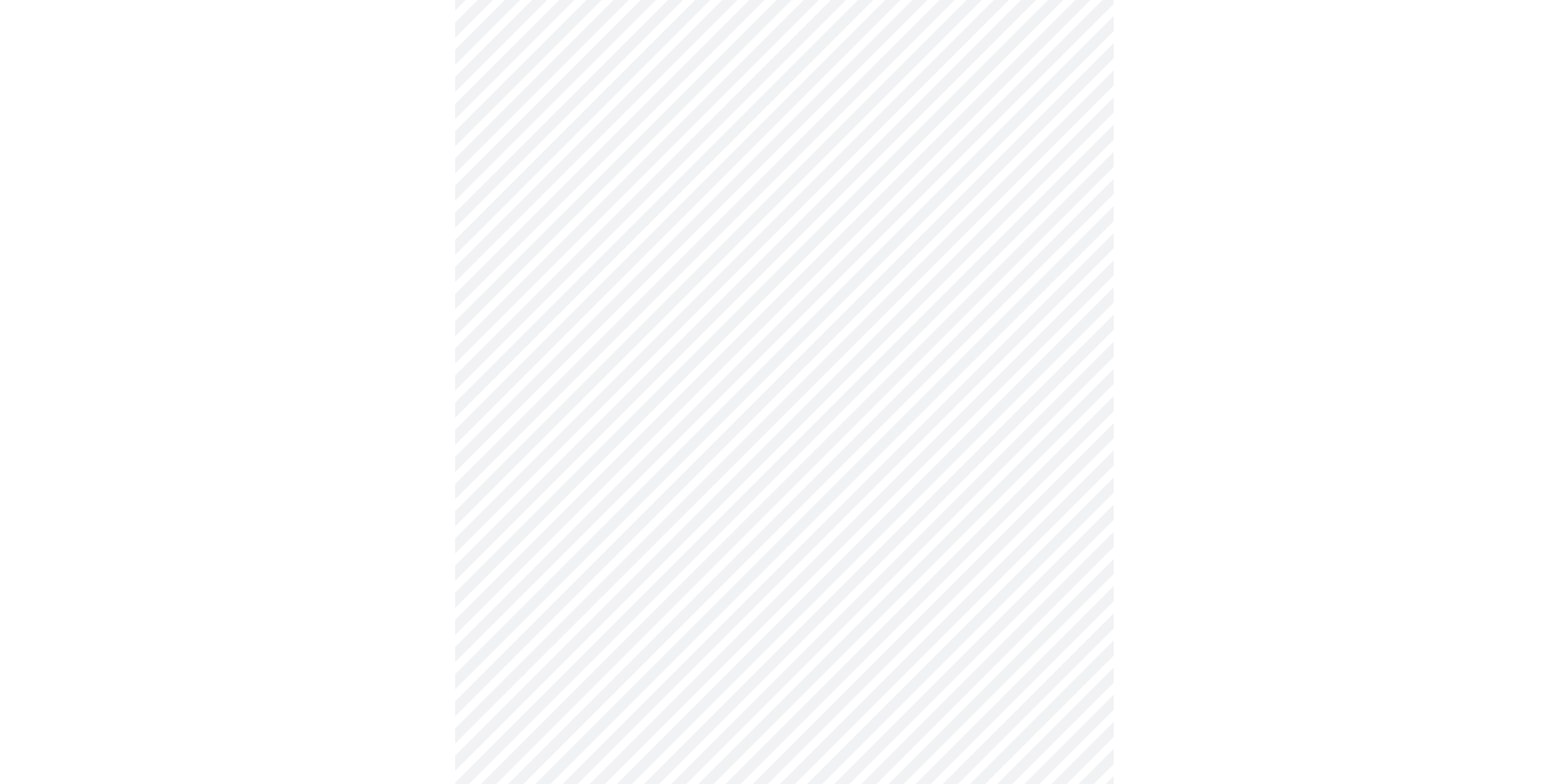
scroll to position [3948, 0]
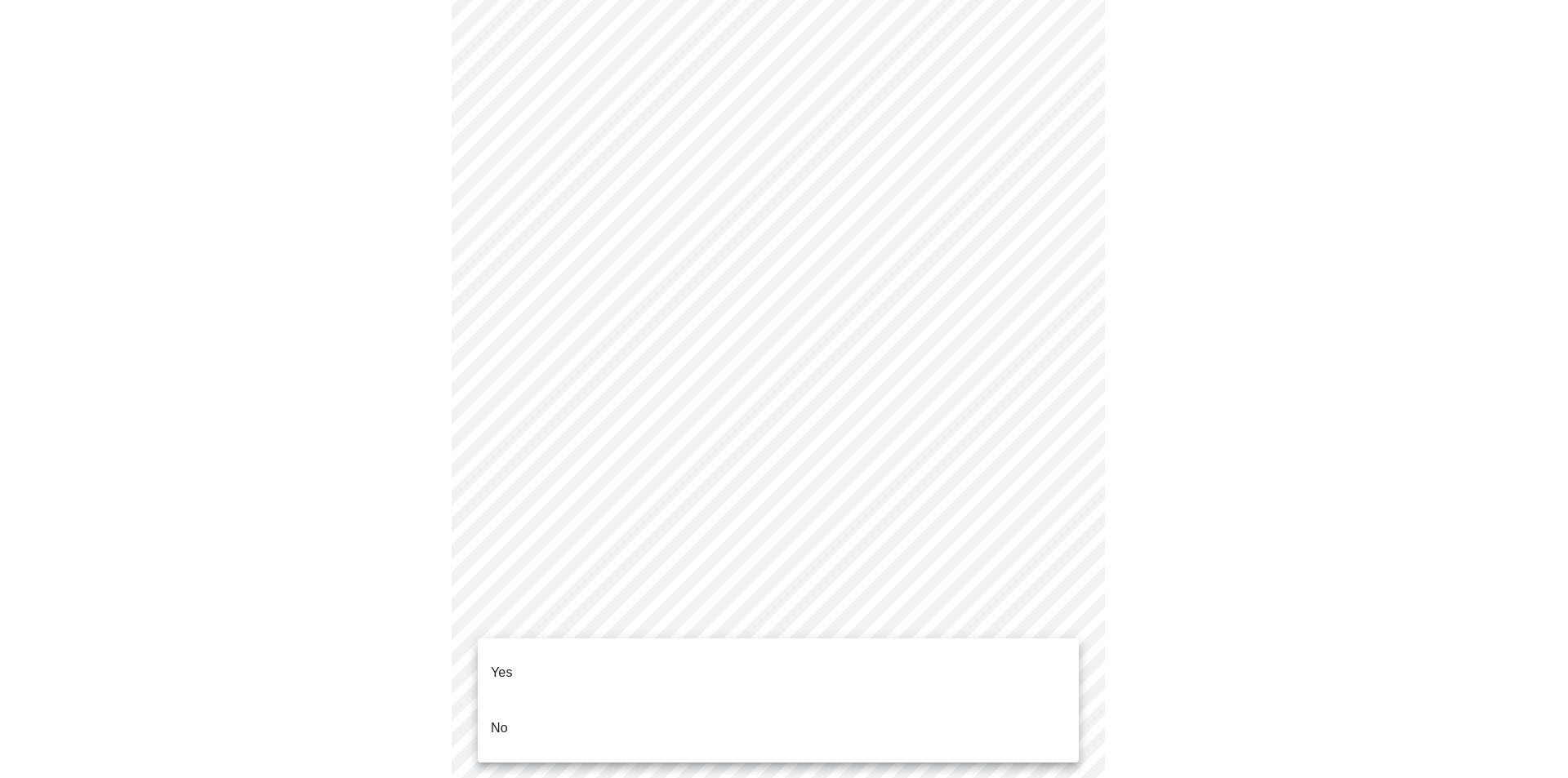
click at [915, 700] on li "No" at bounding box center [778, 727] width 601 height 56
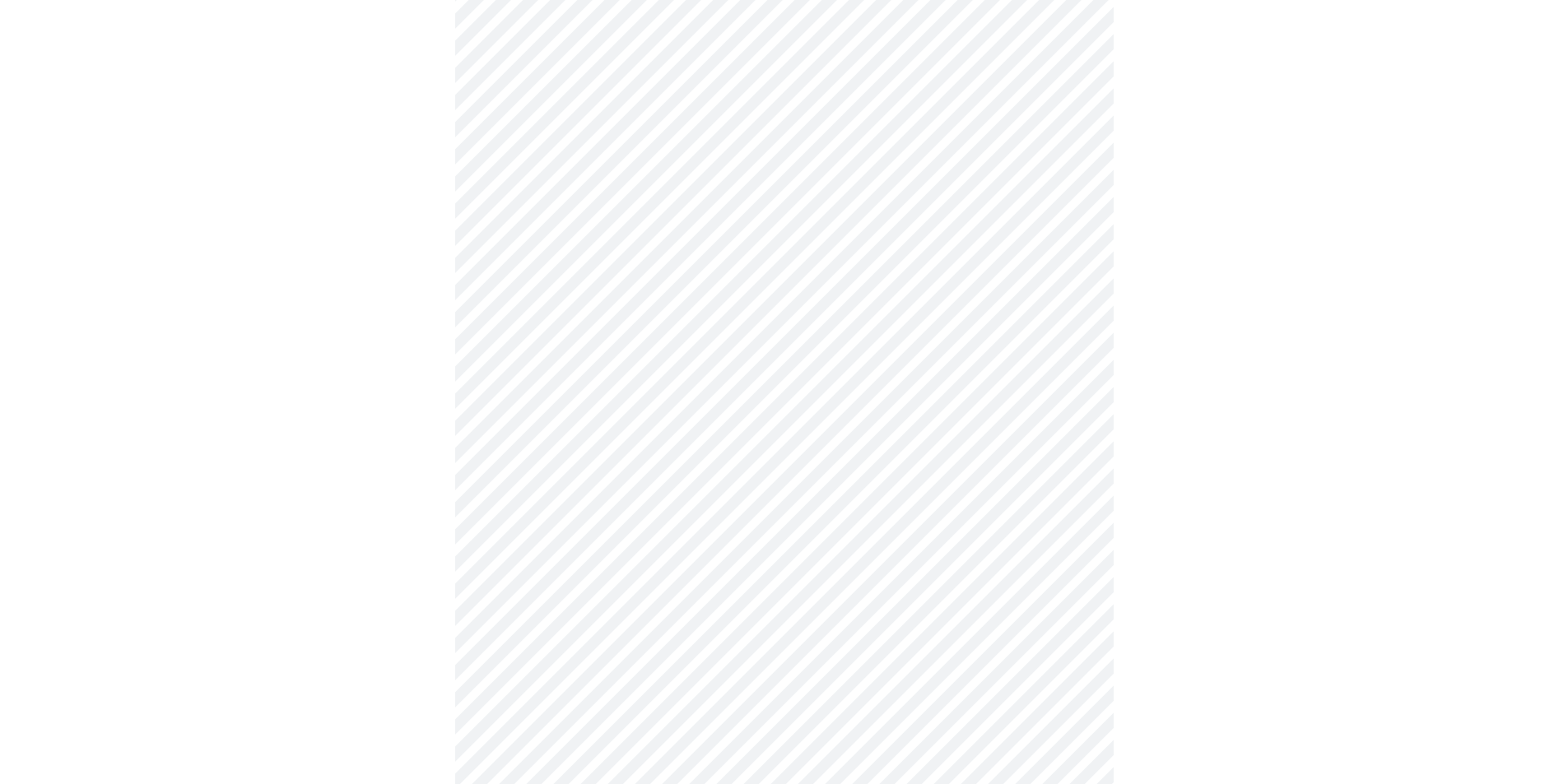
scroll to position [1342, 0]
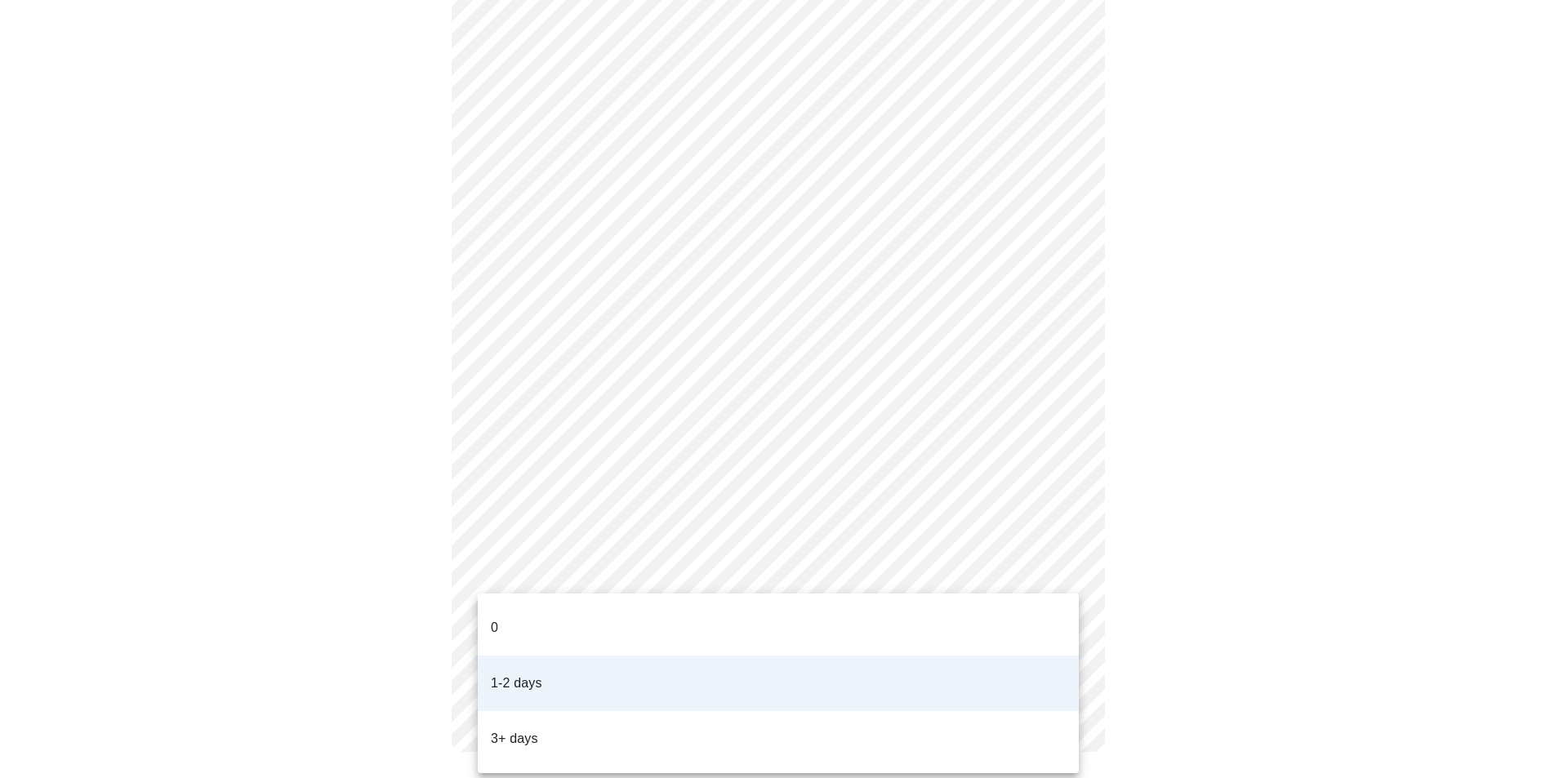
click at [1405, 561] on div at bounding box center [784, 389] width 1568 height 778
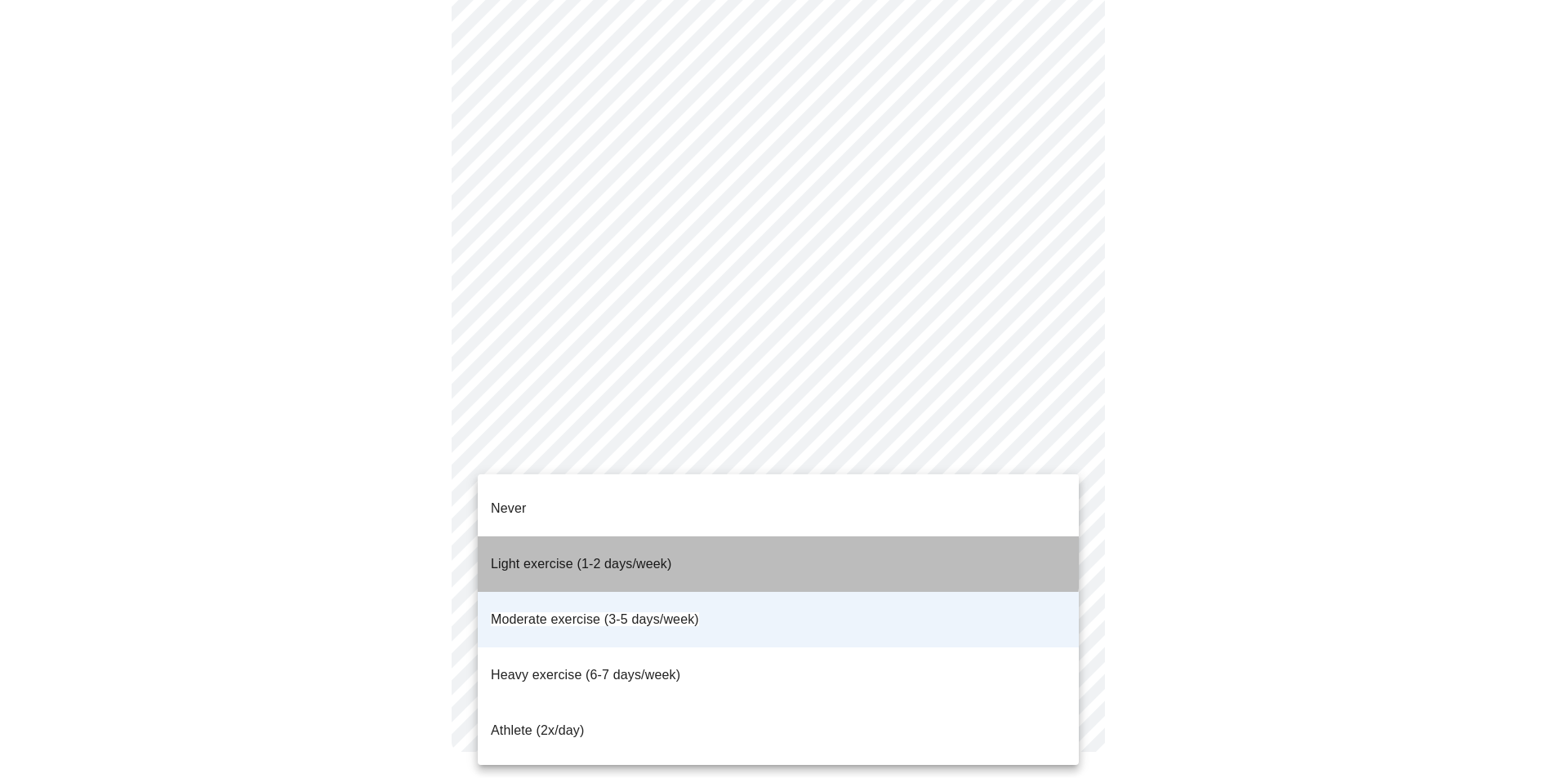
click at [603, 557] on span "Light exercise (1-2 days/week)" at bounding box center [582, 564] width 182 height 14
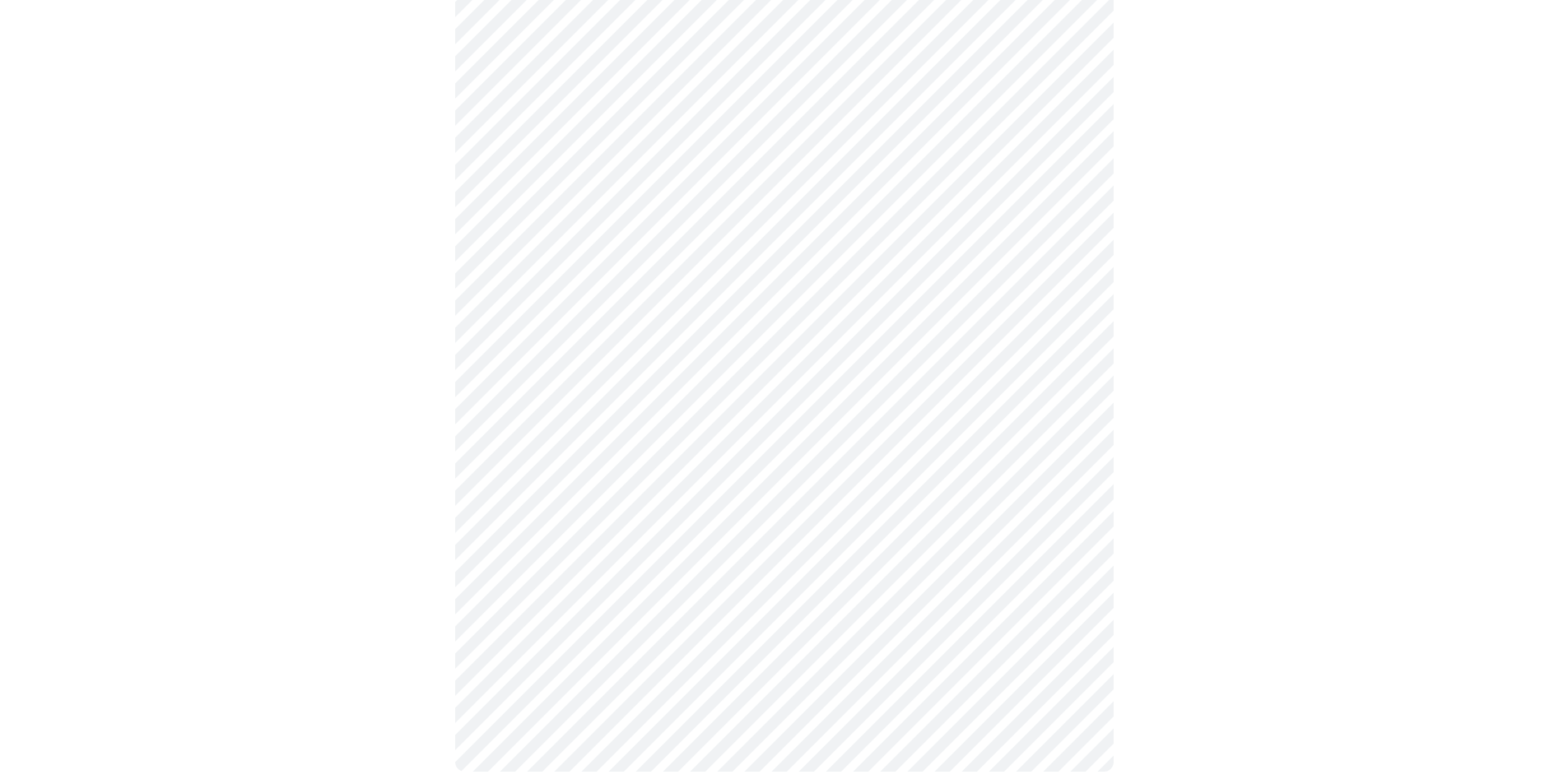
scroll to position [573, 0]
